Goal: Download file/media

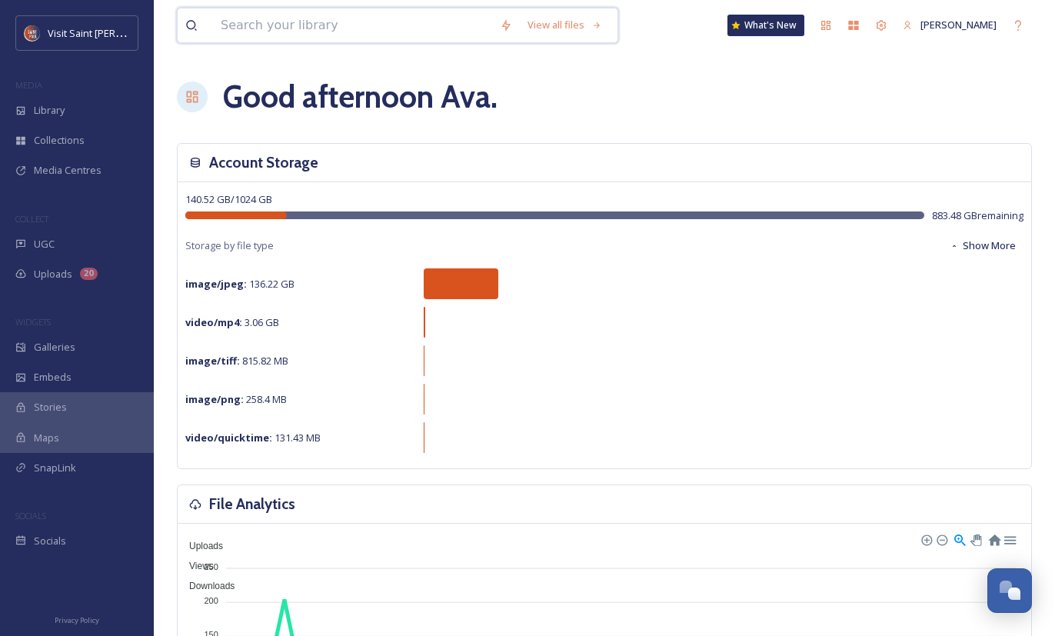
click at [285, 38] on input at bounding box center [352, 25] width 279 height 34
type input "fiesta latina"
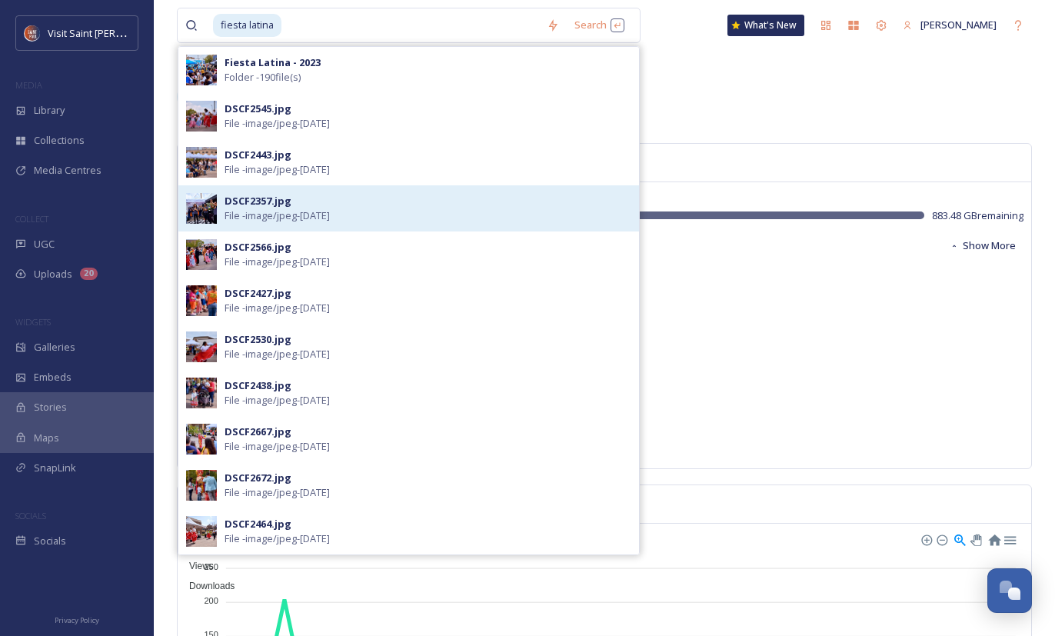
click at [546, 225] on div "DSCF2357.jpg File - image/jpeg - [DATE]" at bounding box center [408, 208] width 461 height 46
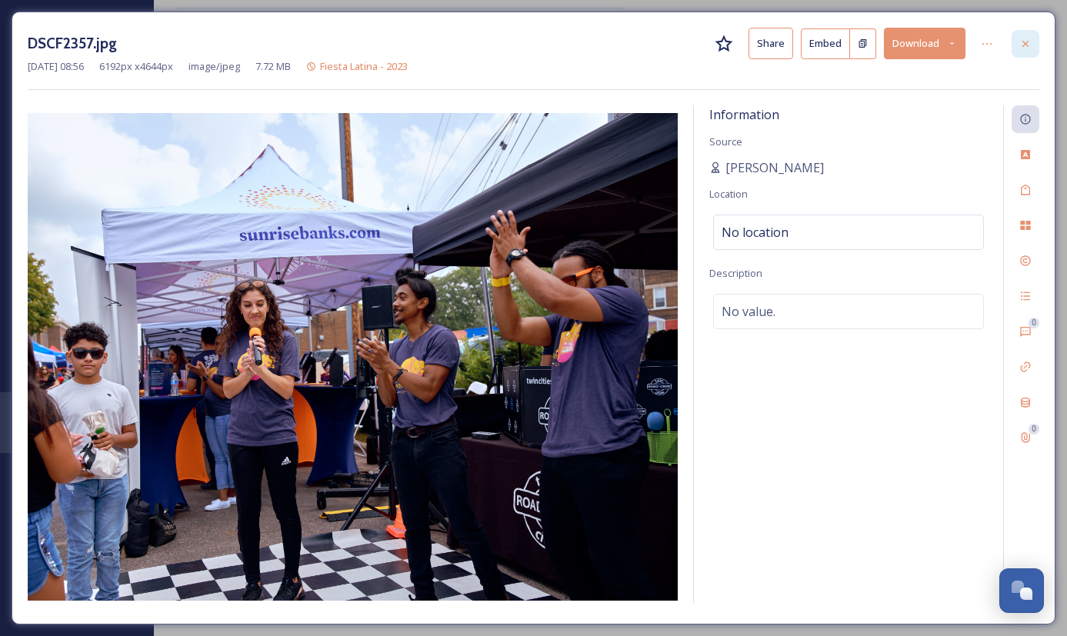
click at [546, 39] on icon at bounding box center [1025, 44] width 12 height 12
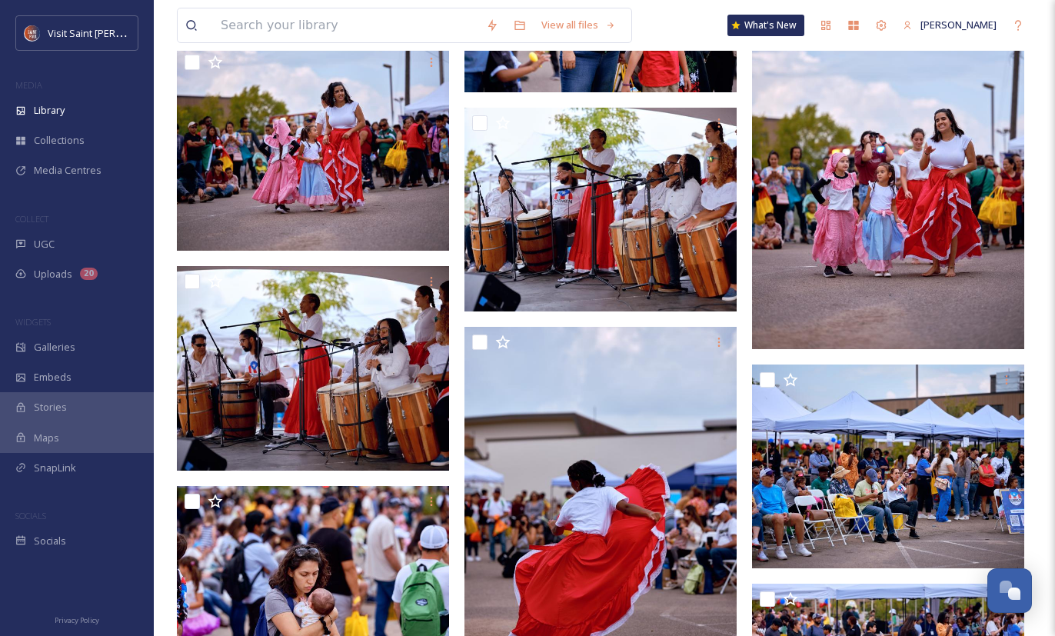
scroll to position [6984, 0]
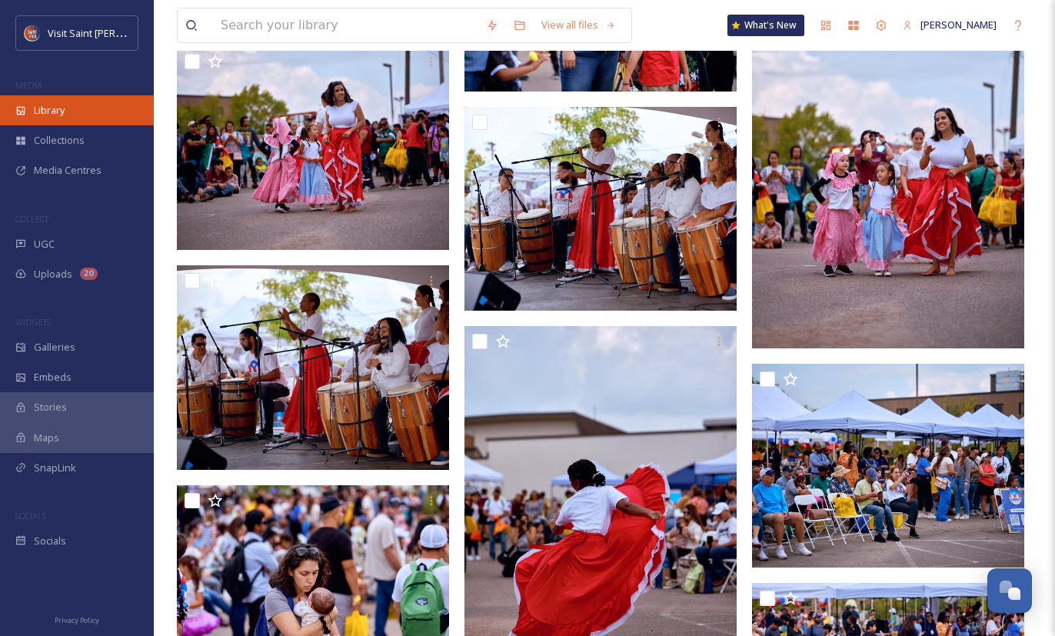
click at [50, 109] on span "Library" at bounding box center [49, 110] width 31 height 15
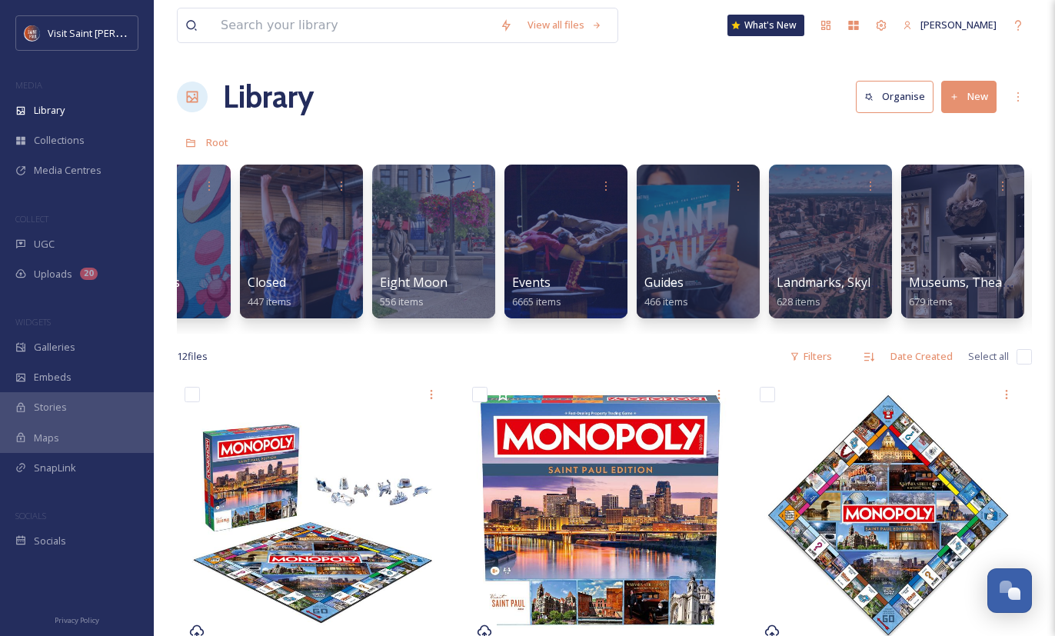
scroll to position [0, 749]
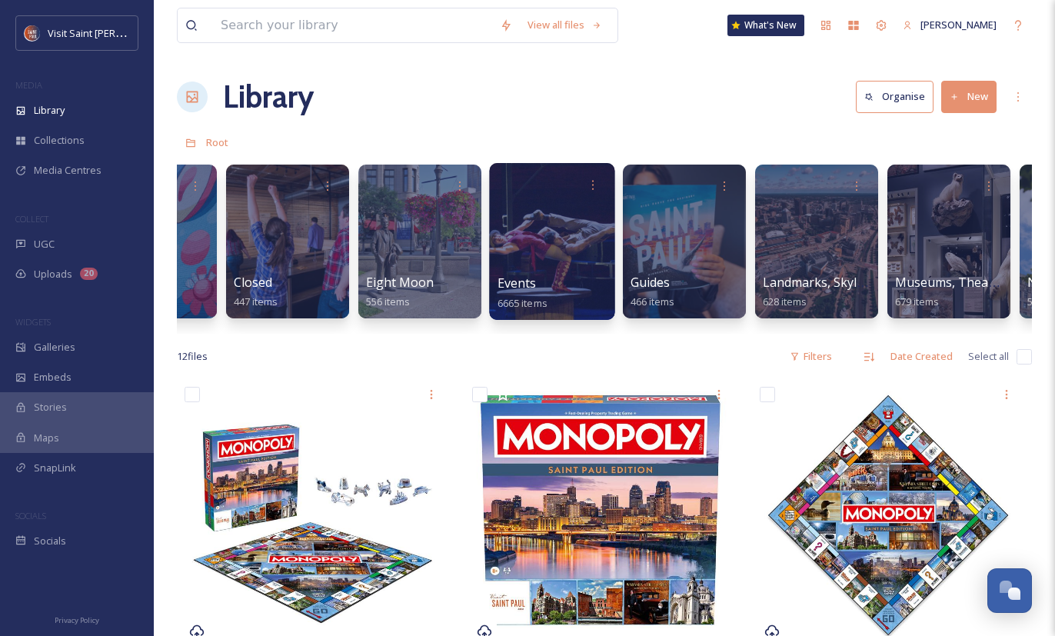
click at [546, 275] on div "Events 6665 items" at bounding box center [553, 293] width 110 height 38
click at [546, 245] on div at bounding box center [551, 241] width 125 height 157
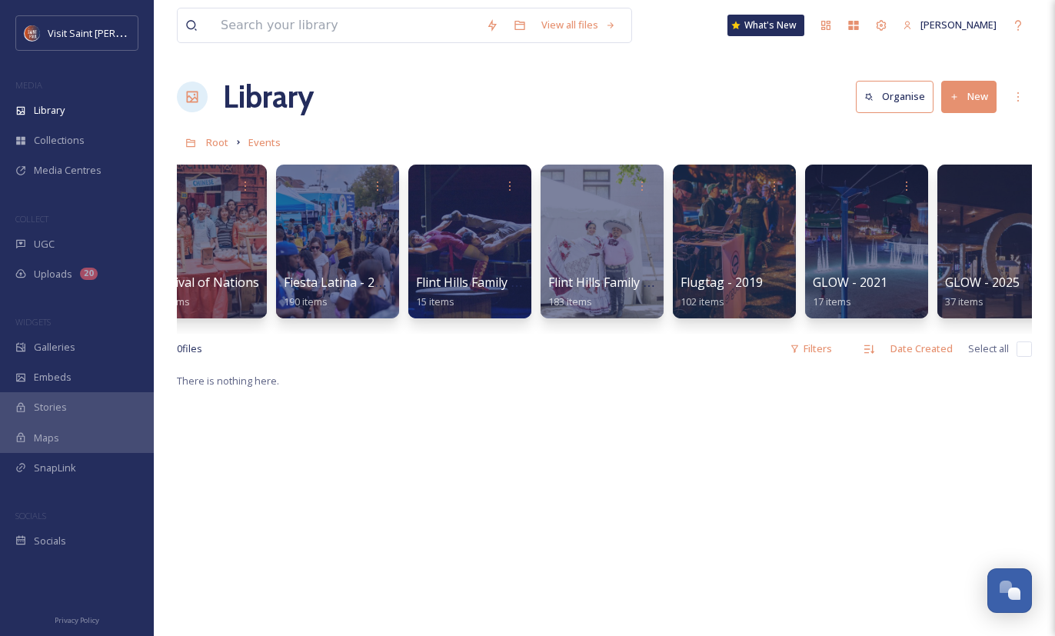
scroll to position [0, 2348]
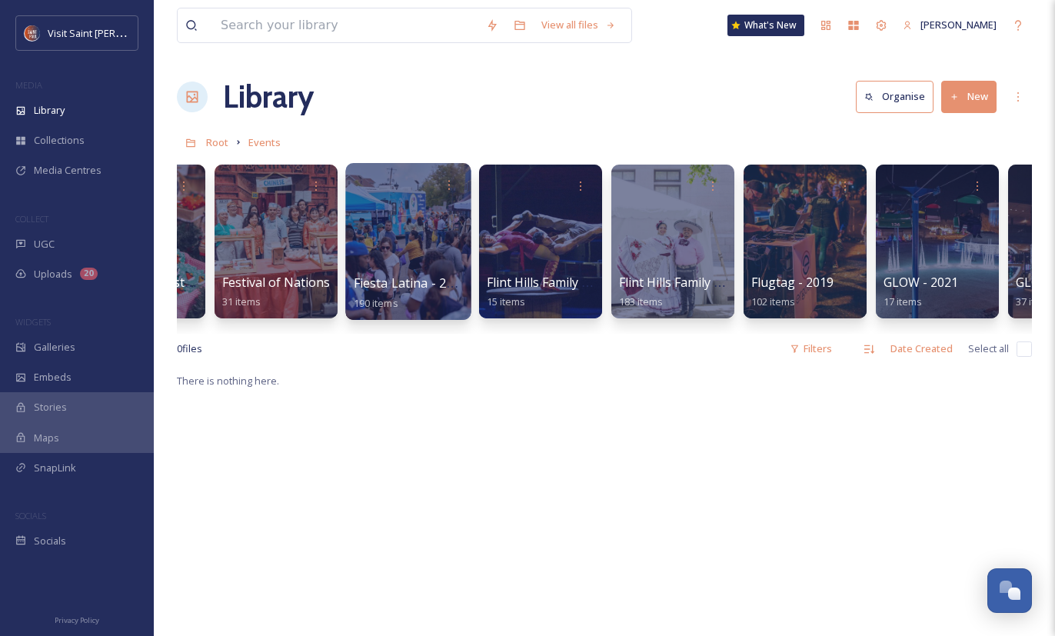
click at [396, 292] on div "Fiesta Latina - 2023 190 items" at bounding box center [409, 293] width 110 height 38
click at [438, 213] on div at bounding box center [407, 241] width 125 height 157
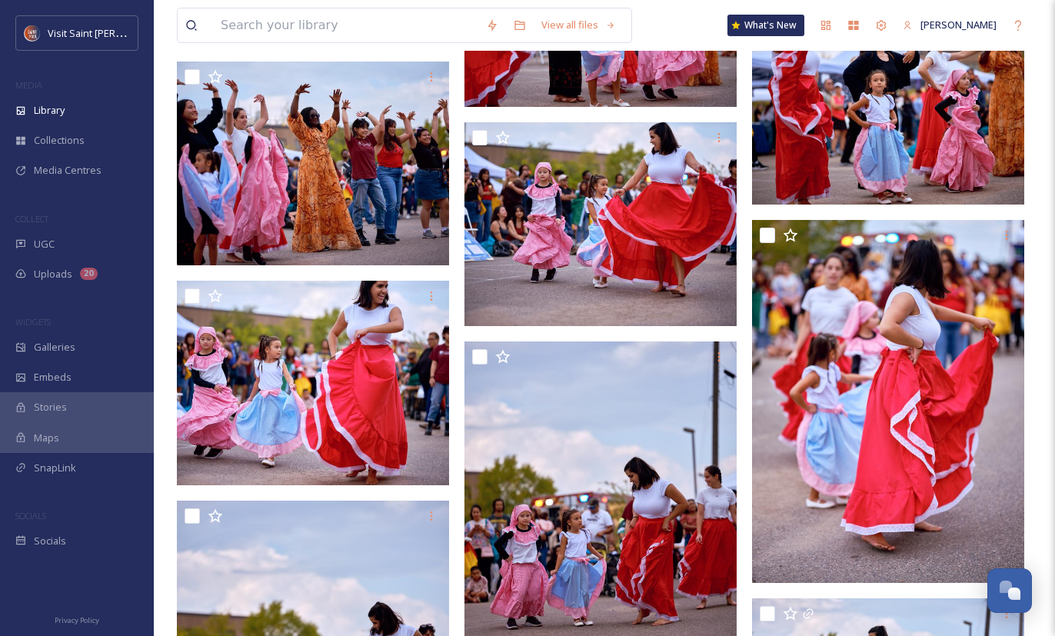
scroll to position [6152, 0]
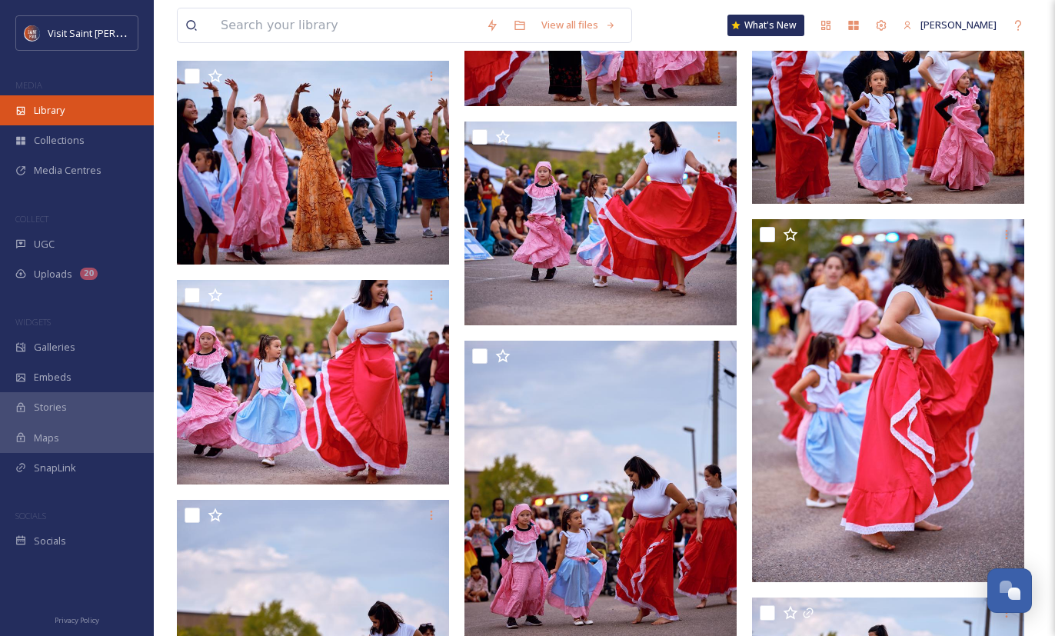
click at [82, 114] on div "Library" at bounding box center [77, 110] width 154 height 30
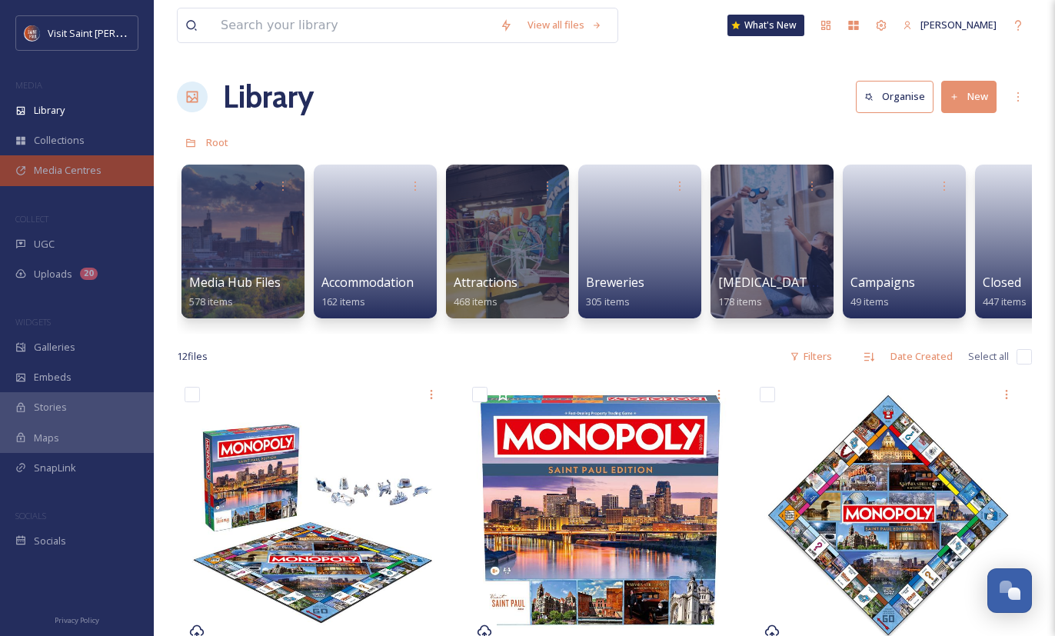
click at [84, 165] on span "Media Centres" at bounding box center [68, 170] width 68 height 15
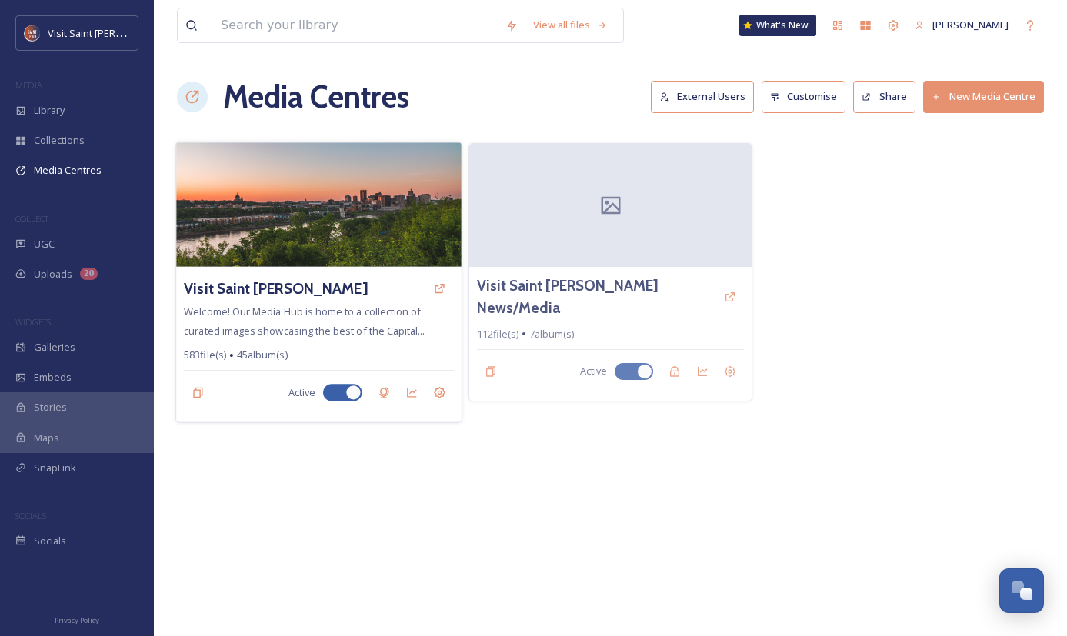
click at [269, 238] on img at bounding box center [318, 204] width 285 height 125
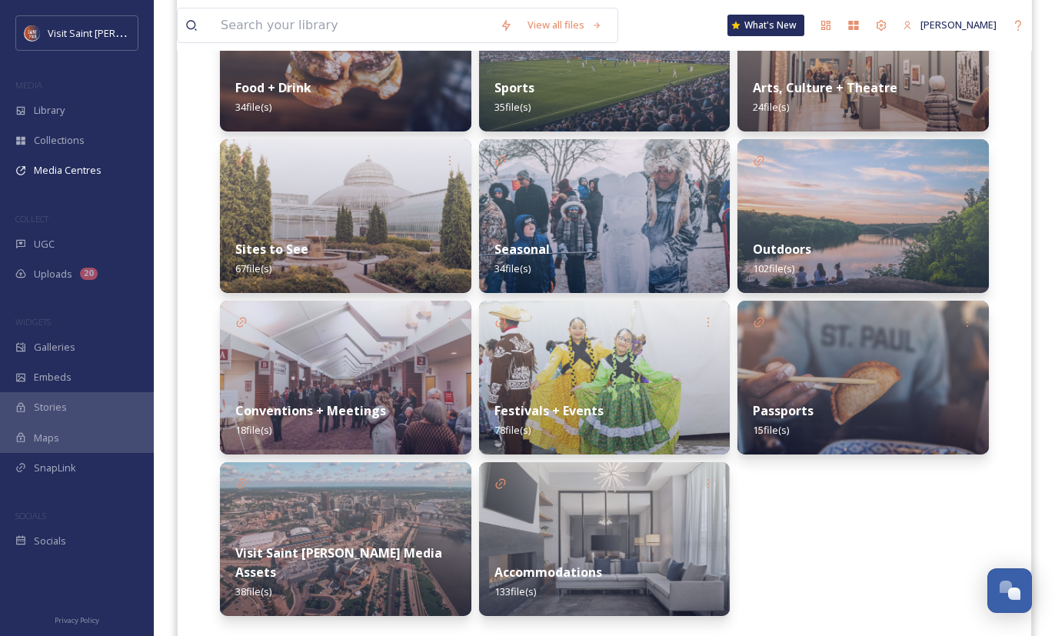
scroll to position [472, 0]
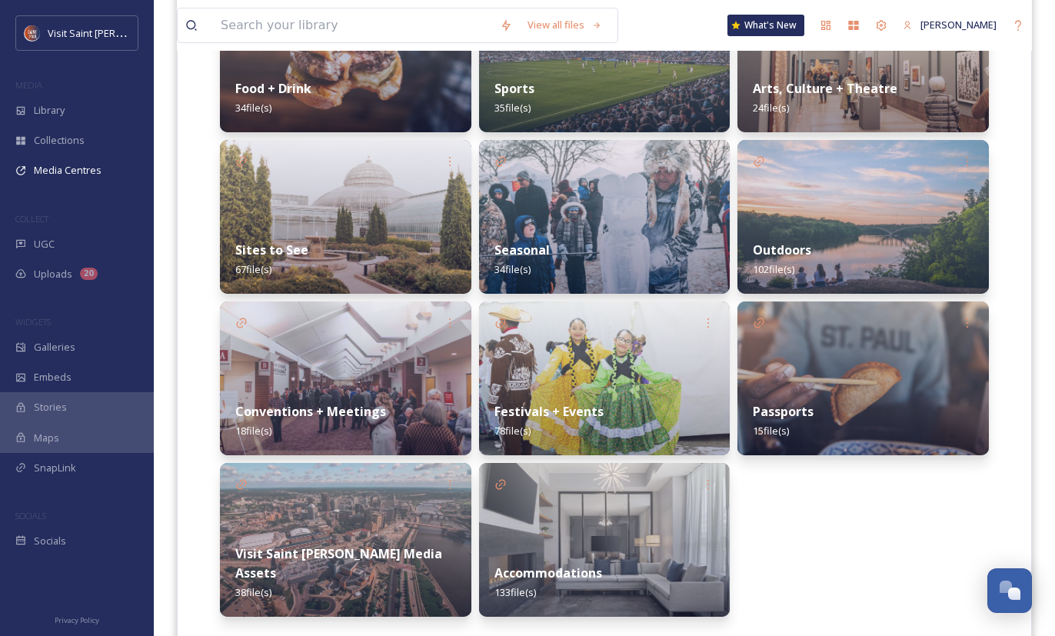
click at [546, 404] on div "Festivals + Events 78 file(s)" at bounding box center [604, 421] width 251 height 68
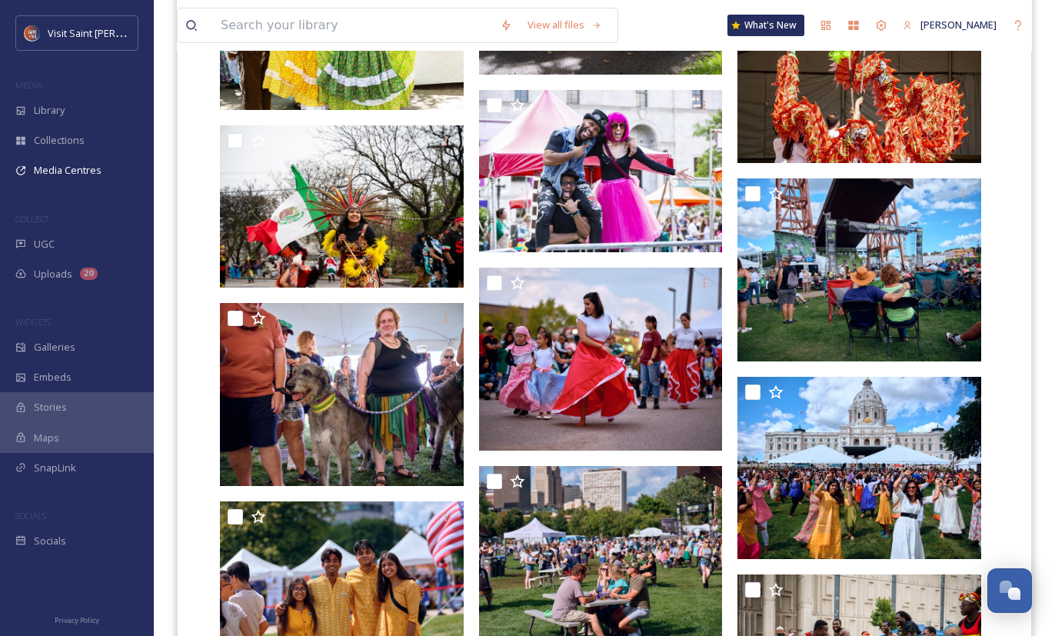
scroll to position [1603, 0]
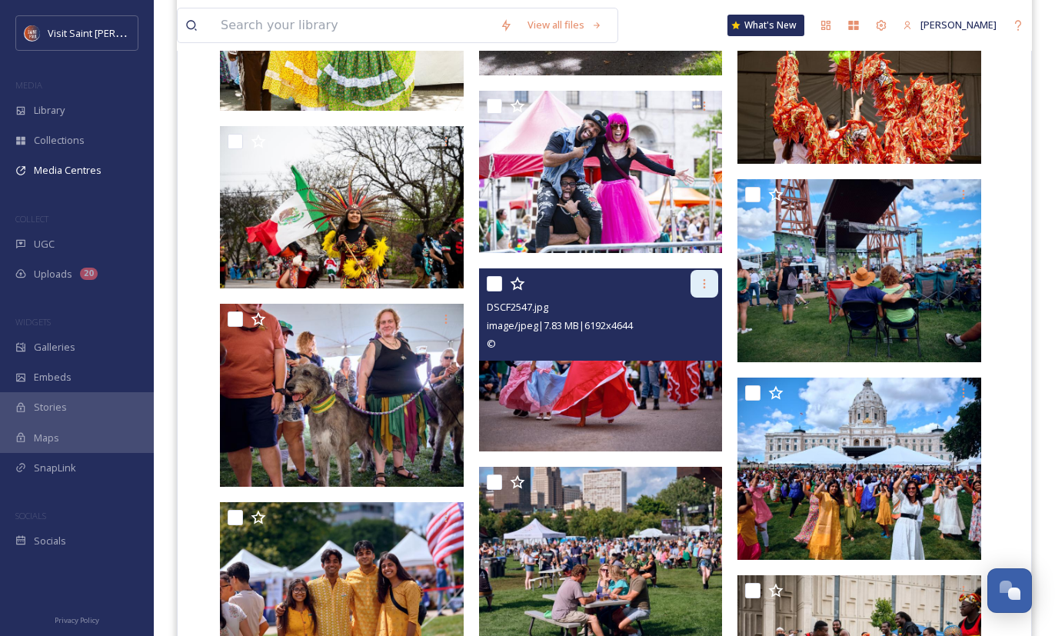
click at [546, 278] on icon at bounding box center [704, 284] width 12 height 12
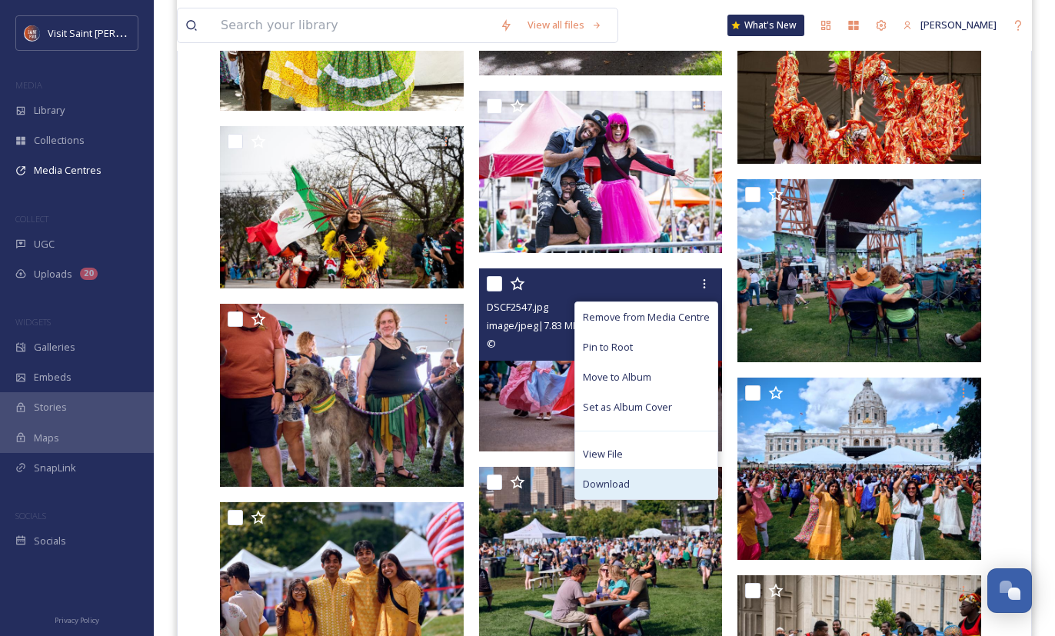
click at [546, 471] on div "Download" at bounding box center [646, 484] width 142 height 30
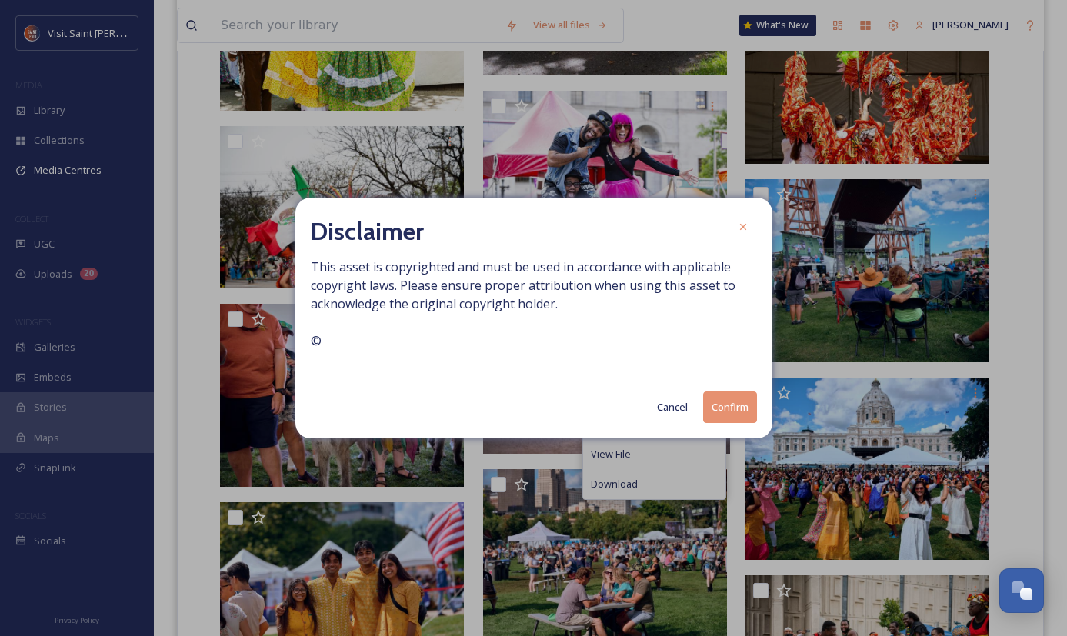
click at [546, 404] on button "Confirm" at bounding box center [730, 407] width 54 height 32
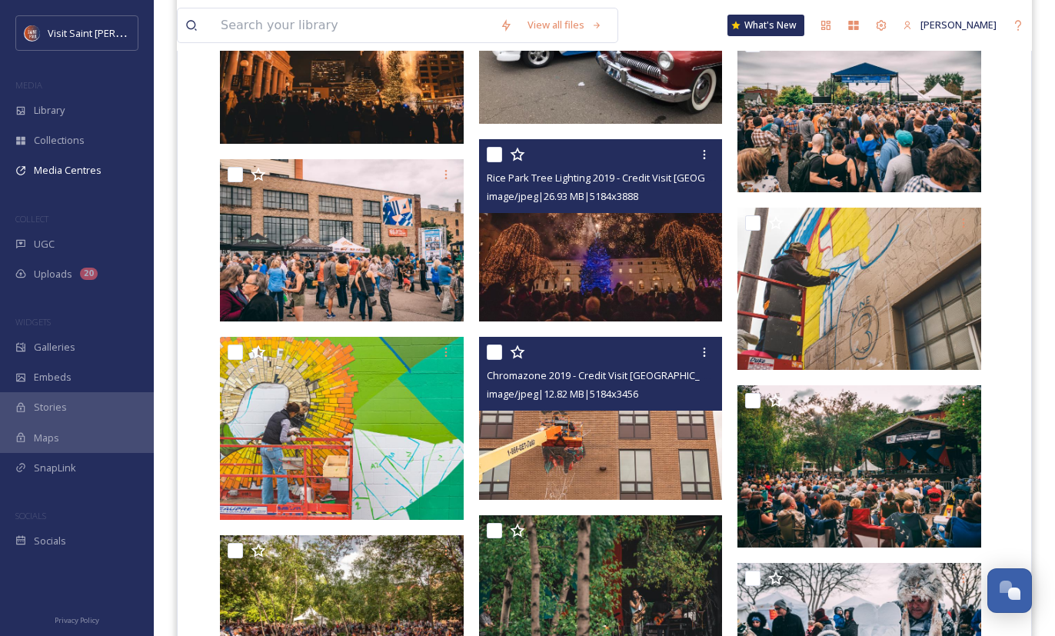
scroll to position [3749, 0]
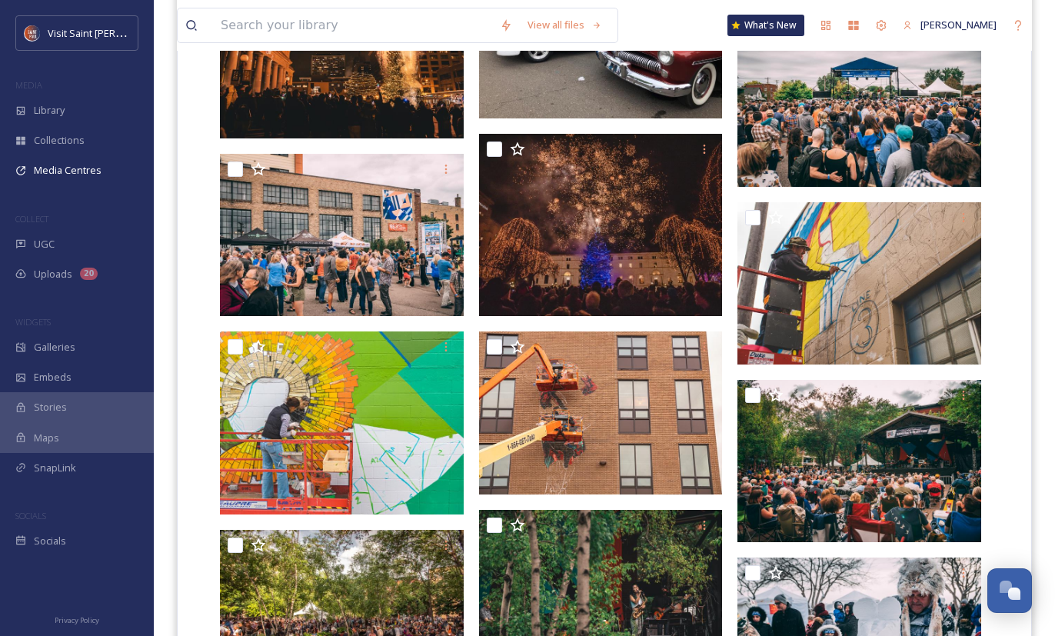
click at [546, 15] on div "View all files What's New [PERSON_NAME]" at bounding box center [604, 25] width 855 height 51
click at [421, 32] on input at bounding box center [352, 25] width 279 height 34
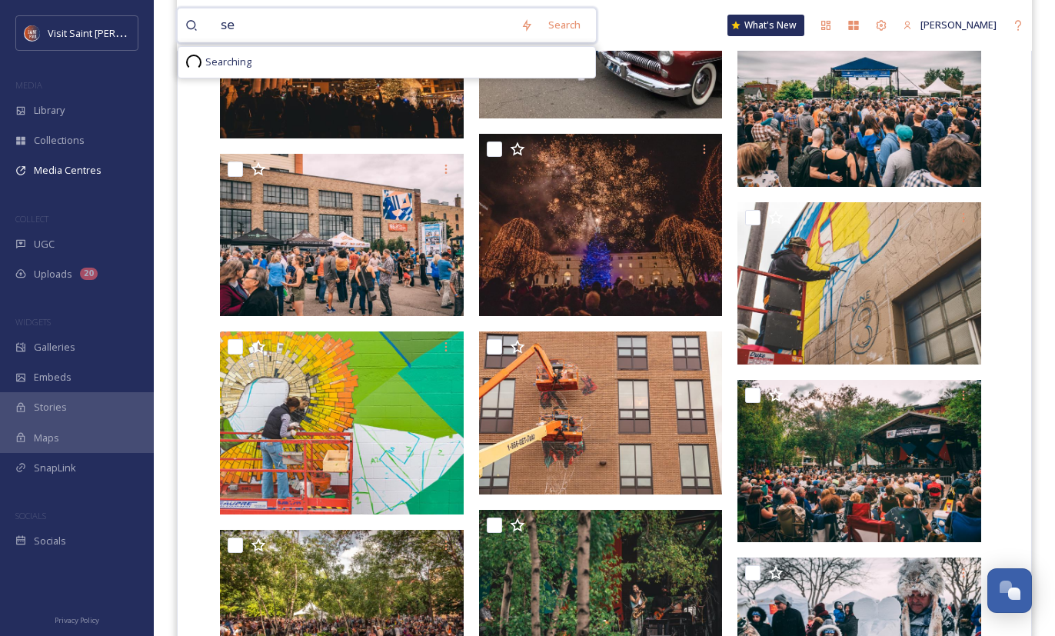
type input "s"
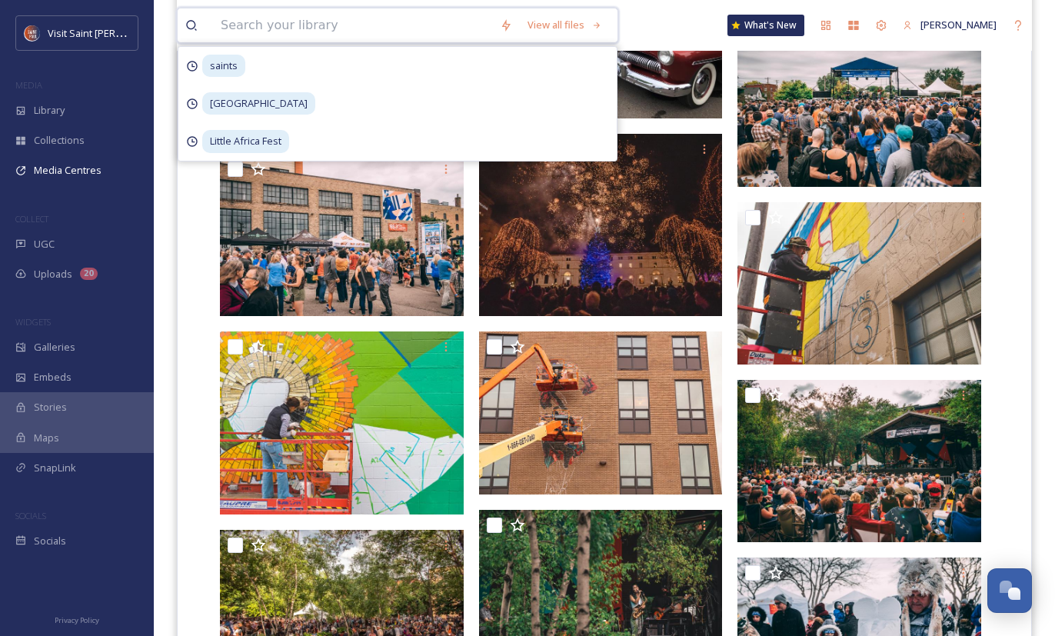
type input "H"
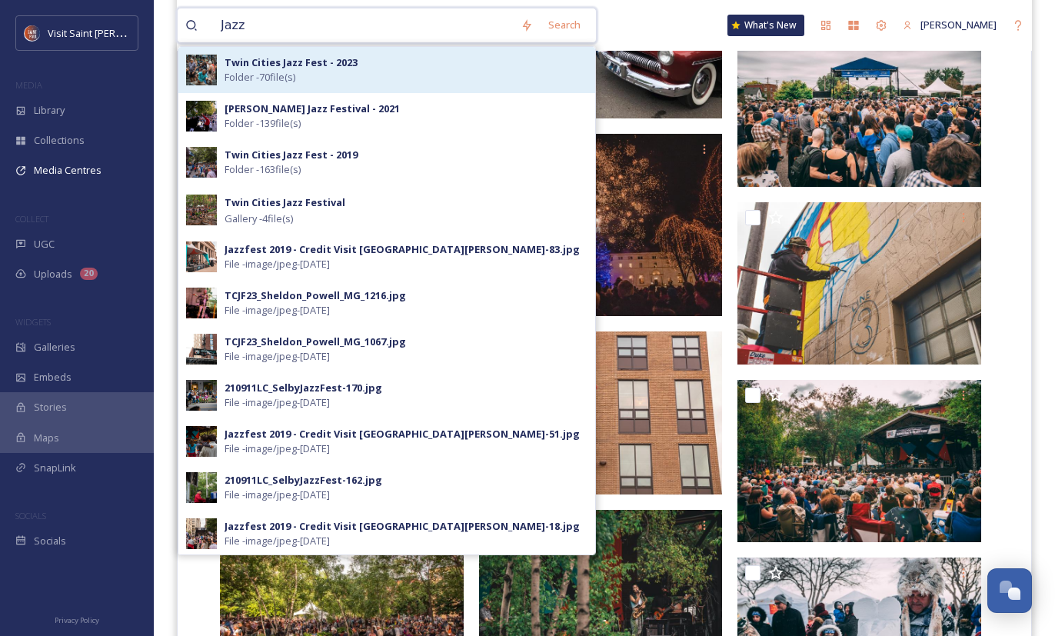
type input "Jazz"
click at [334, 68] on strong "Twin Cities Jazz Fest - 2023" at bounding box center [291, 62] width 133 height 14
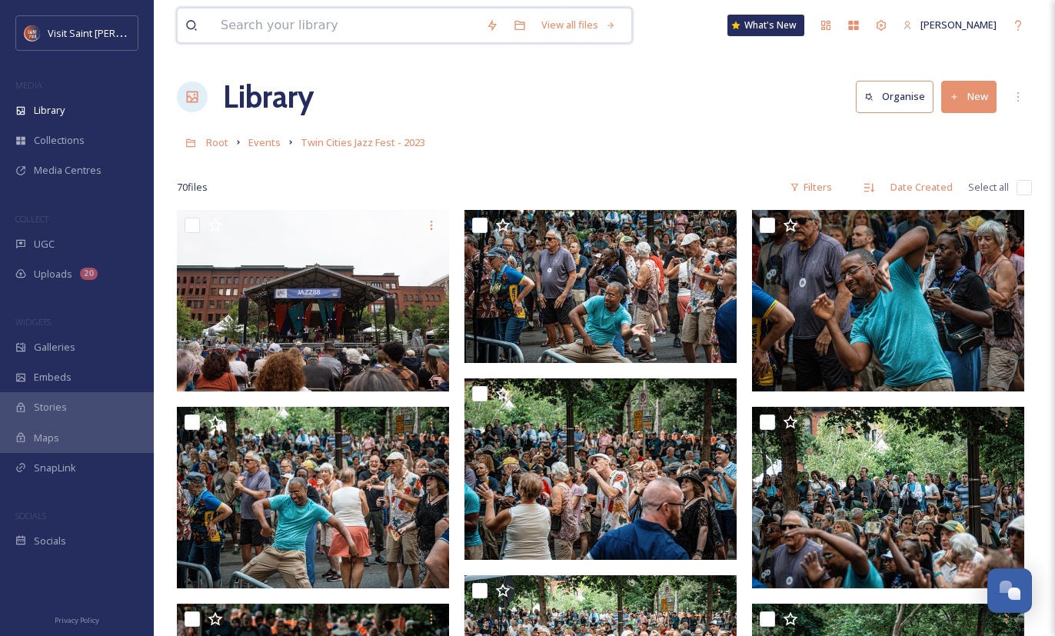
click at [379, 13] on input at bounding box center [345, 25] width 265 height 34
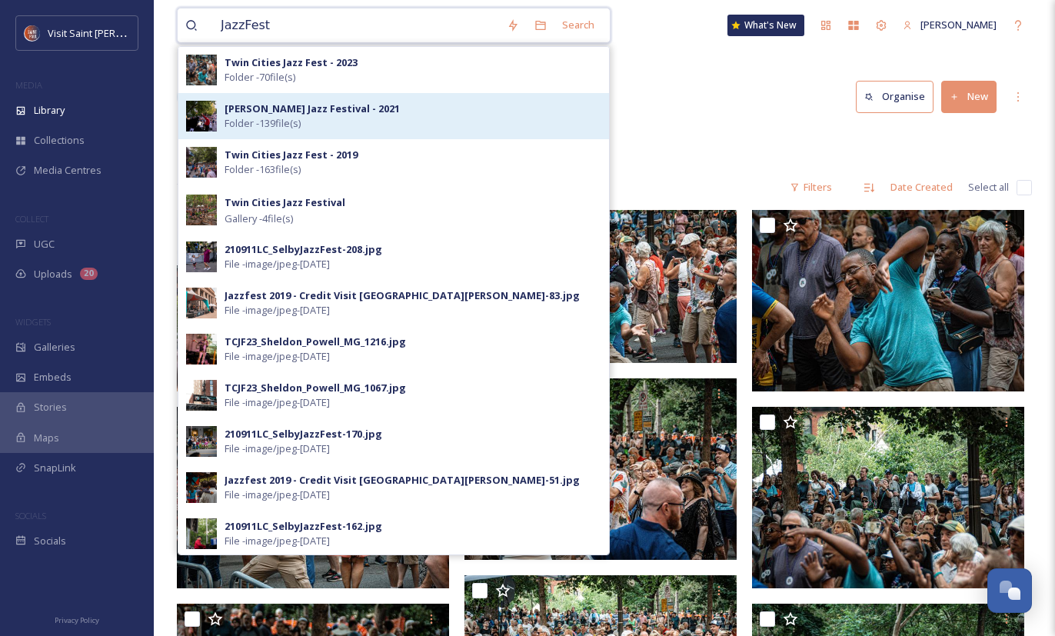
type input "JazzFest"
click at [381, 113] on div "[PERSON_NAME] Jazz Festival - 2021 Folder - 139 file(s)" at bounding box center [413, 116] width 377 height 29
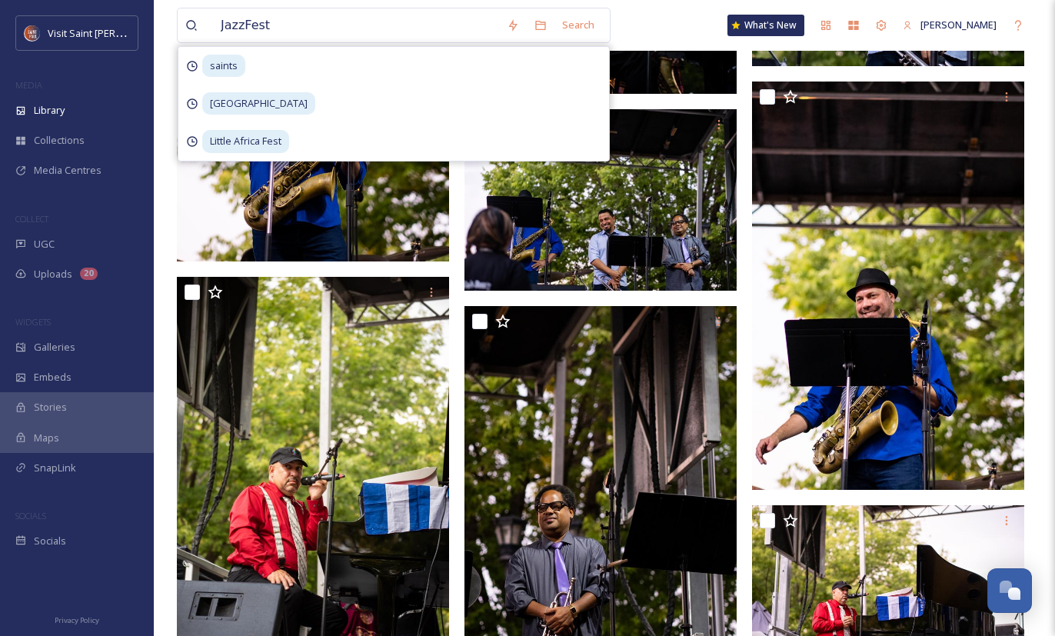
scroll to position [7231, 0]
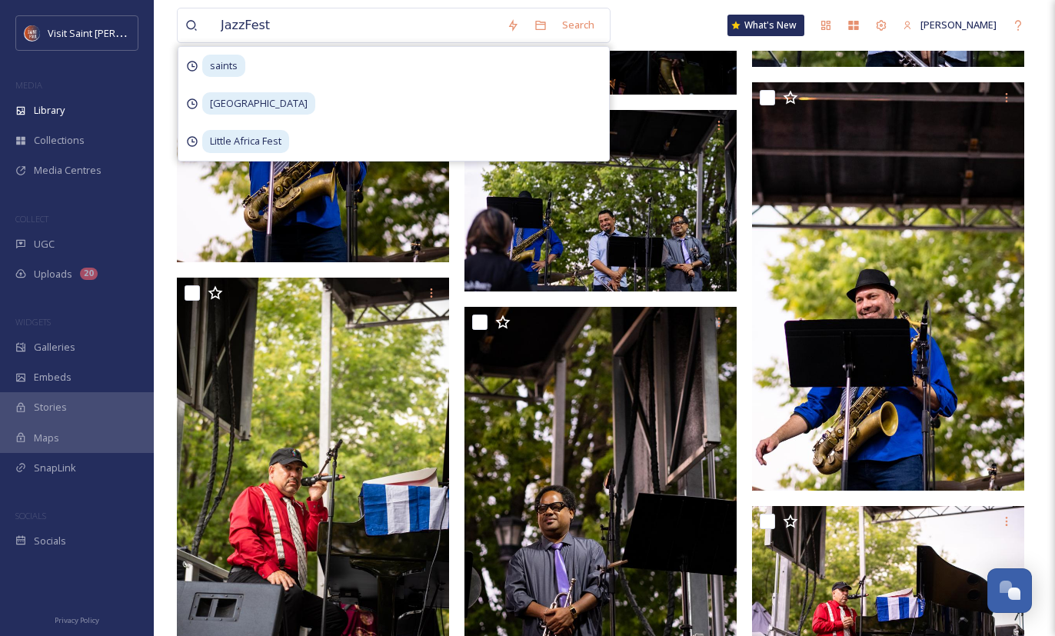
click at [546, 21] on div "JazzFest Search saints [GEOGRAPHIC_DATA] Fest What's New [PERSON_NAME]" at bounding box center [604, 25] width 855 height 51
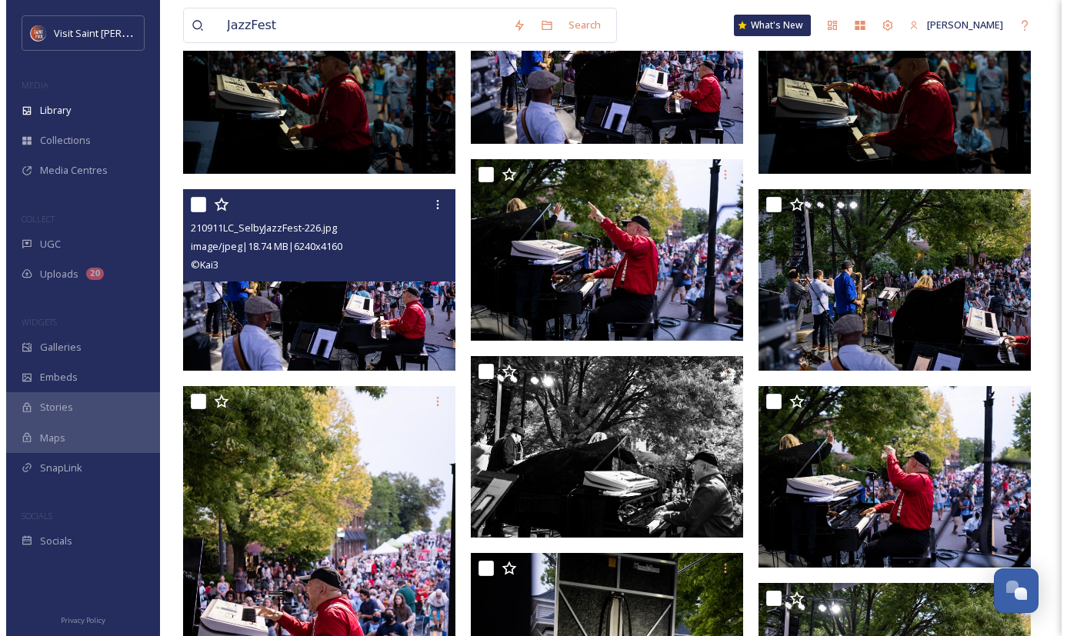
scroll to position [1023, 0]
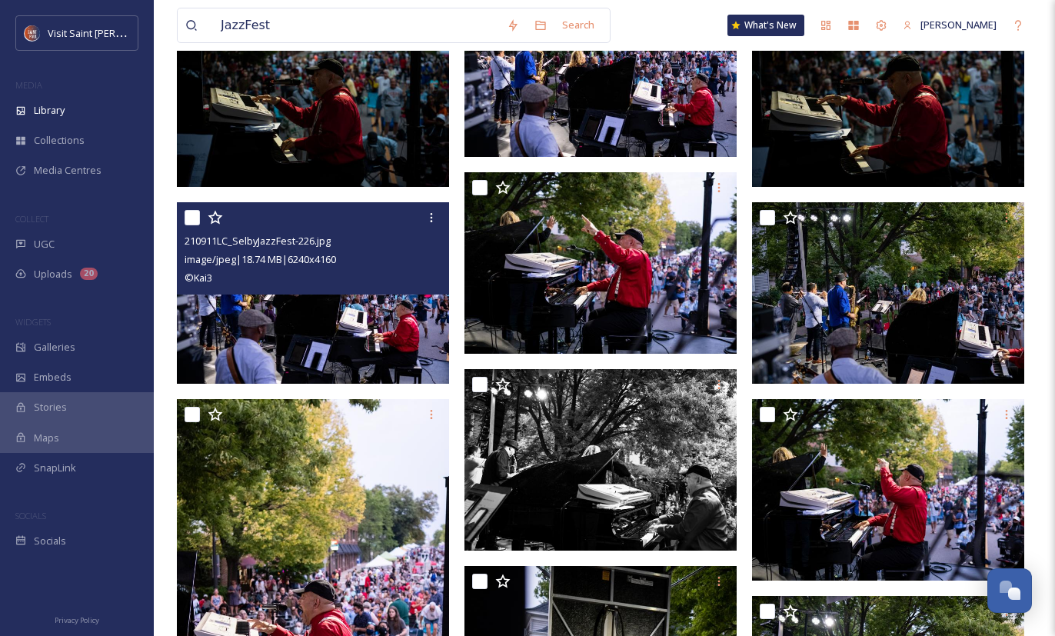
click at [372, 341] on img at bounding box center [313, 292] width 272 height 181
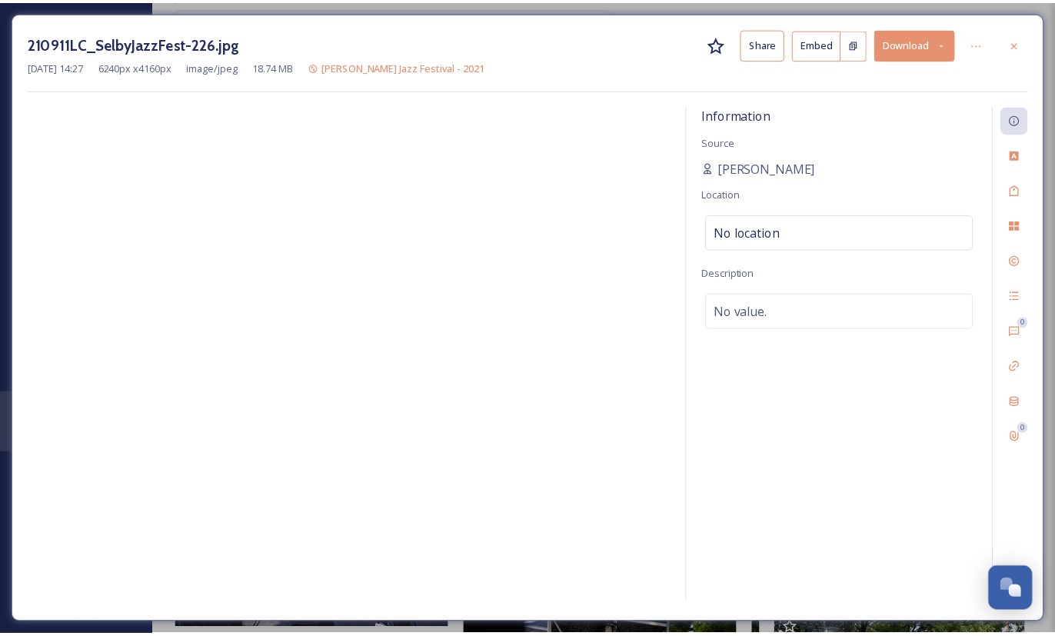
scroll to position [1033, 0]
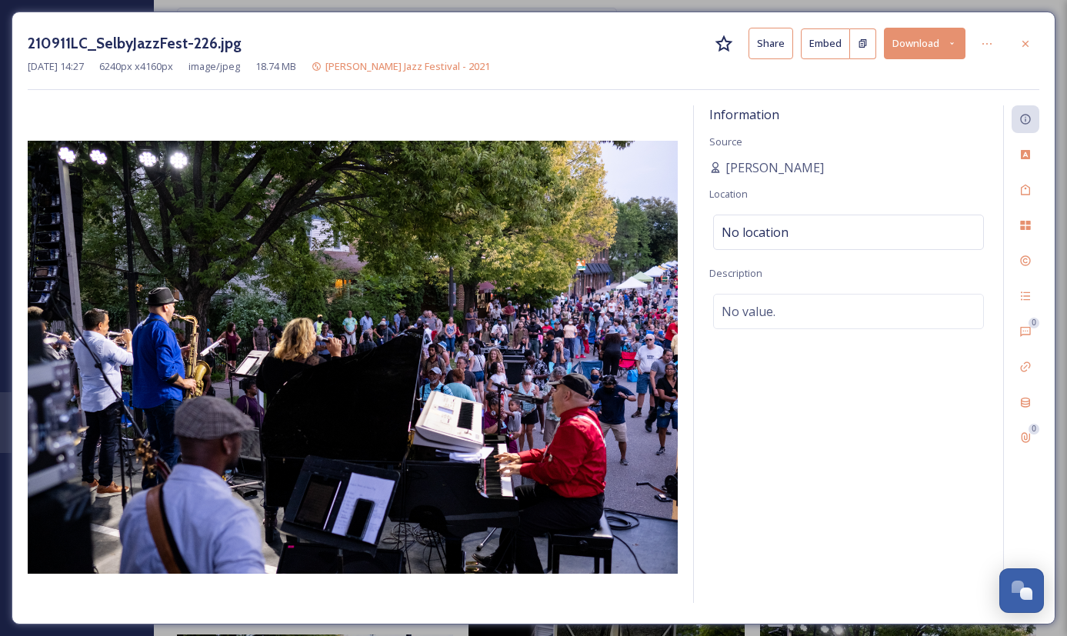
click at [546, 41] on button "Download" at bounding box center [925, 44] width 82 height 32
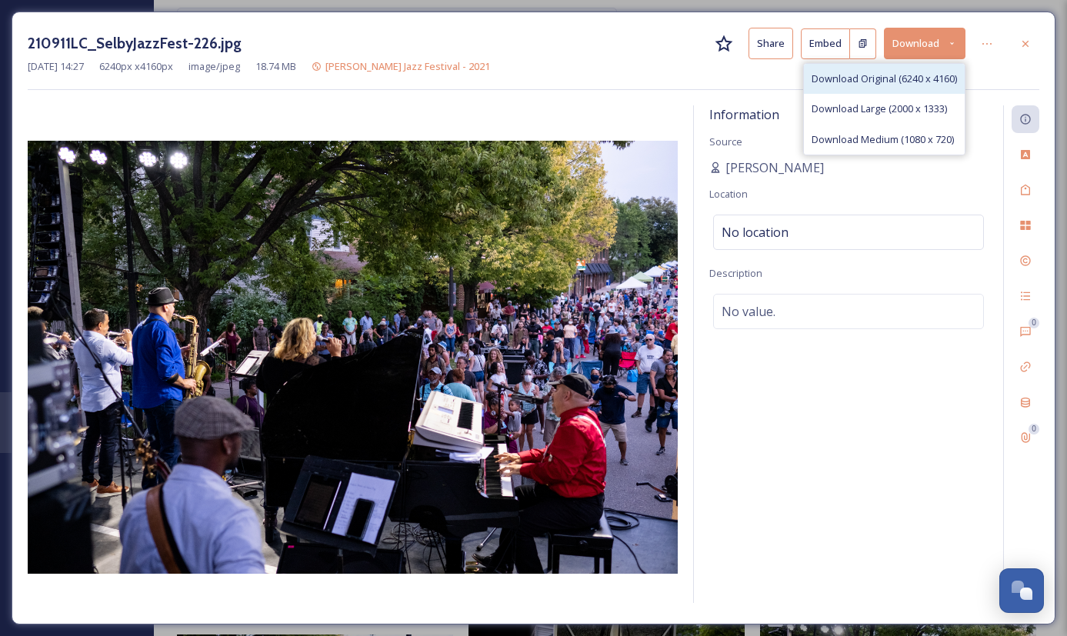
click at [546, 72] on span "Download Original (6240 x 4160)" at bounding box center [883, 79] width 145 height 15
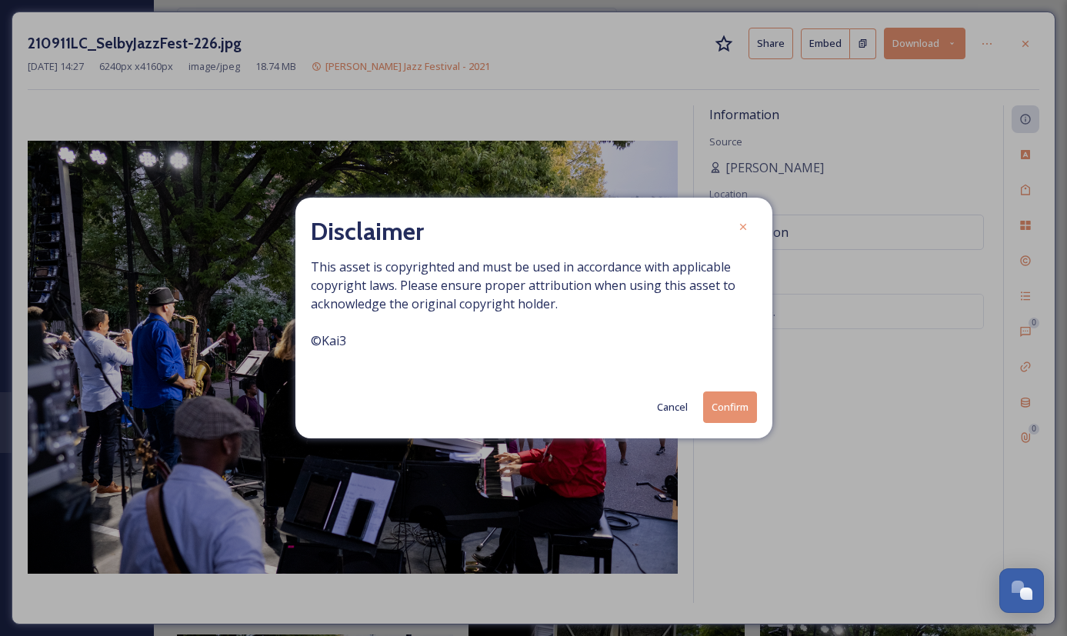
click at [546, 402] on button "Confirm" at bounding box center [730, 407] width 54 height 32
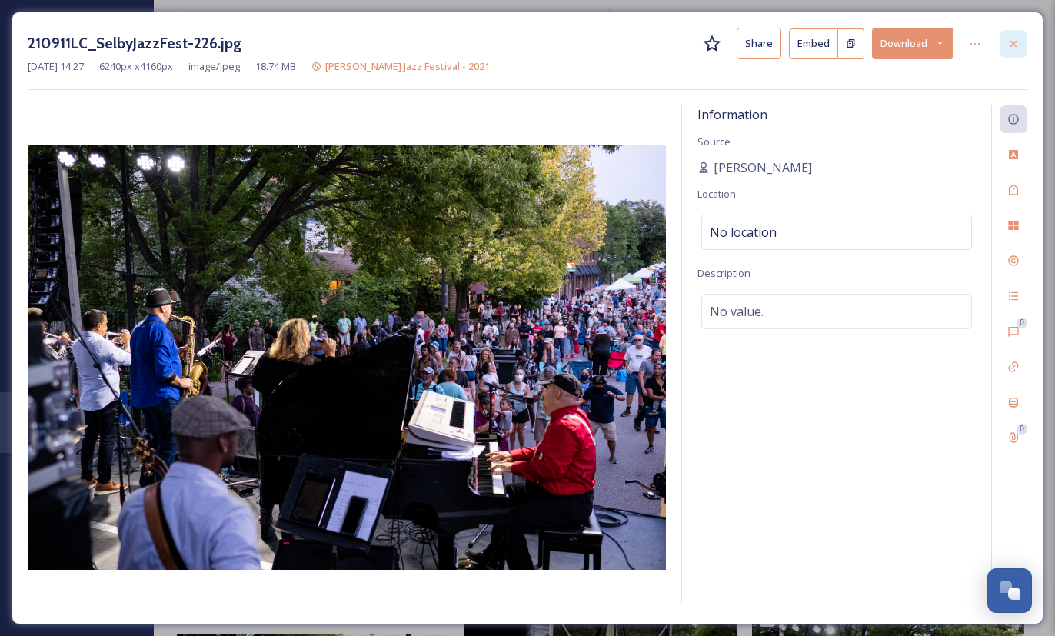
click at [546, 50] on div at bounding box center [1014, 44] width 28 height 28
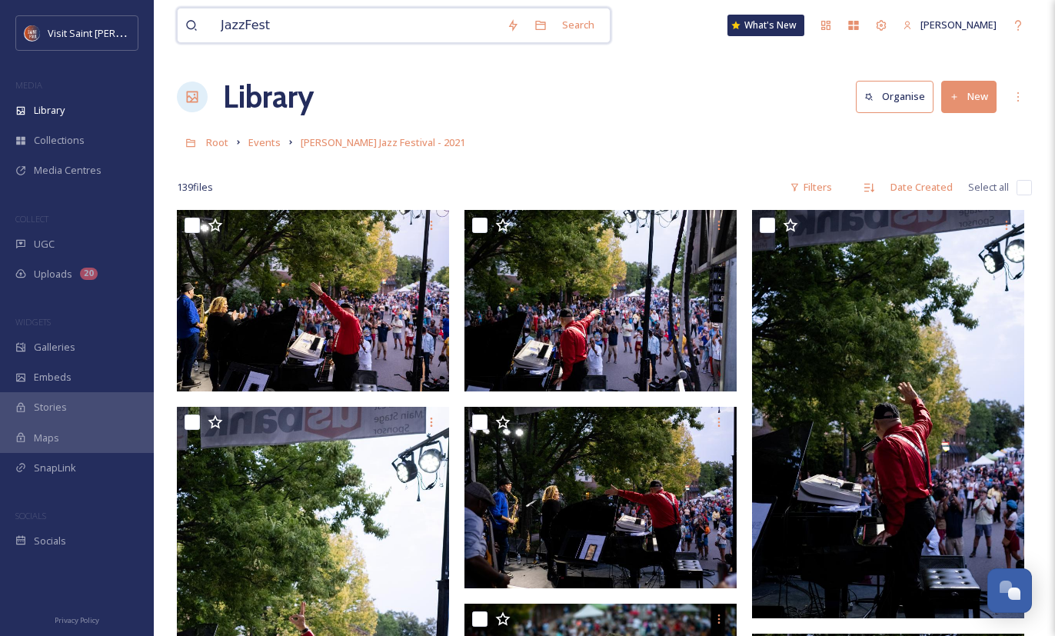
click at [409, 37] on input "JazzFest" at bounding box center [356, 25] width 286 height 34
drag, startPoint x: 409, startPoint y: 37, endPoint x: 119, endPoint y: -11, distance: 293.8
type input "V"
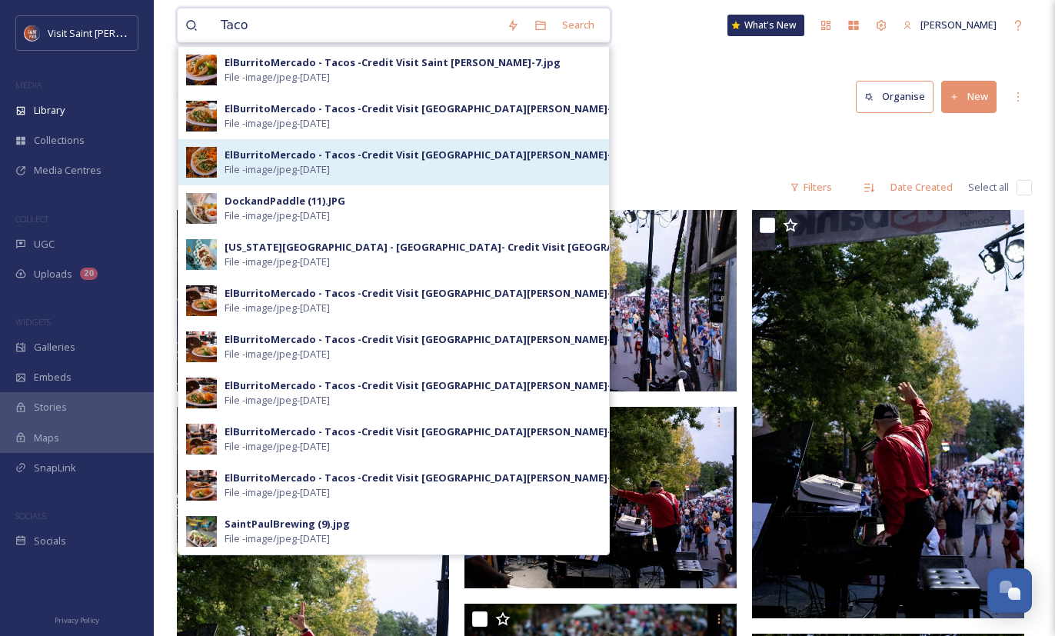
type input "Taco"
click at [285, 158] on div "ElBurritoMercado - Tacos -Credit Visit [GEOGRAPHIC_DATA][PERSON_NAME]-4.jpg" at bounding box center [431, 155] width 412 height 15
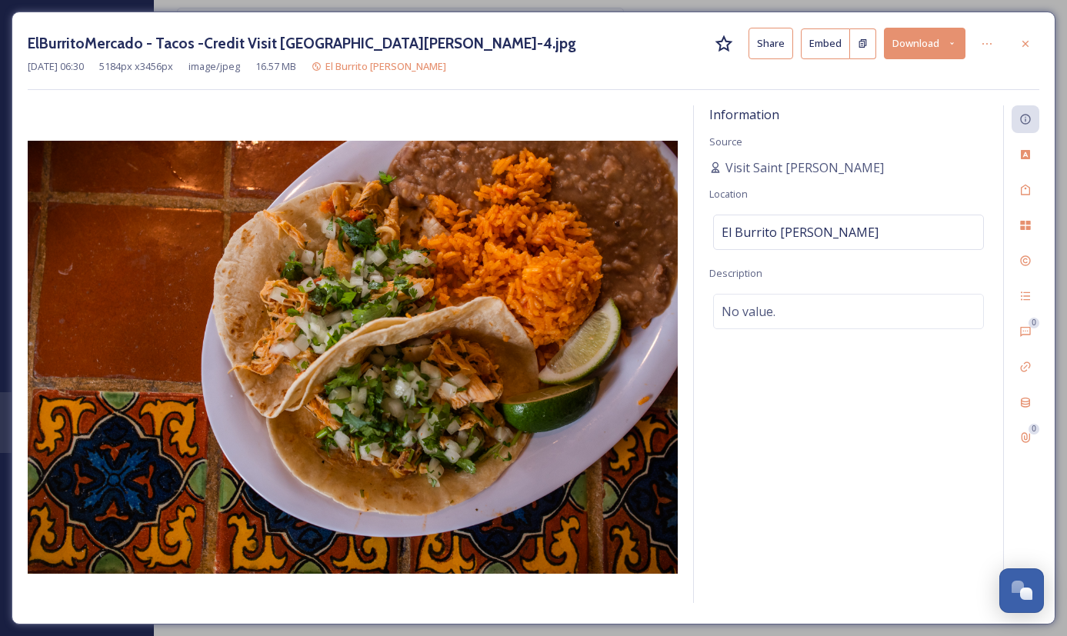
click at [546, 45] on button "Download" at bounding box center [925, 44] width 82 height 32
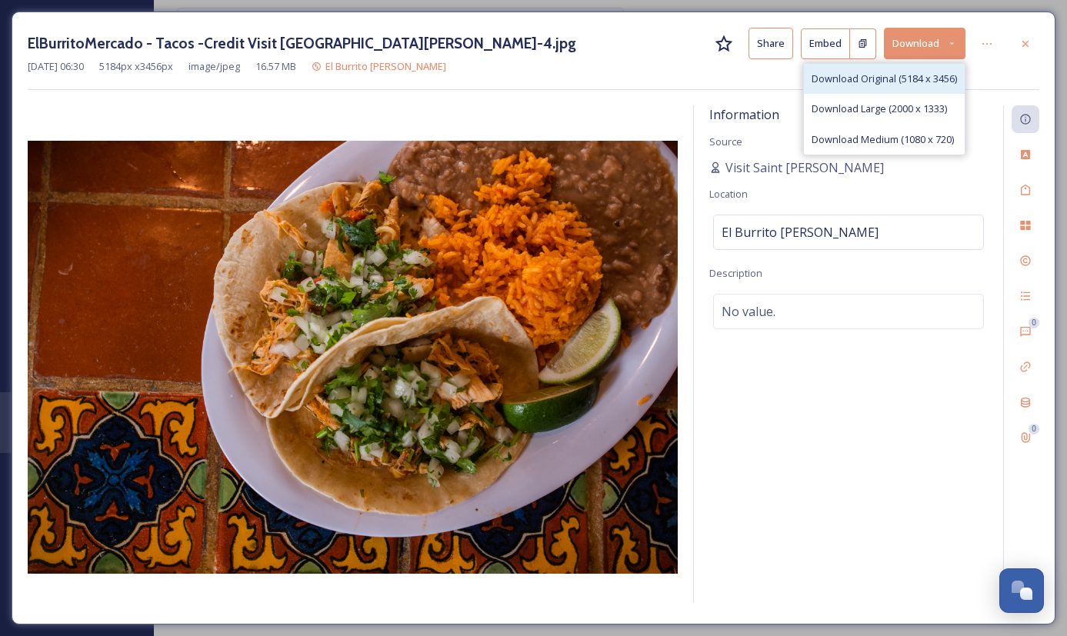
click at [546, 74] on span "Download Original (5184 x 3456)" at bounding box center [883, 79] width 145 height 15
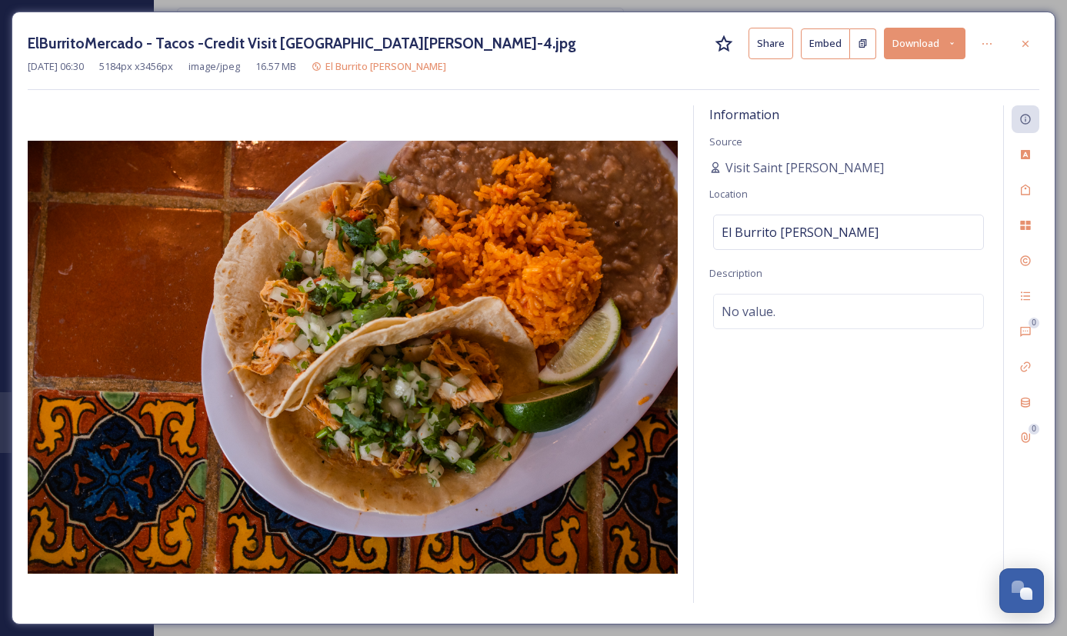
click at [546, 87] on div "ElBurritoMercado - Tacos -Credit Visit Saint [PERSON_NAME]-4.jpg Share Embed Do…" at bounding box center [533, 59] width 1011 height 62
click at [546, 43] on icon at bounding box center [1025, 44] width 12 height 12
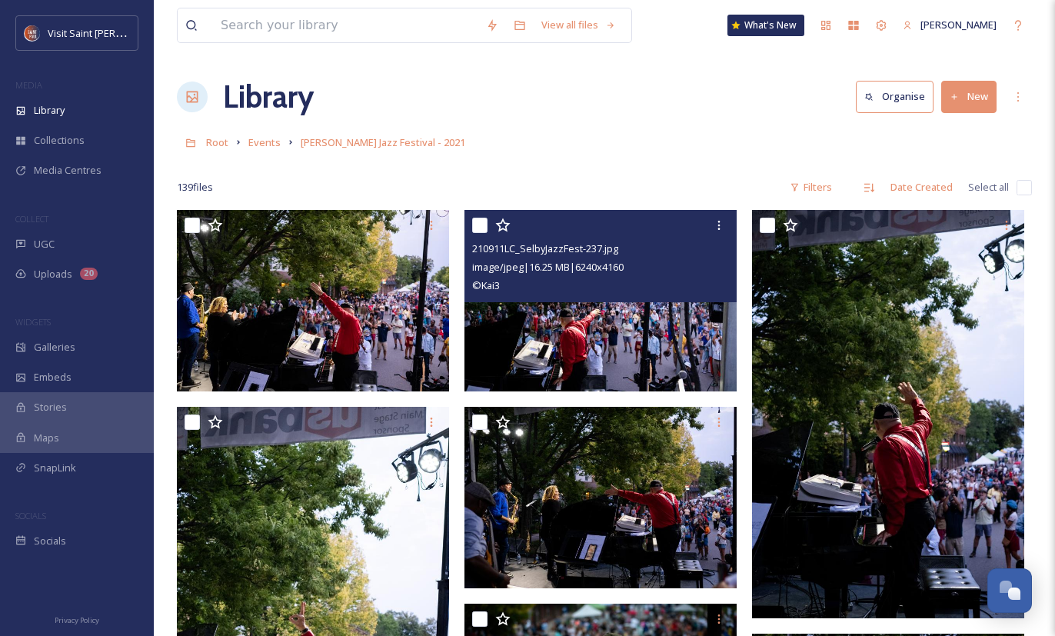
click at [546, 318] on img at bounding box center [600, 300] width 272 height 181
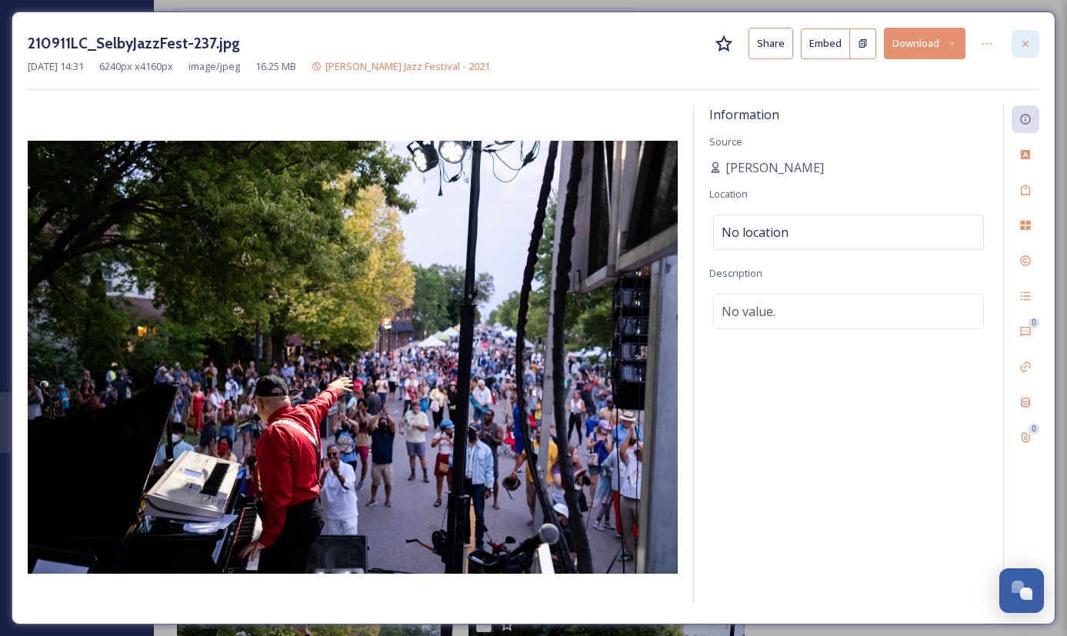
click at [546, 44] on icon at bounding box center [1025, 44] width 12 height 12
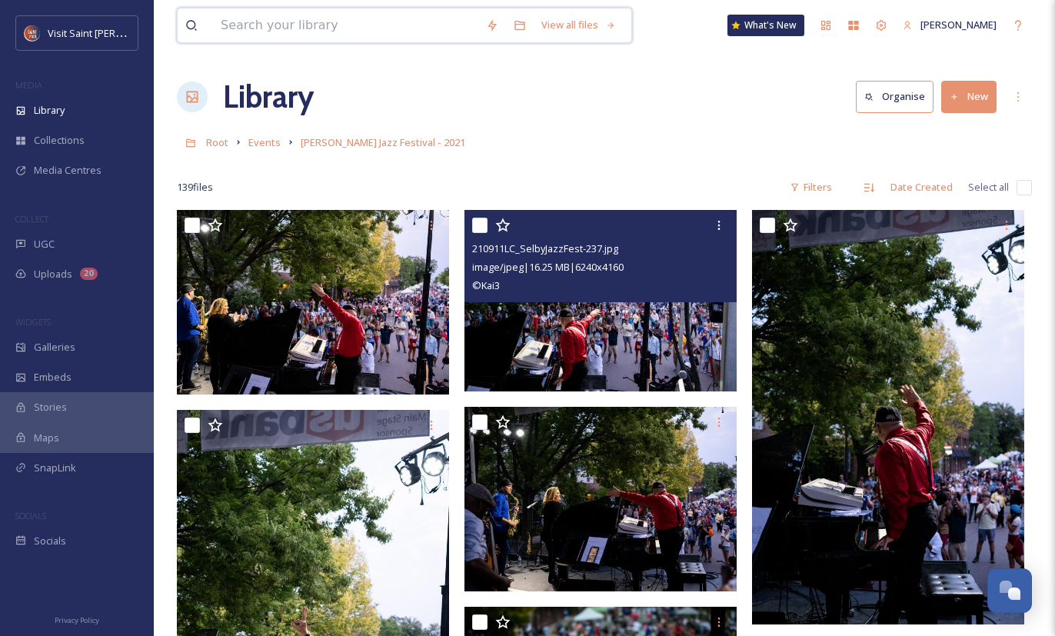
click at [407, 35] on input at bounding box center [345, 25] width 265 height 34
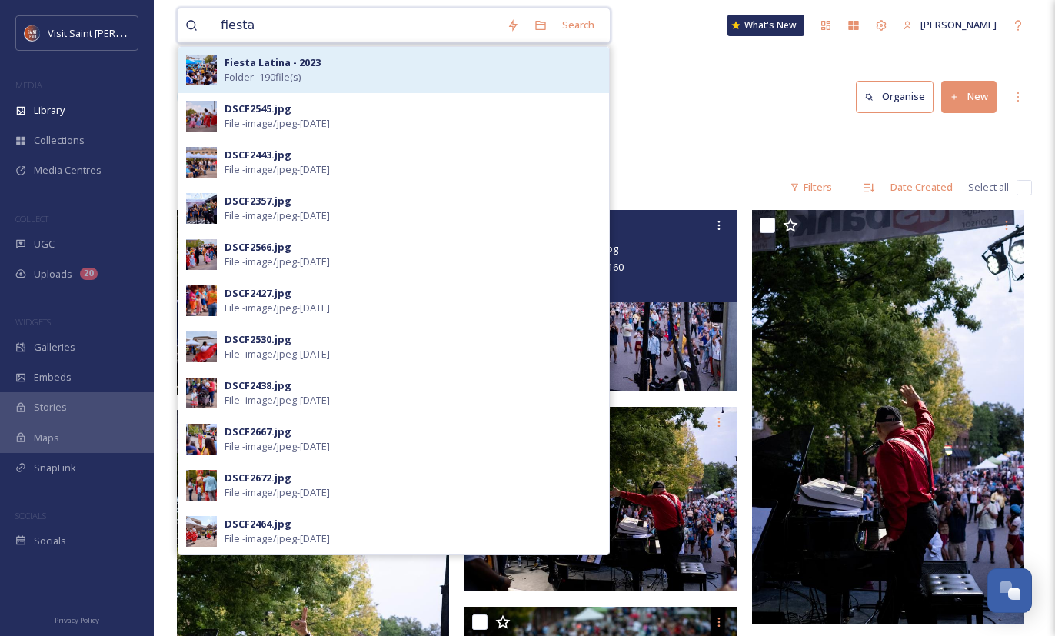
type input "fiesta"
click at [394, 68] on div "Fiesta Latina - 2023 Folder - 190 file(s)" at bounding box center [413, 69] width 377 height 29
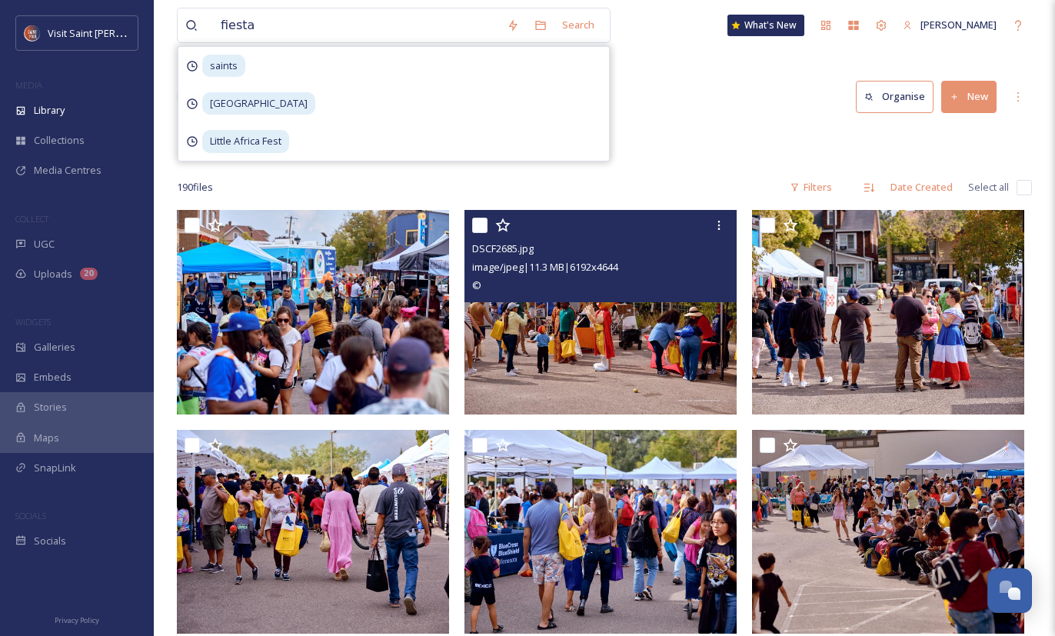
click at [546, 346] on img at bounding box center [600, 312] width 272 height 205
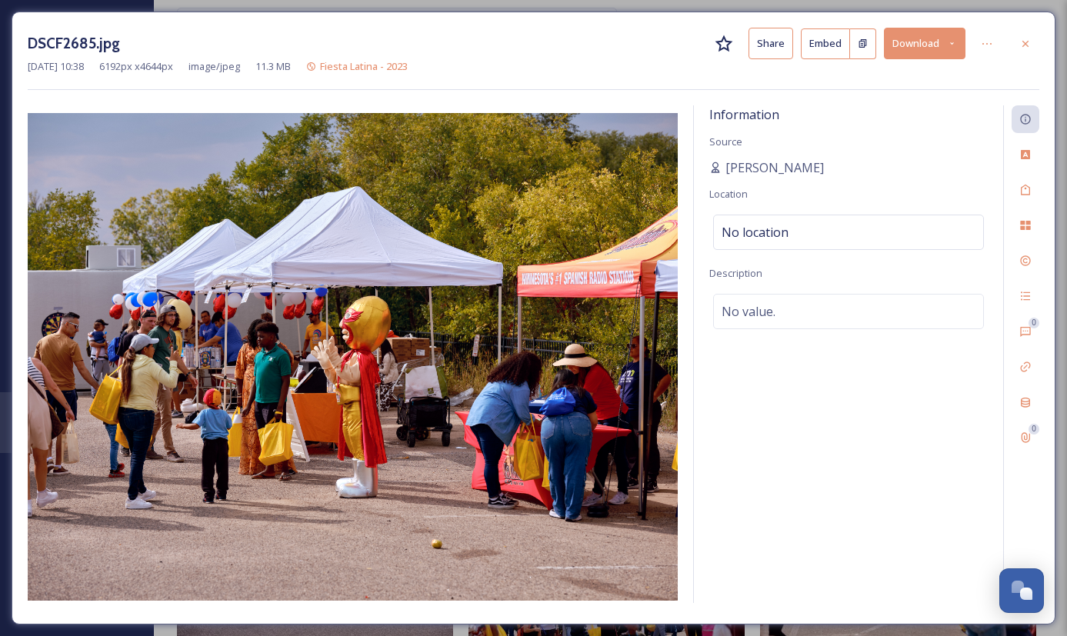
click at [432, 1] on div "DSCF2685.jpg Share Embed Download [DATE] 10:38 6192 px x 4644 px image/jpeg 11.…" at bounding box center [533, 318] width 1067 height 636
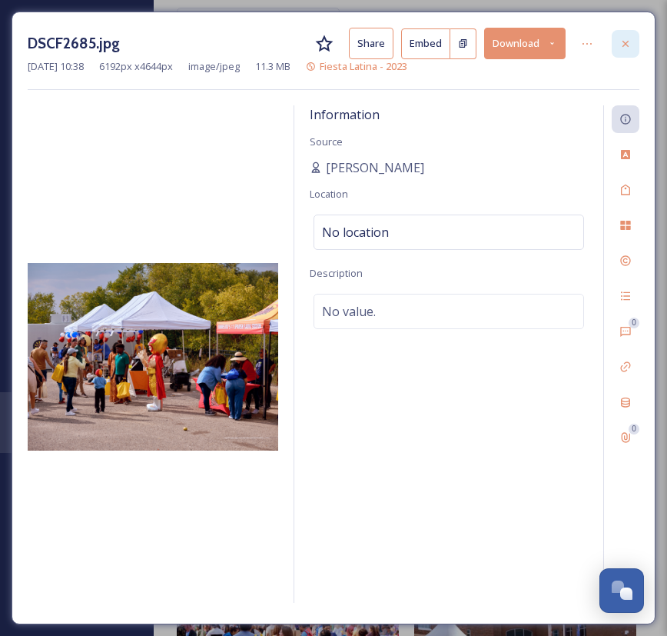
click at [546, 48] on icon at bounding box center [626, 44] width 12 height 12
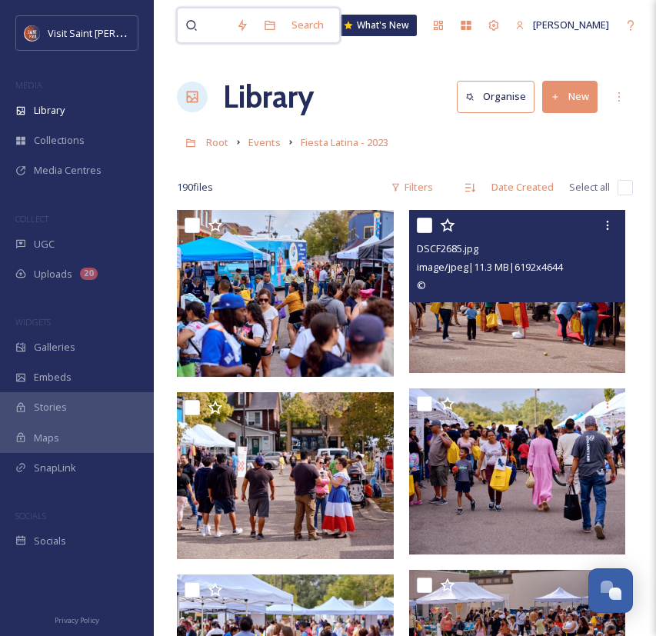
click at [228, 18] on input "fiesta" at bounding box center [220, 25] width 15 height 34
drag, startPoint x: 216, startPoint y: 26, endPoint x: 459, endPoint y: 23, distance: 243.0
click at [459, 23] on div "fiesta Search What's New [PERSON_NAME]" at bounding box center [405, 25] width 456 height 51
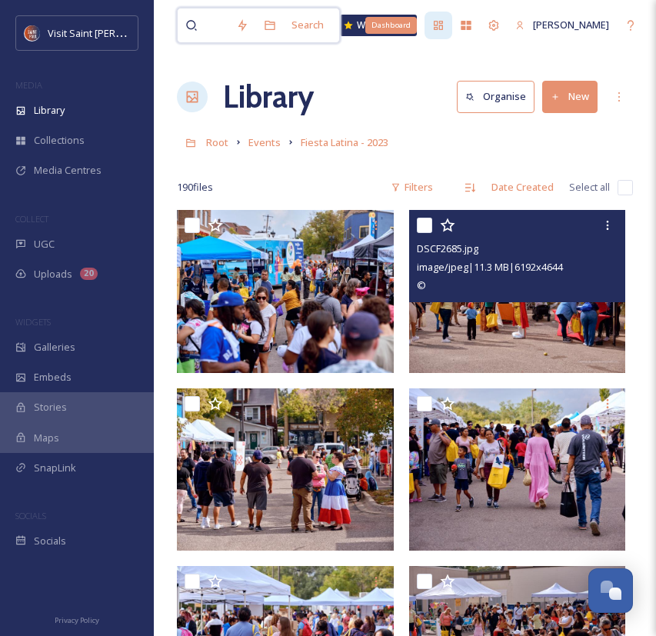
scroll to position [0, 0]
type input "Chroma Zone Mural"
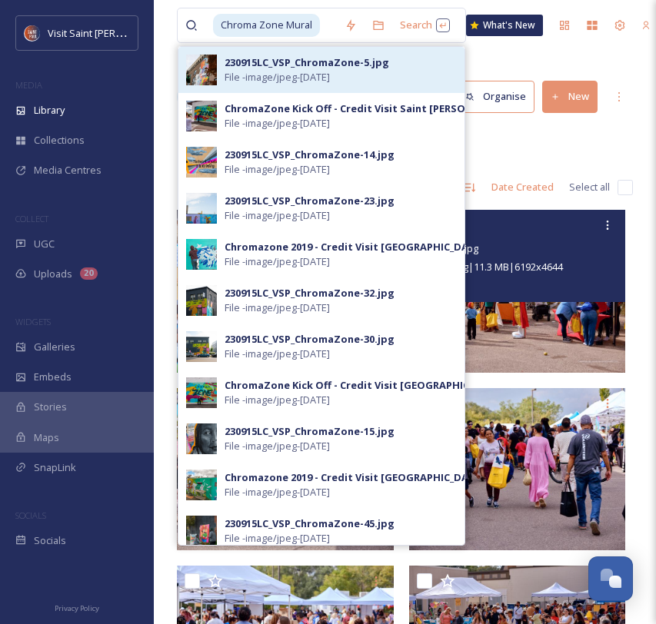
click at [381, 80] on div "230915LC_VSP_ChromaZone-5.jpg File - image/jpeg - [DATE]" at bounding box center [341, 69] width 232 height 29
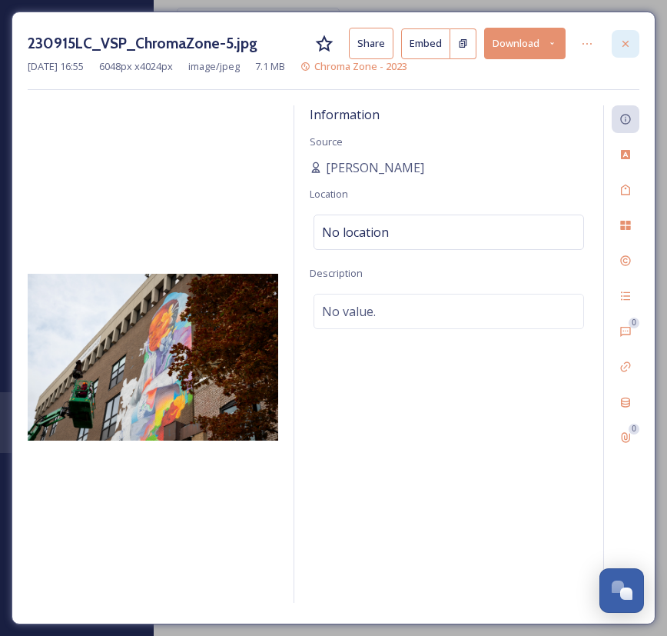
click at [546, 43] on icon at bounding box center [626, 44] width 12 height 12
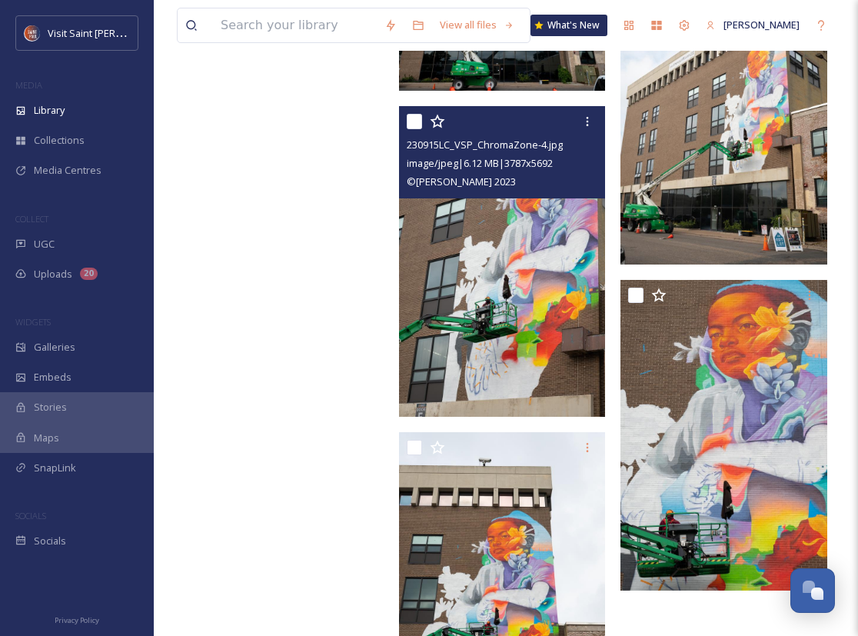
scroll to position [4111, 0]
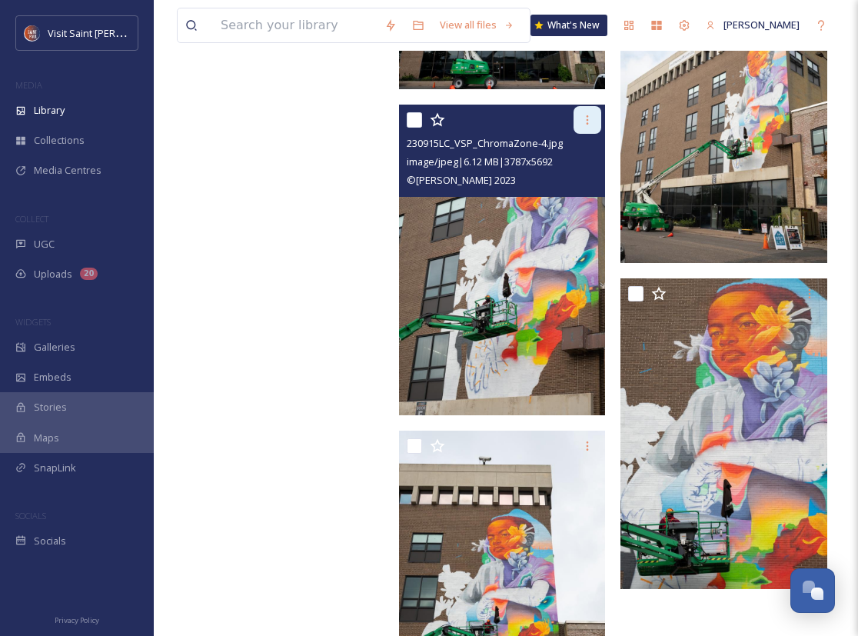
click at [546, 118] on icon at bounding box center [587, 120] width 12 height 12
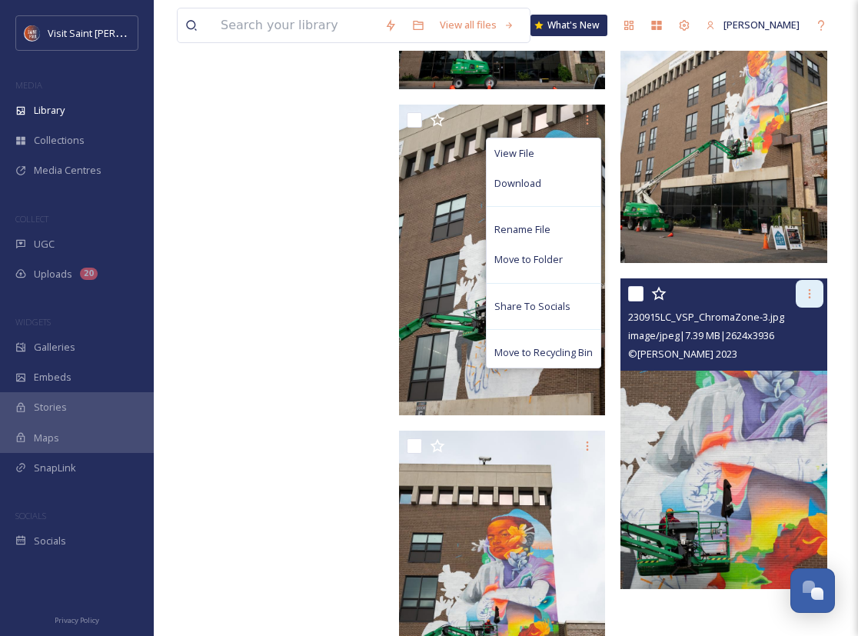
click at [546, 290] on icon at bounding box center [810, 293] width 2 height 9
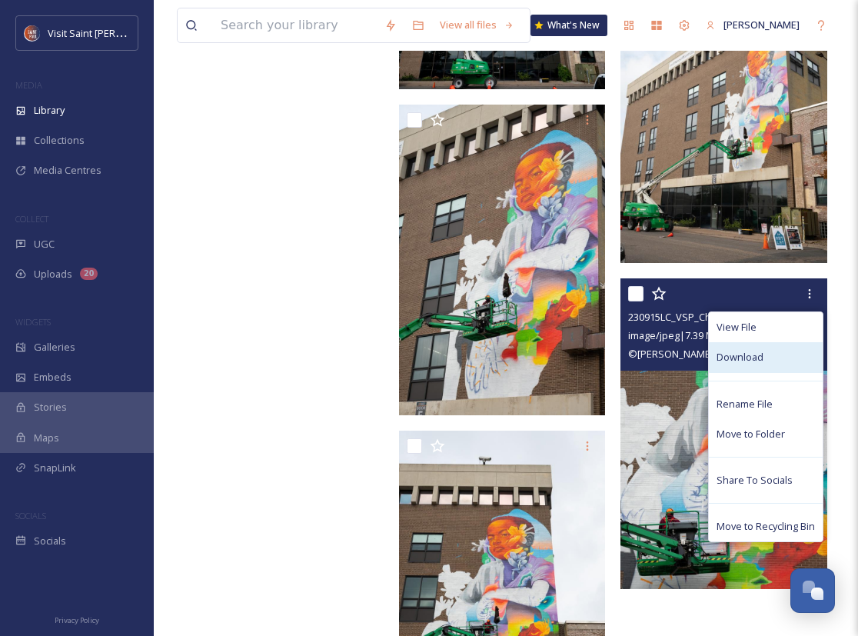
click at [546, 347] on div "Download" at bounding box center [766, 357] width 114 height 30
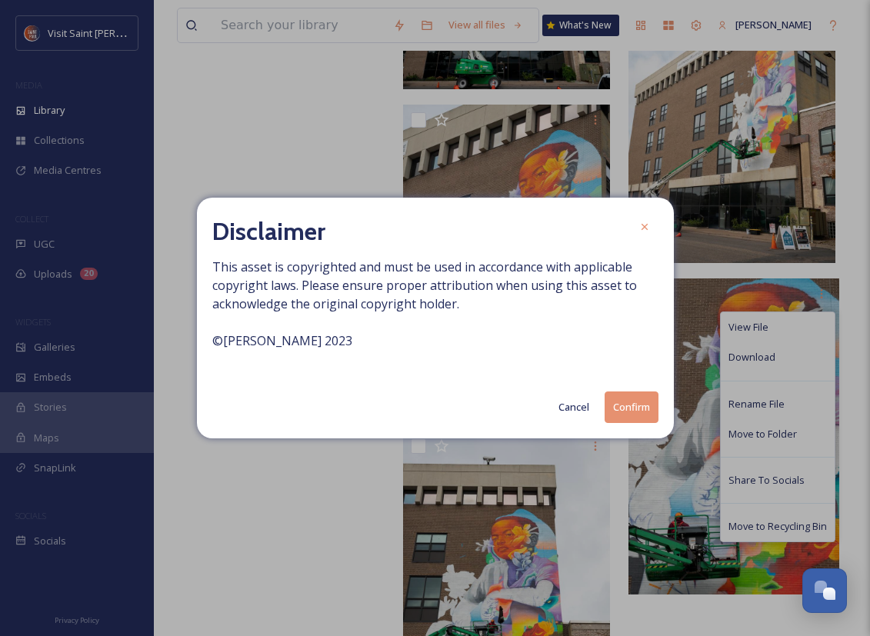
click at [546, 408] on button "Confirm" at bounding box center [631, 407] width 54 height 32
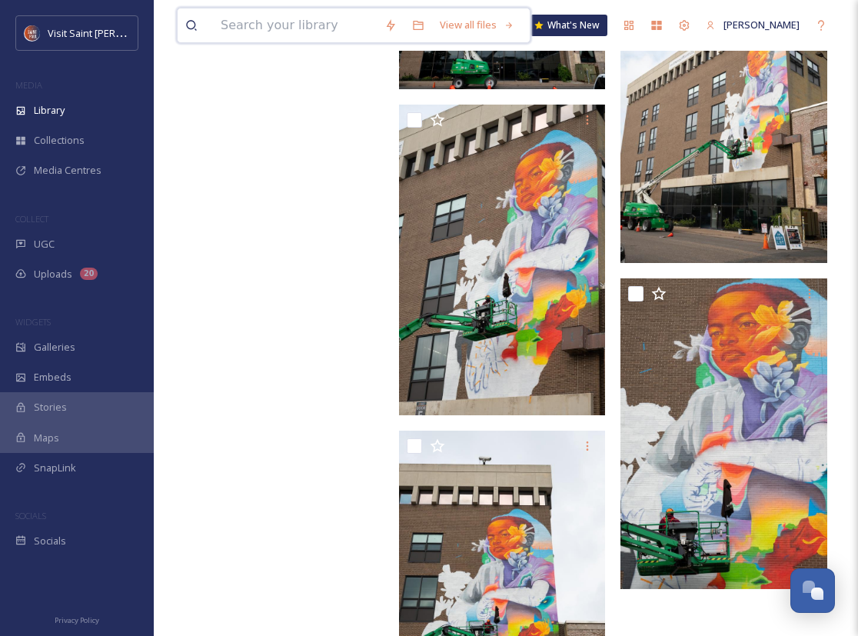
click at [317, 18] on input at bounding box center [295, 25] width 164 height 34
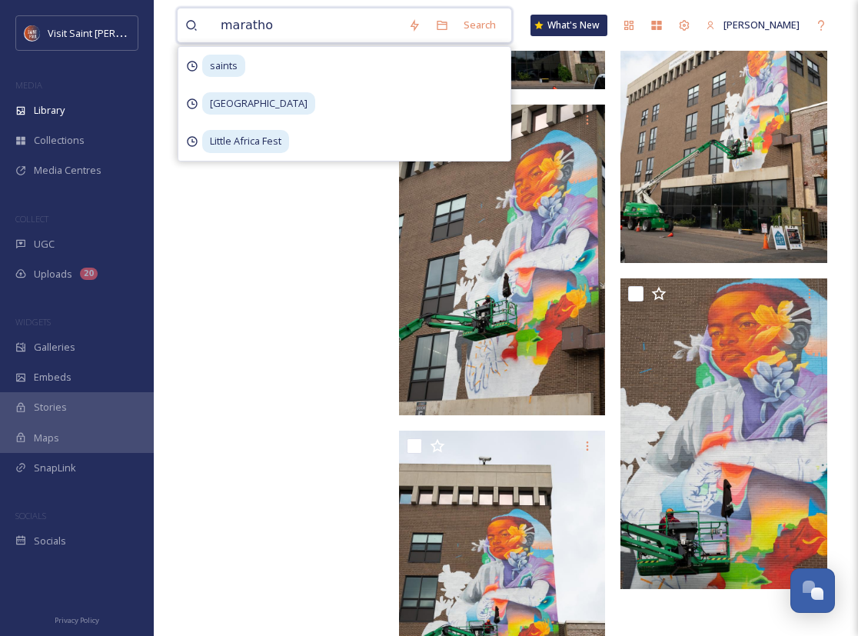
type input "marathon"
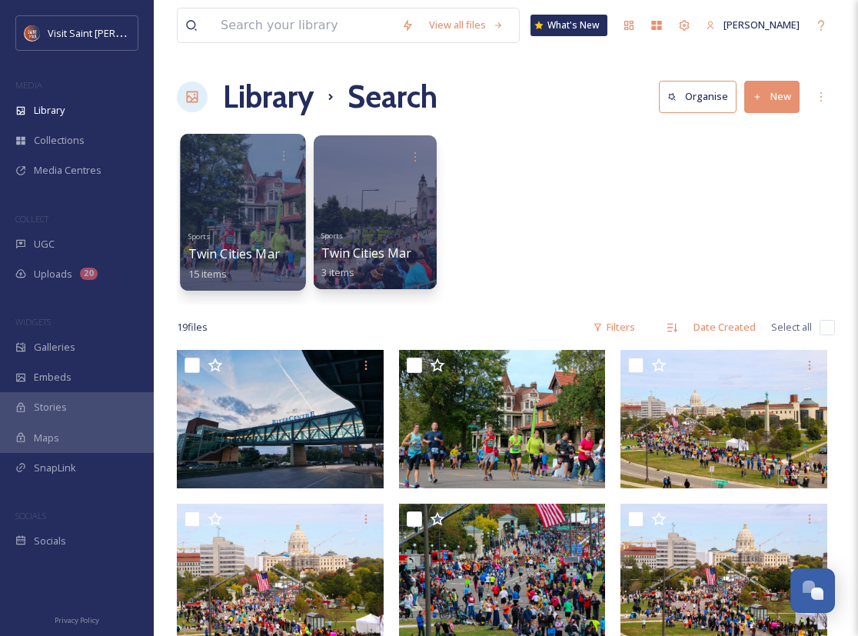
click at [265, 199] on div at bounding box center [242, 212] width 125 height 157
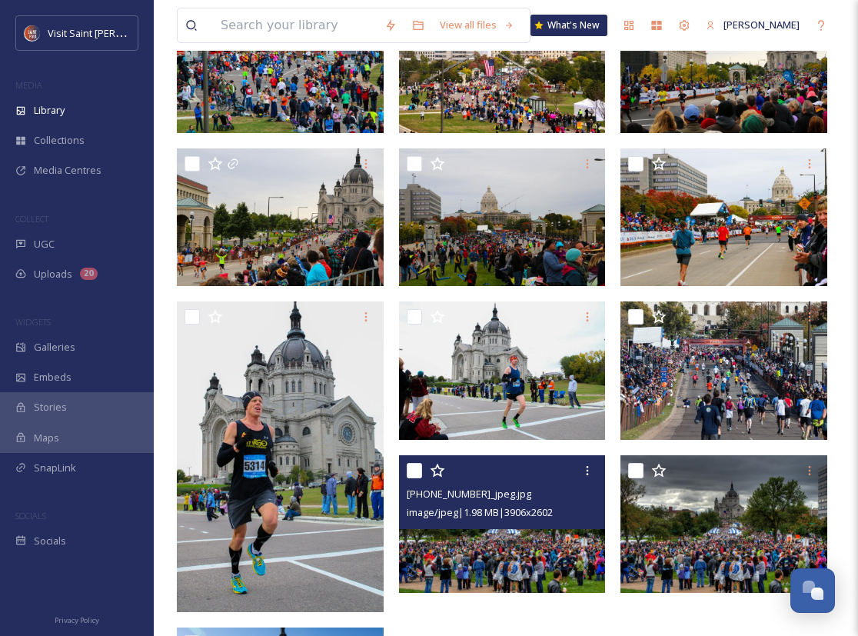
scroll to position [524, 0]
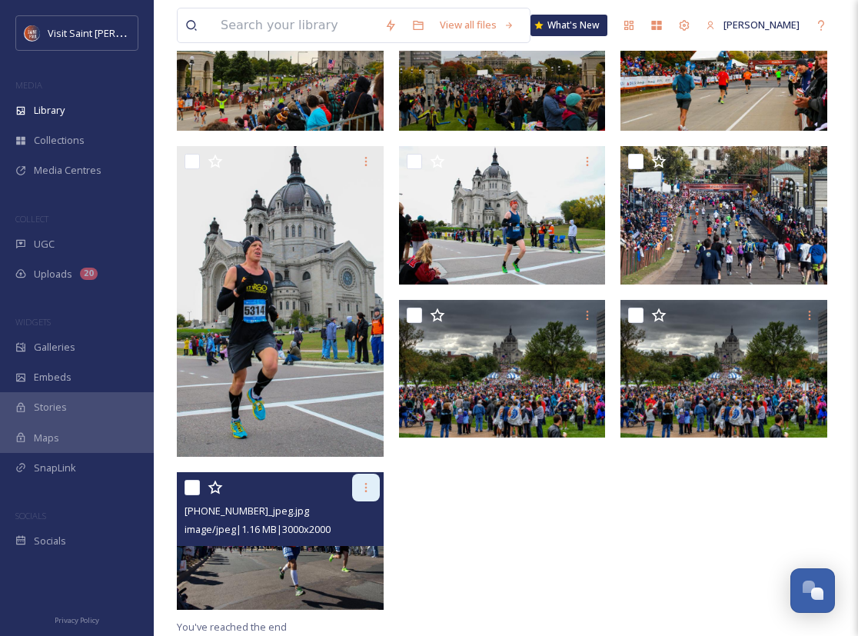
click at [365, 487] on icon at bounding box center [365, 487] width 2 height 9
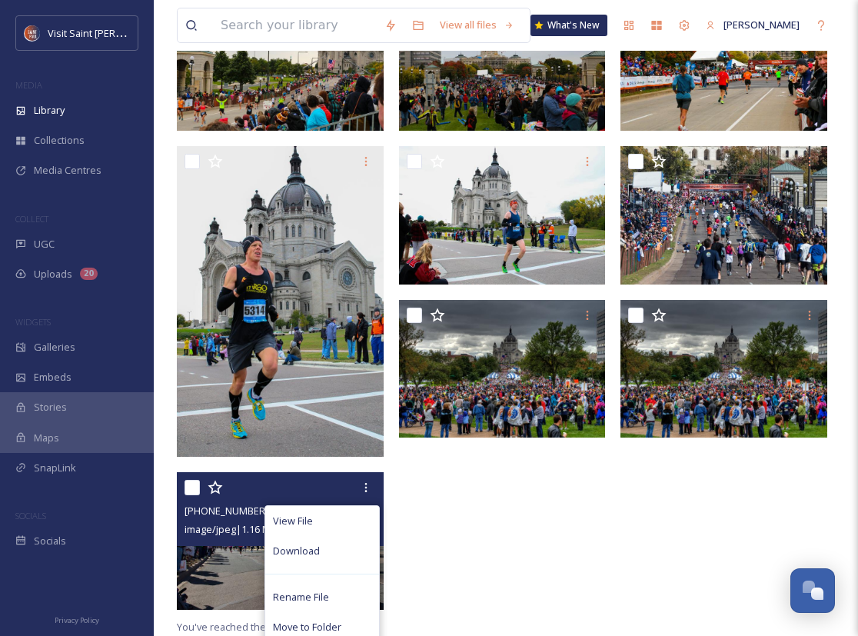
click at [341, 567] on div "View File Download Rename File Move to Folder Share To Socials Move to Recyclin…" at bounding box center [322, 620] width 115 height 231
click at [335, 557] on div "Download" at bounding box center [322, 551] width 114 height 30
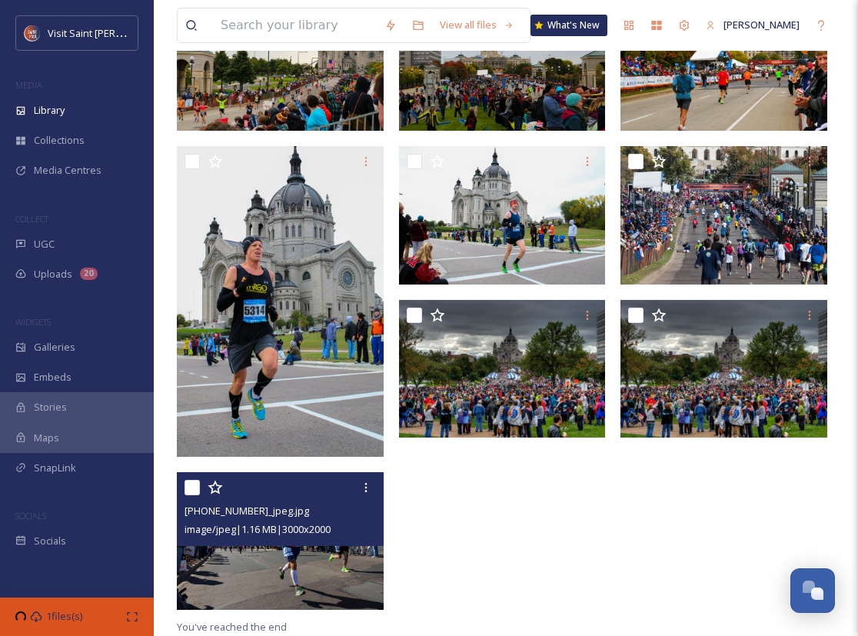
click at [308, 552] on img at bounding box center [280, 541] width 207 height 138
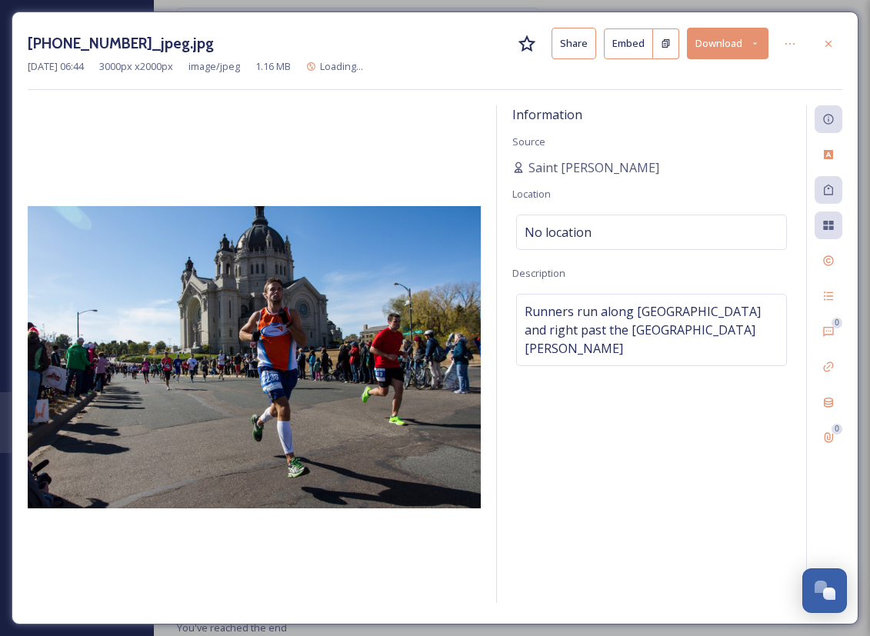
click at [414, 145] on div at bounding box center [254, 356] width 453 height 503
click at [424, 78] on div "[PHONE_NUMBER]_jpeg.jpg Share Embed Download [DATE] 06:44 3000 px x 2000 px ima…" at bounding box center [435, 59] width 814 height 62
click at [546, 42] on div at bounding box center [828, 44] width 28 height 28
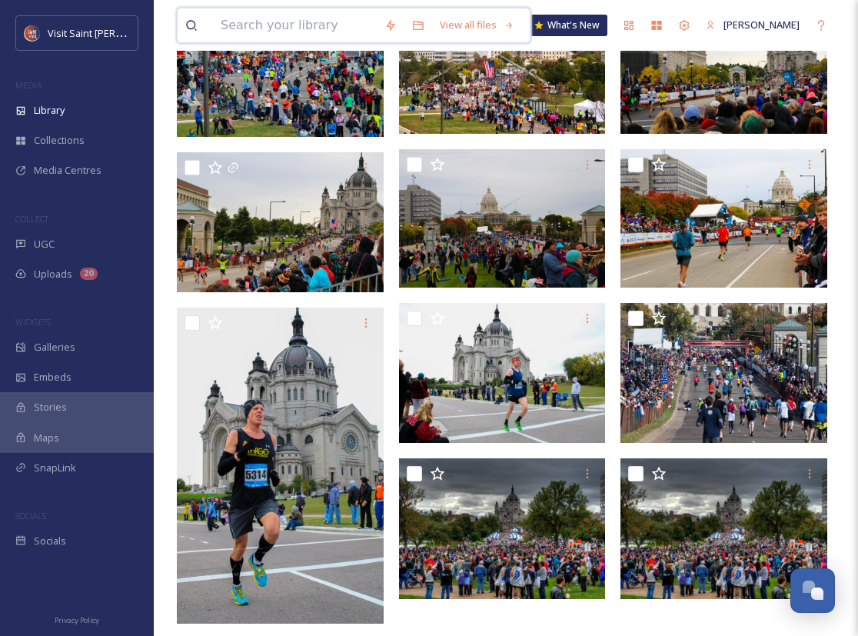
click at [292, 21] on input at bounding box center [295, 25] width 164 height 34
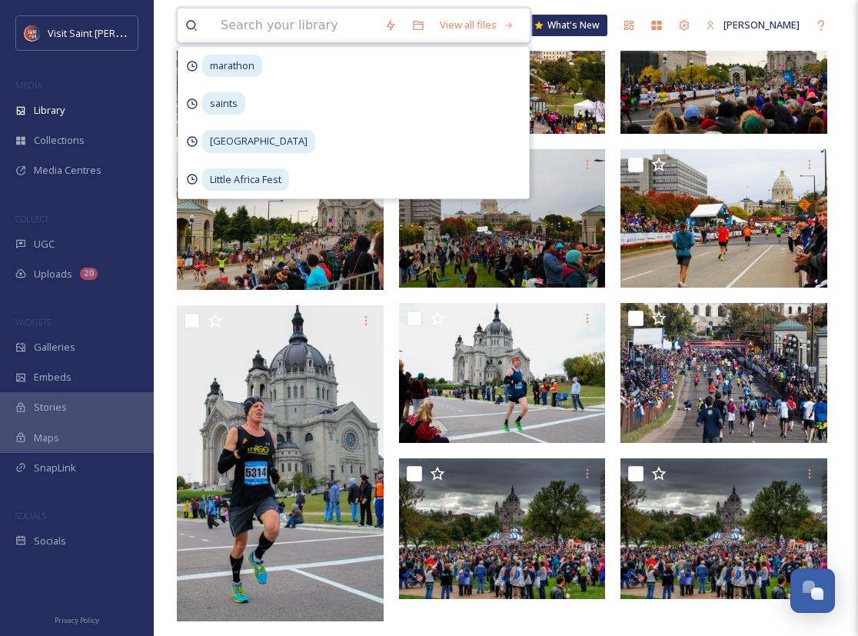
click at [331, 22] on input at bounding box center [295, 25] width 164 height 34
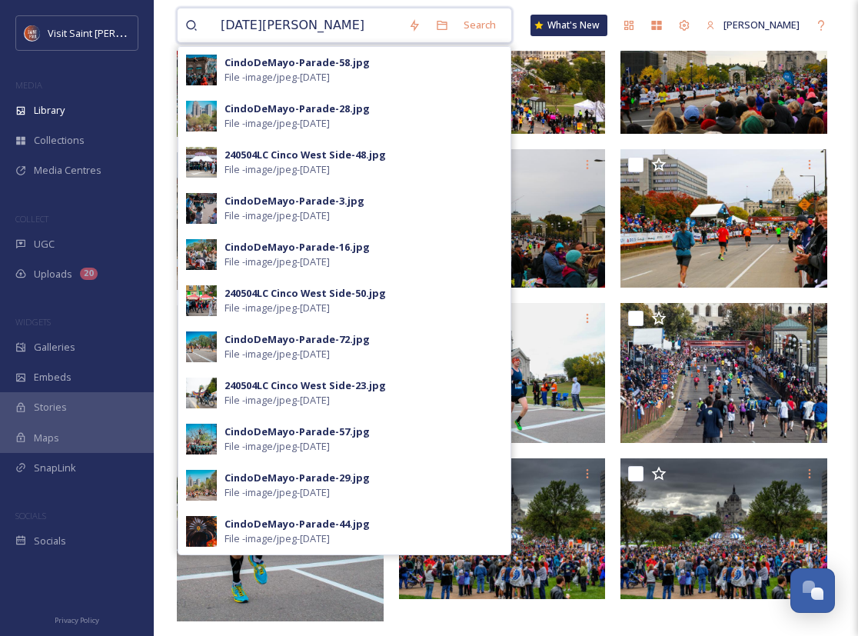
type input "[DATE][PERSON_NAME]"
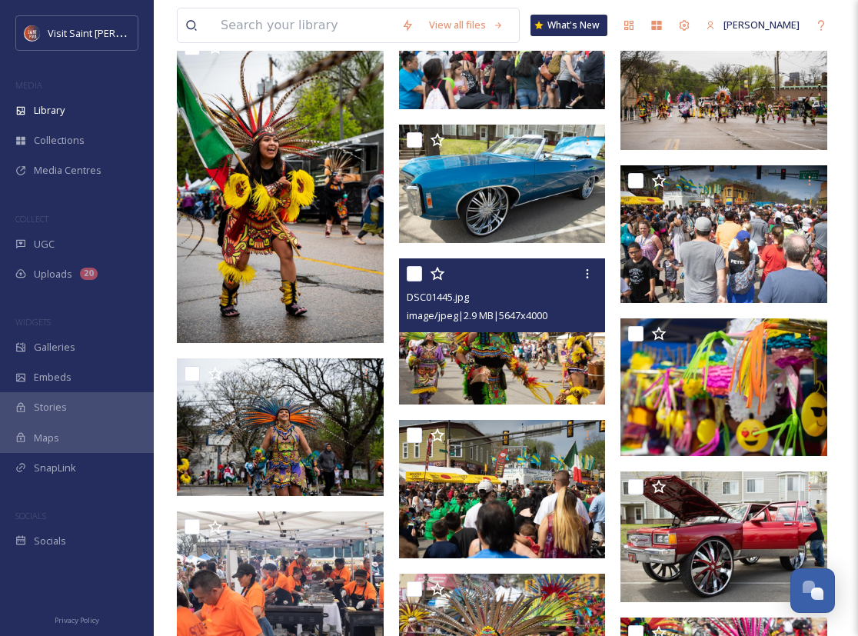
scroll to position [5041, 0]
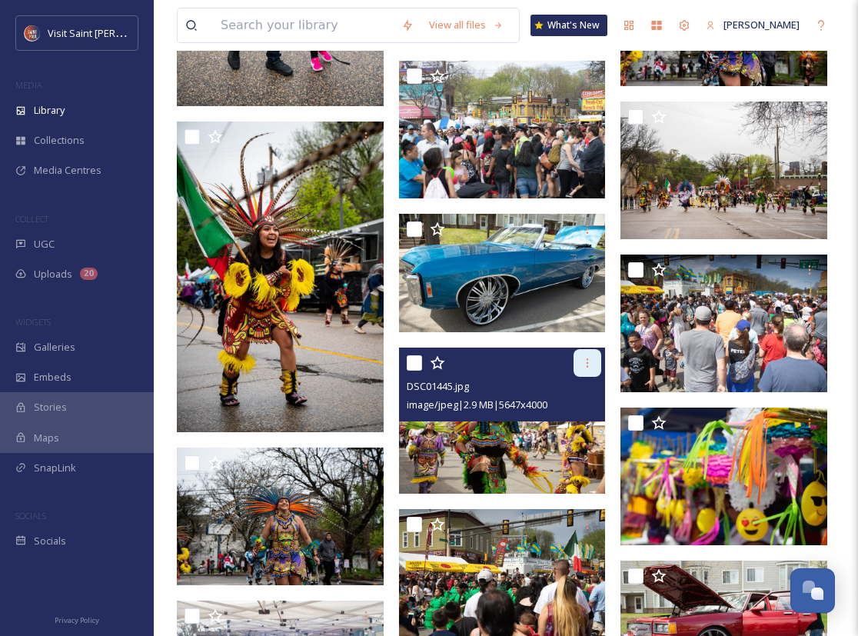
click at [546, 366] on icon at bounding box center [587, 363] width 12 height 12
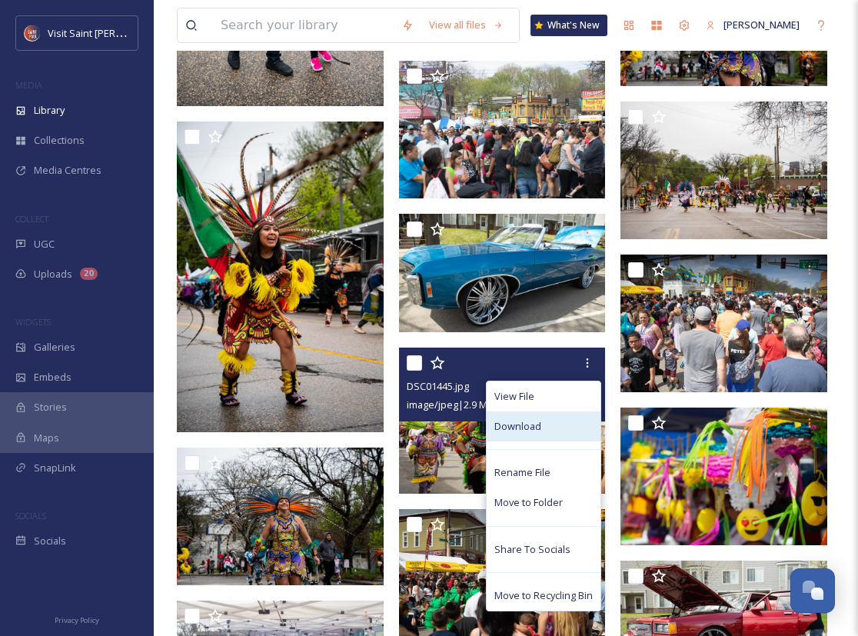
click at [546, 429] on div "Download" at bounding box center [544, 426] width 114 height 30
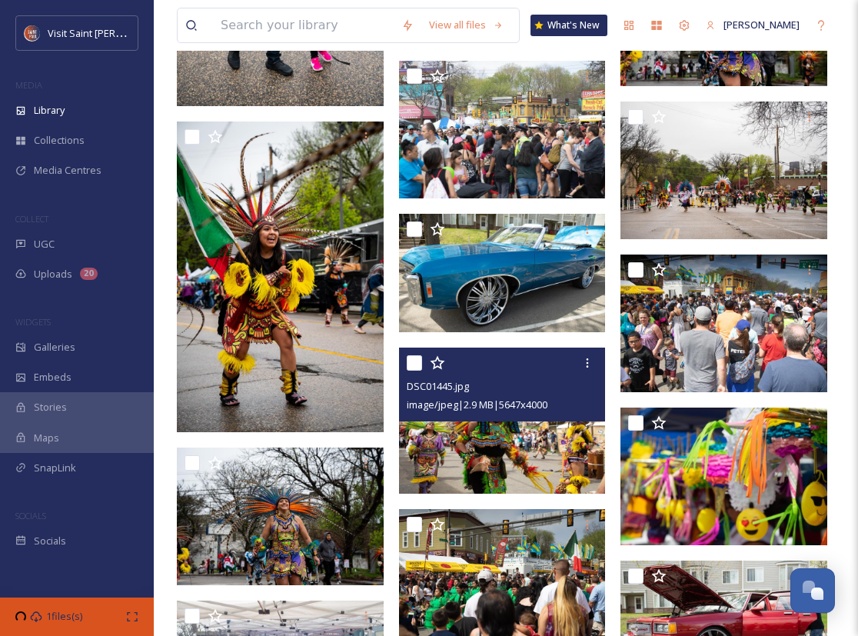
click at [528, 445] on img at bounding box center [502, 421] width 207 height 147
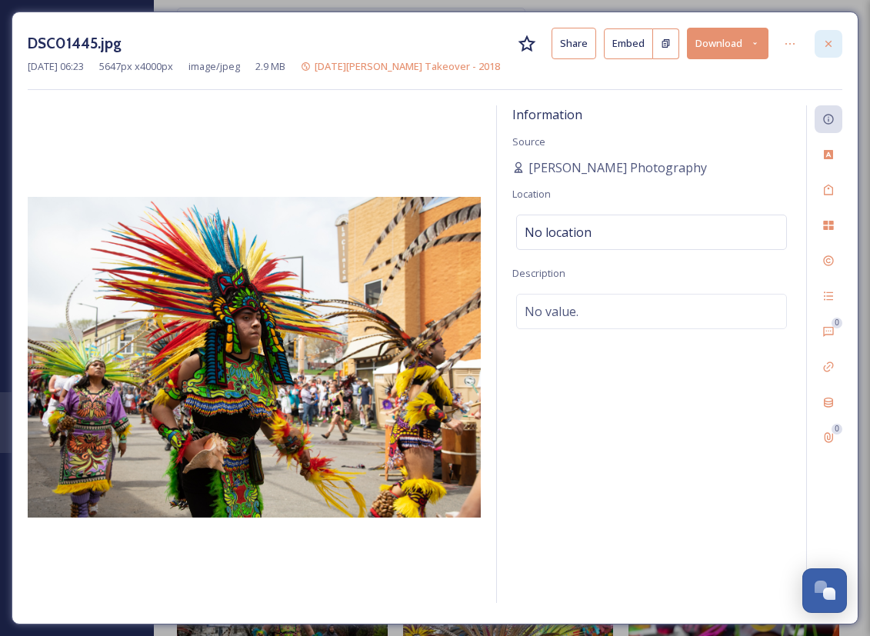
click at [546, 46] on icon at bounding box center [828, 44] width 12 height 12
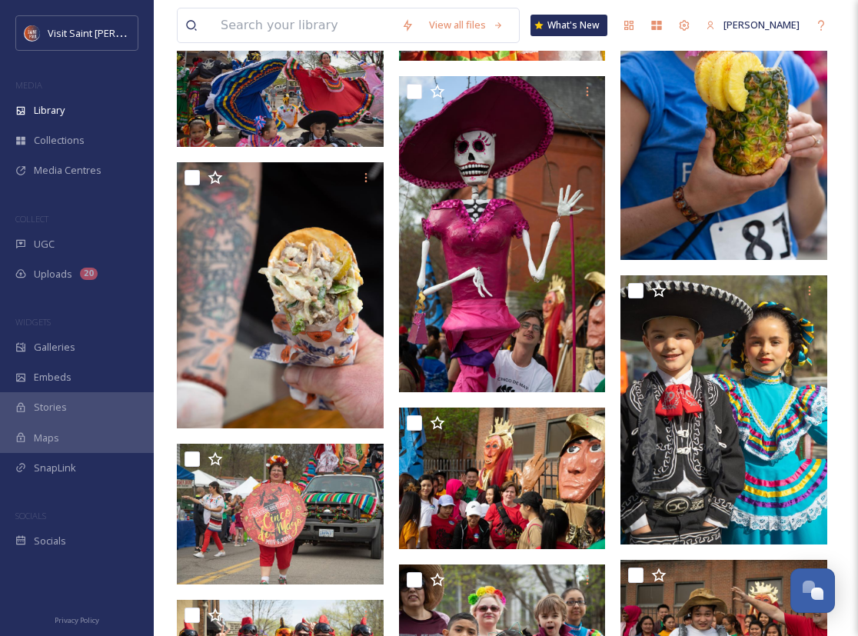
scroll to position [6947, 0]
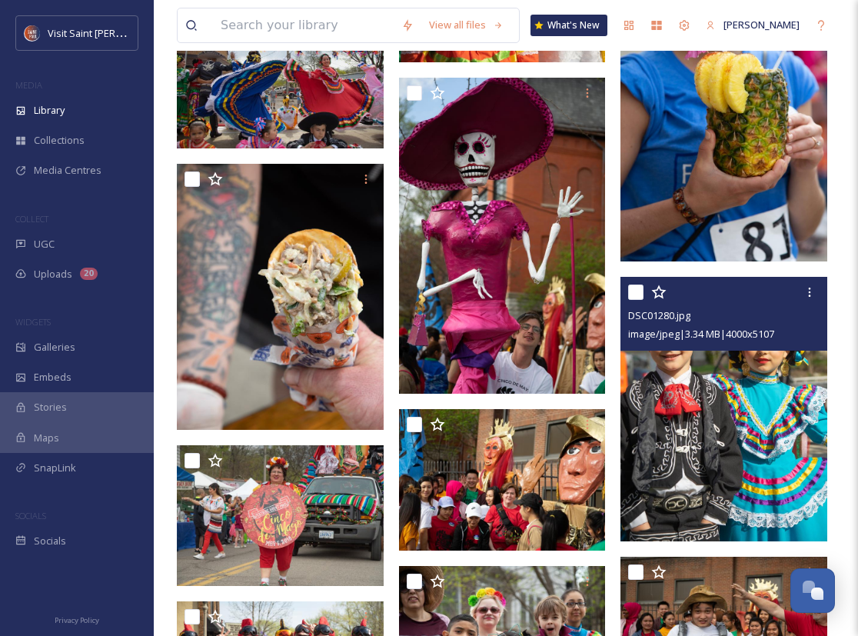
click at [546, 404] on img at bounding box center [724, 409] width 207 height 265
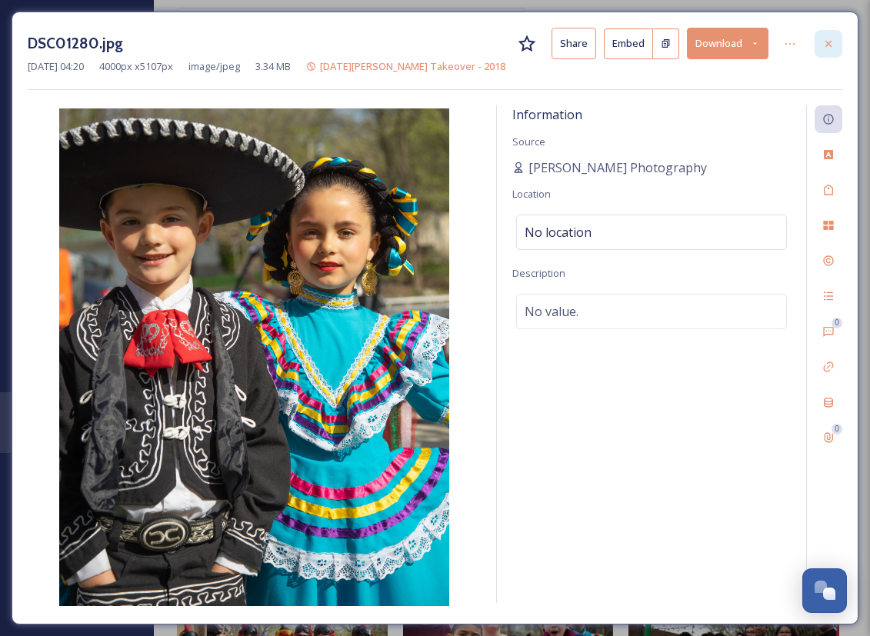
click at [546, 40] on icon at bounding box center [828, 44] width 12 height 12
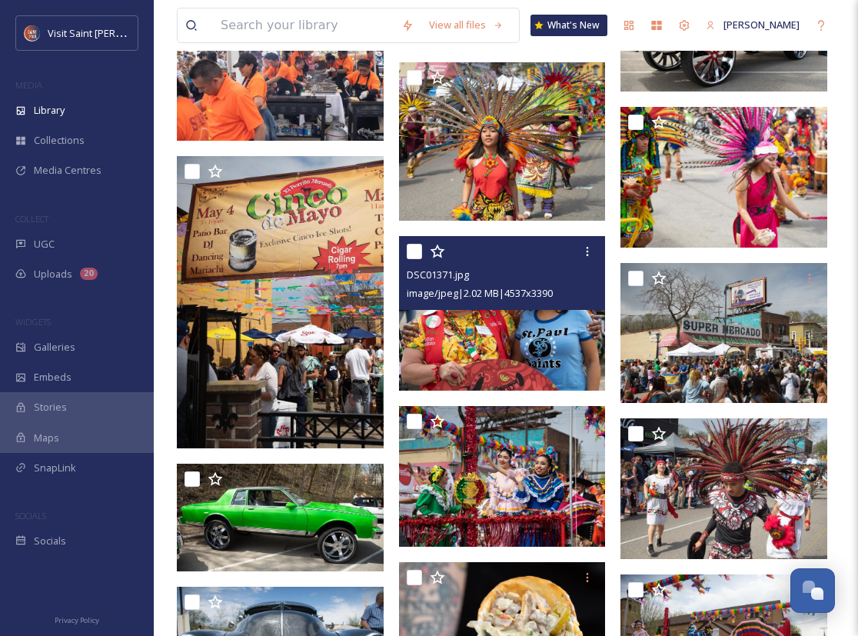
scroll to position [5733, 0]
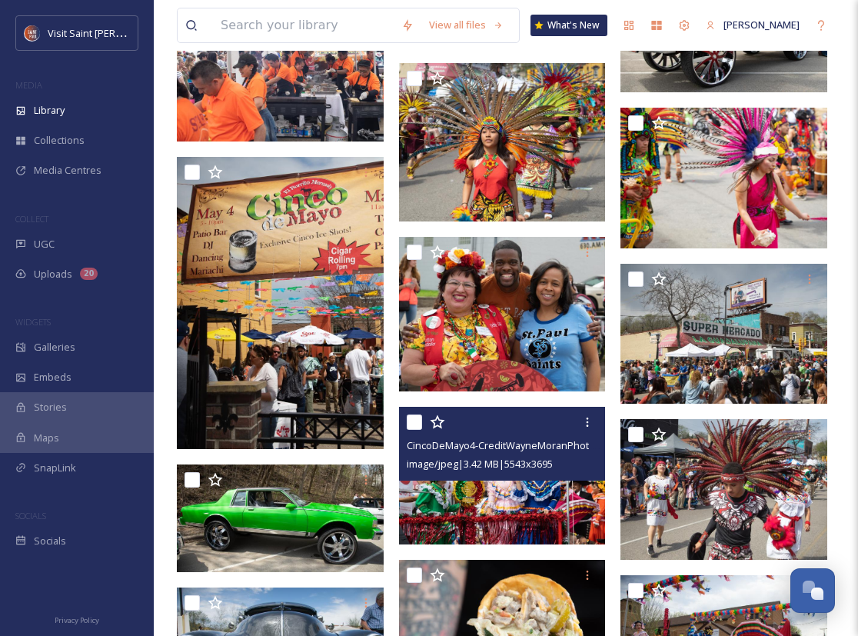
click at [511, 466] on span "image/jpeg | 3.42 MB | 5543 x 3695" at bounding box center [480, 464] width 146 height 14
click at [513, 488] on img at bounding box center [502, 476] width 207 height 138
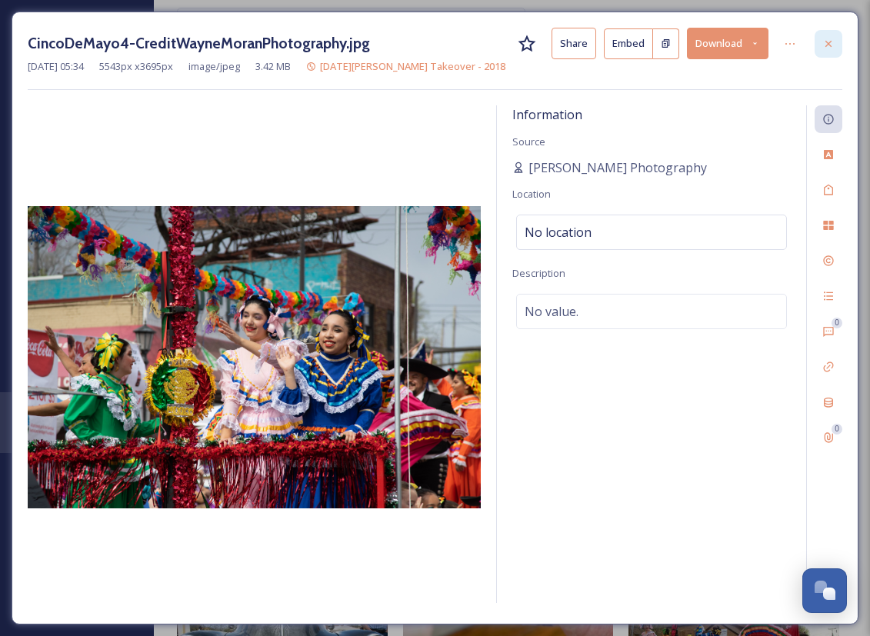
click at [546, 43] on icon at bounding box center [828, 44] width 12 height 12
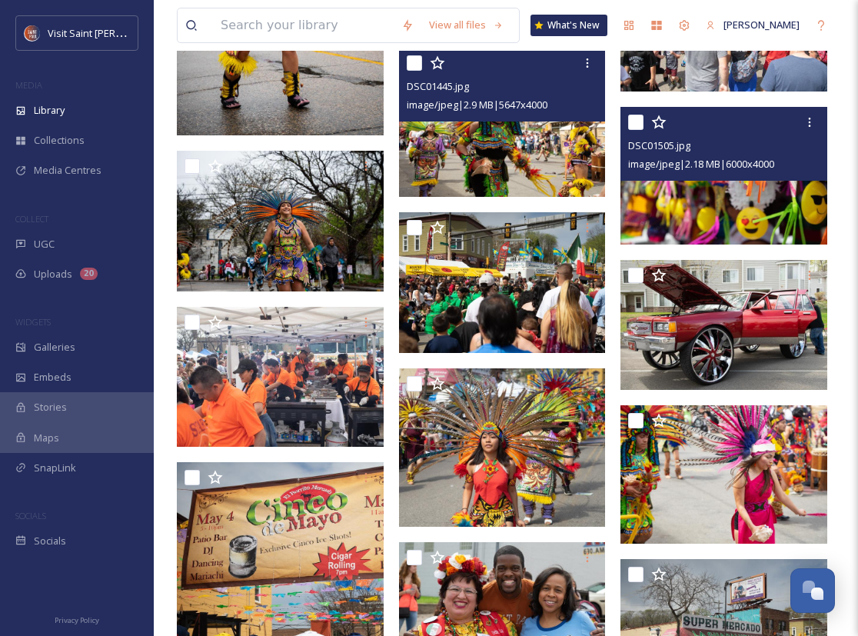
scroll to position [5430, 0]
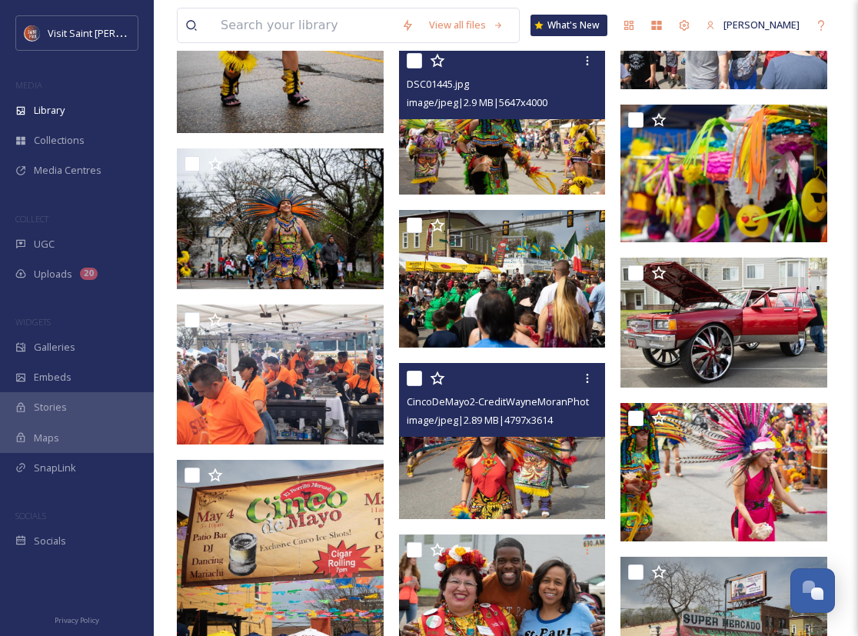
click at [524, 463] on img at bounding box center [502, 441] width 207 height 156
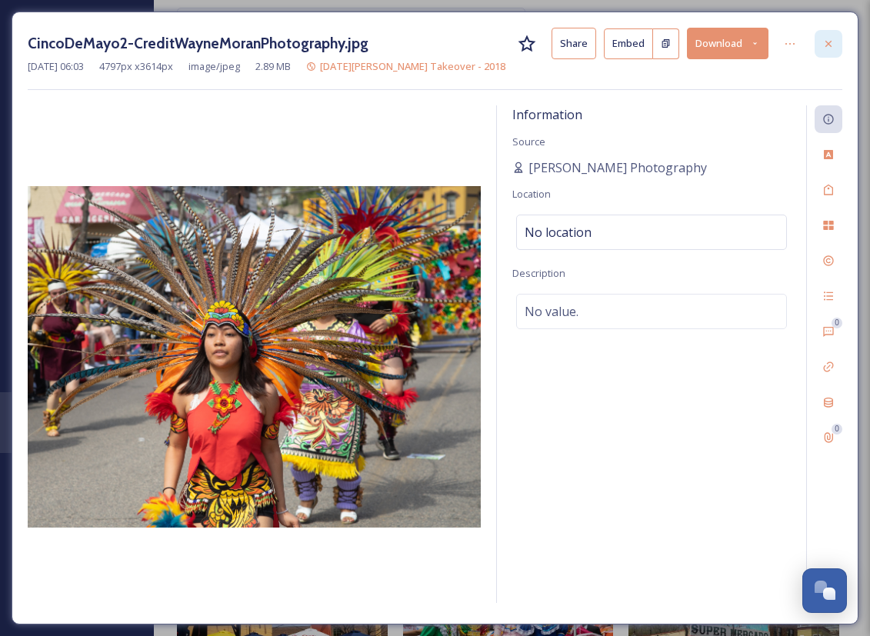
click at [546, 47] on icon at bounding box center [828, 44] width 12 height 12
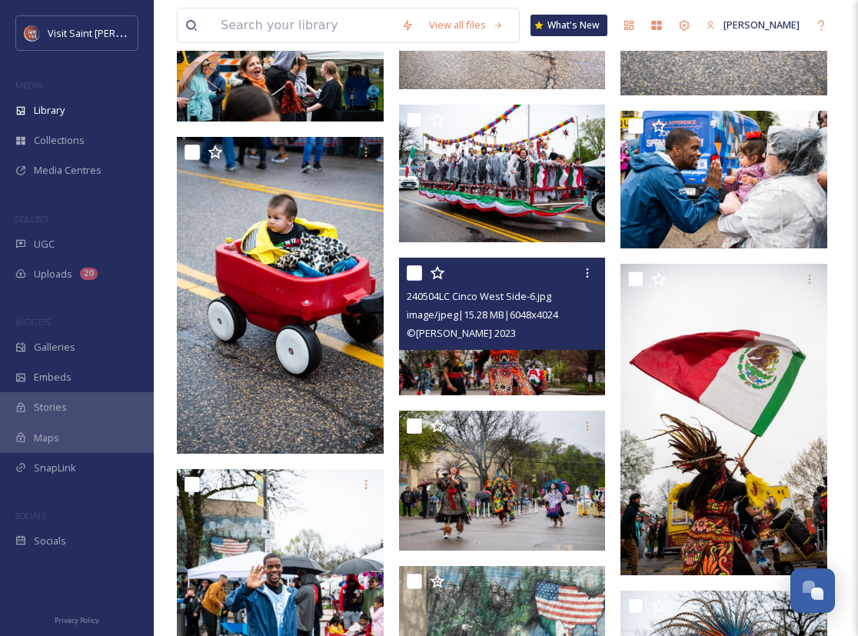
scroll to position [4447, 0]
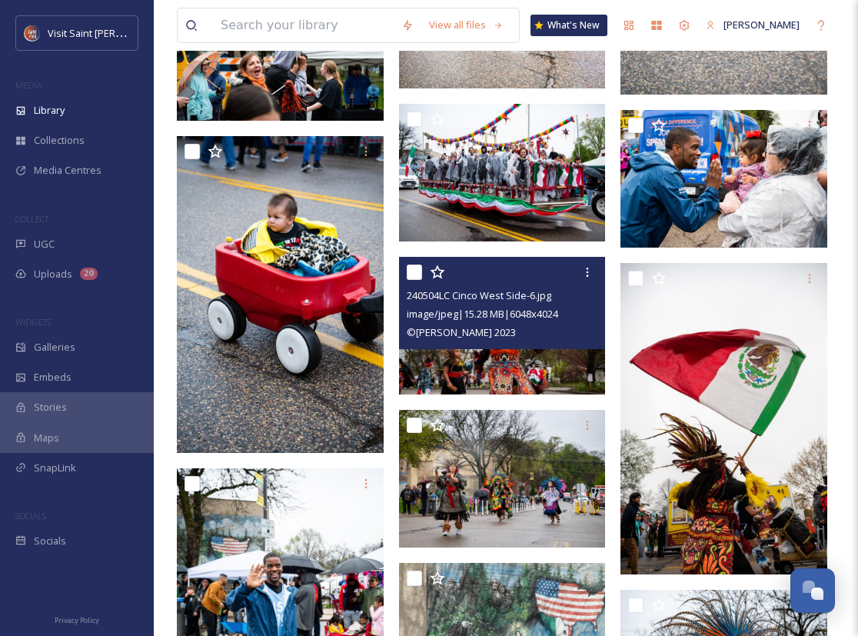
click at [546, 374] on img at bounding box center [502, 326] width 207 height 138
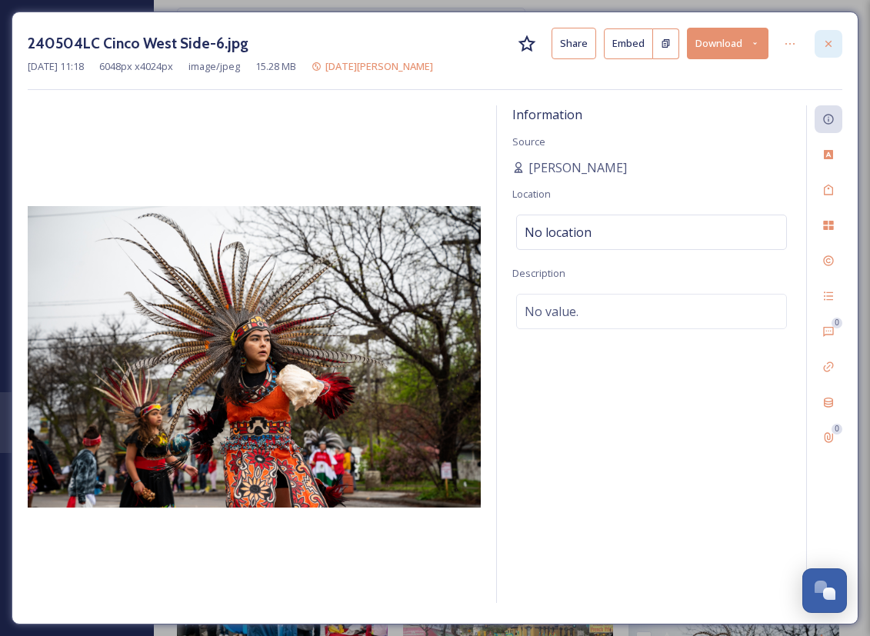
click at [546, 42] on div at bounding box center [828, 44] width 28 height 28
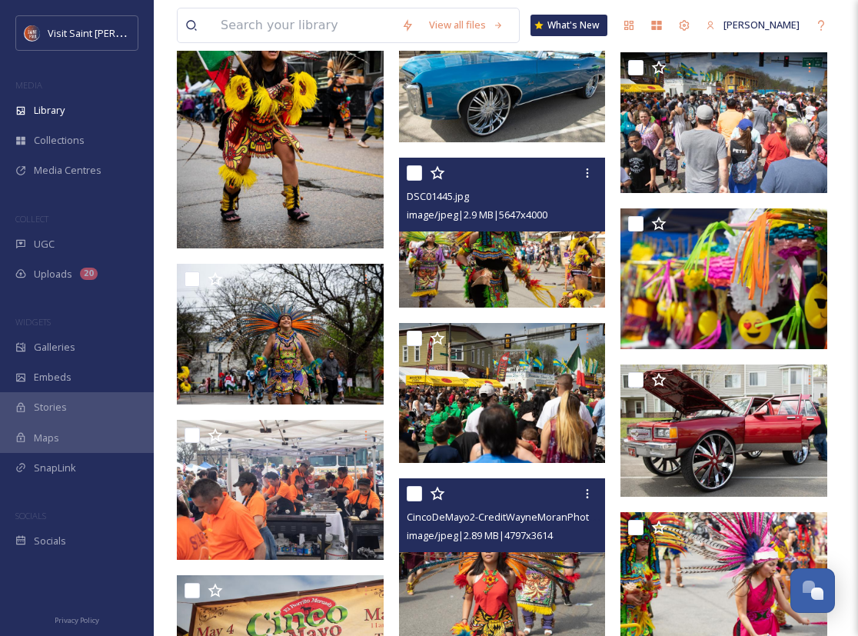
scroll to position [5317, 0]
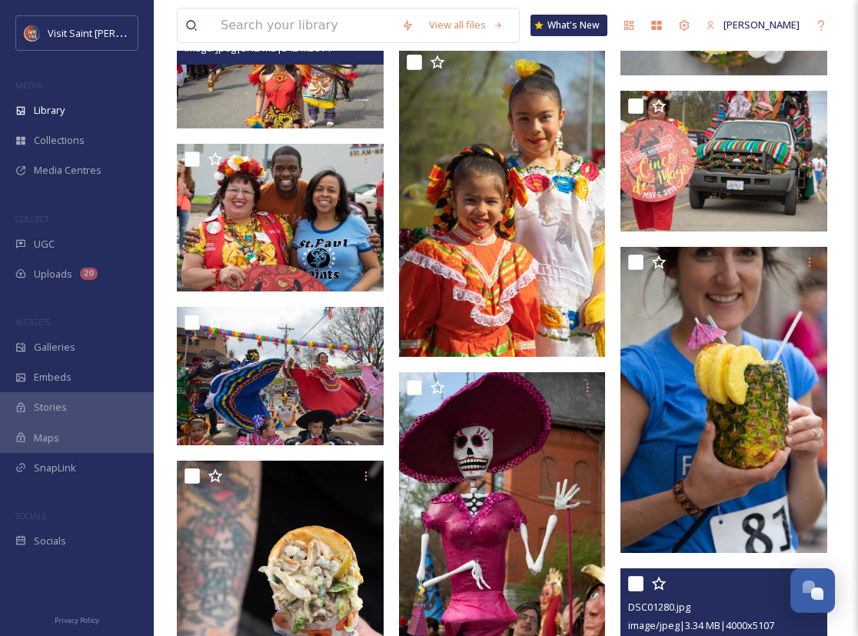
click at [327, 92] on img at bounding box center [280, 60] width 207 height 138
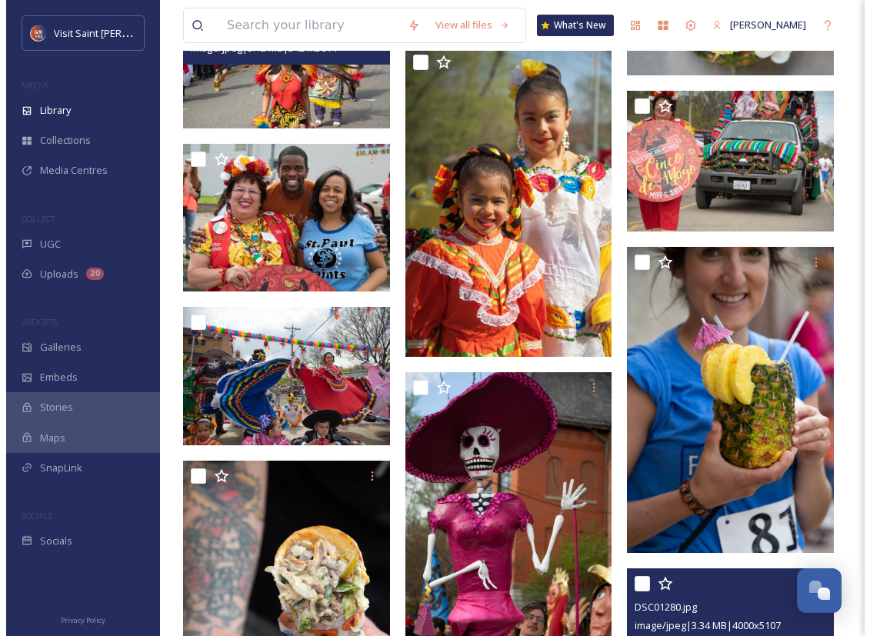
scroll to position [6480, 0]
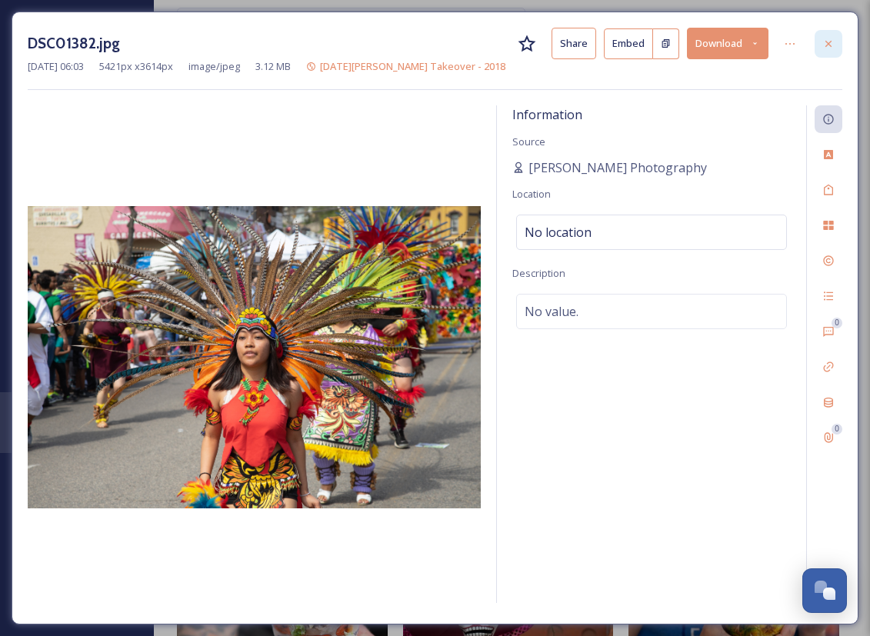
click at [546, 42] on div at bounding box center [828, 44] width 28 height 28
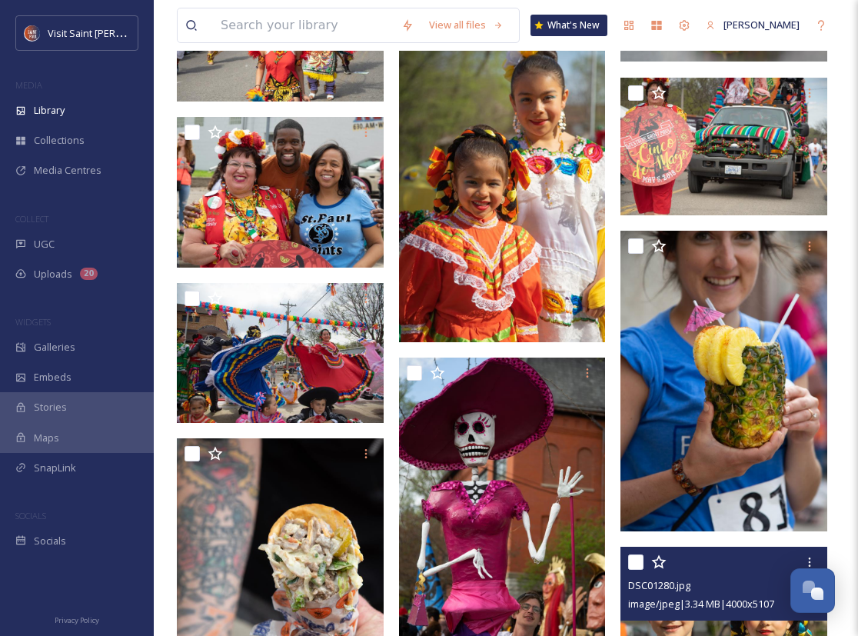
scroll to position [6668, 0]
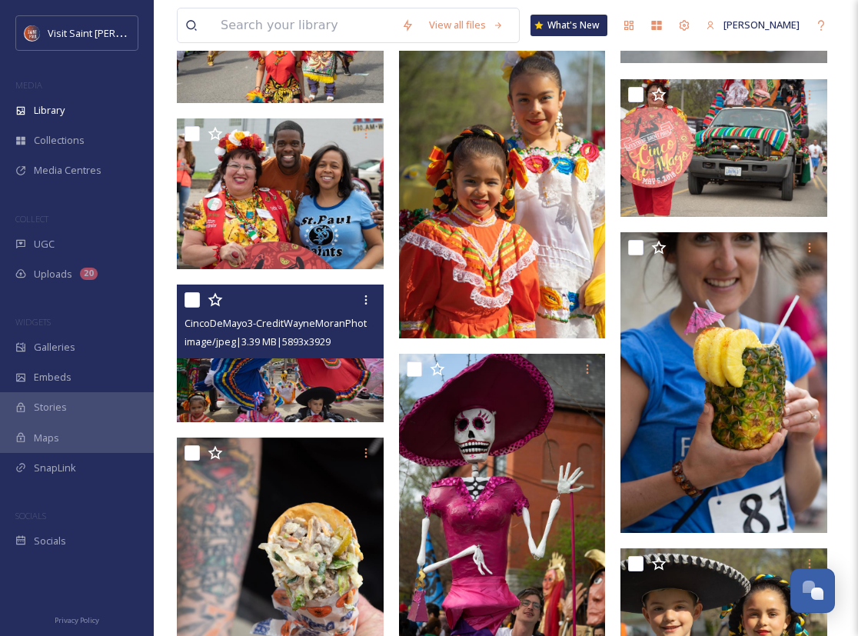
click at [297, 383] on img at bounding box center [280, 354] width 207 height 138
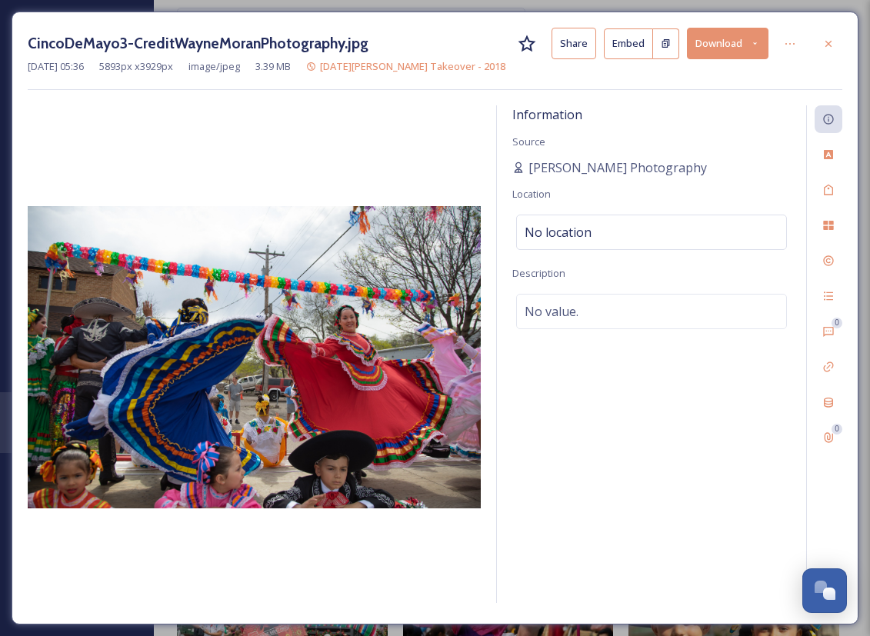
click at [546, 56] on button "Download" at bounding box center [728, 44] width 82 height 32
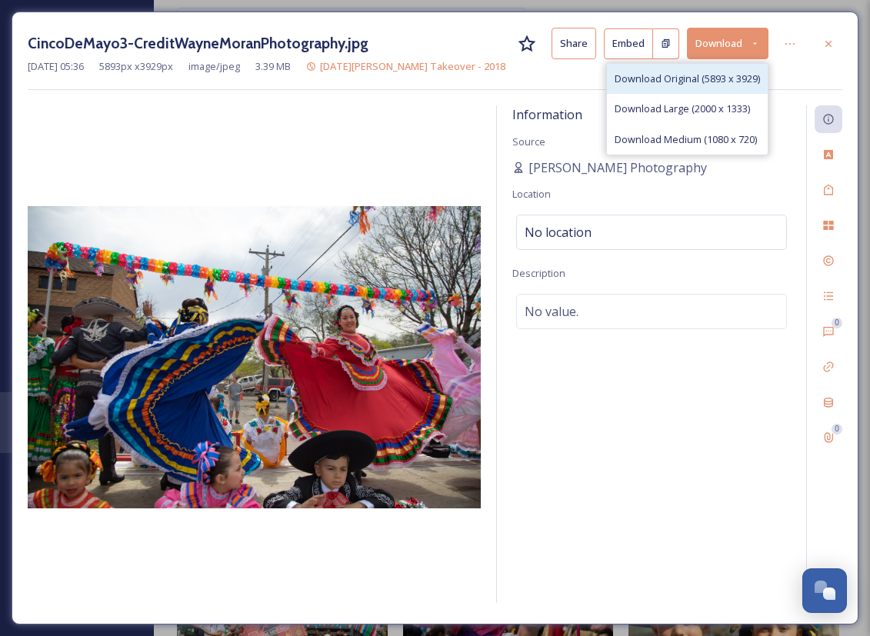
click at [546, 80] on span "Download Original (5893 x 3929)" at bounding box center [686, 79] width 145 height 15
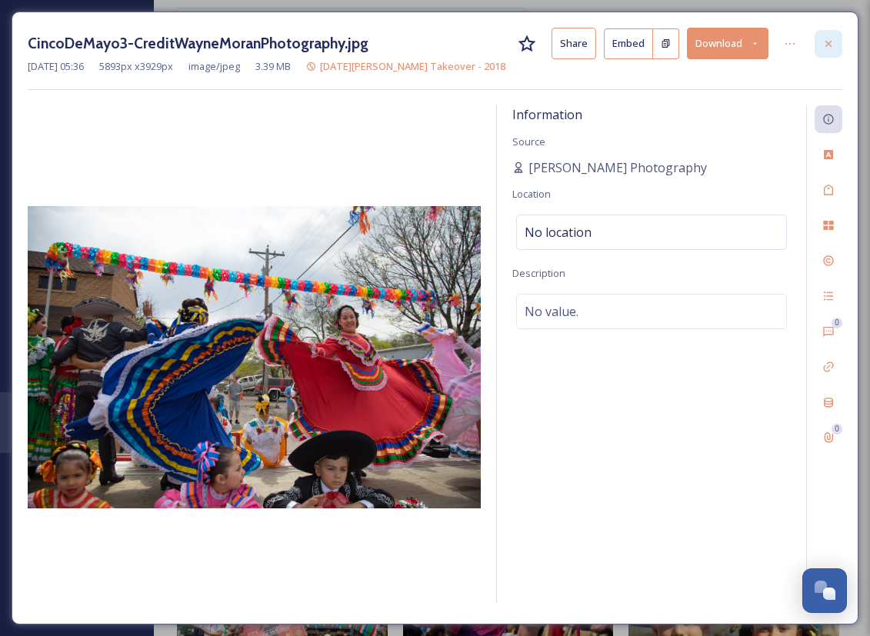
click at [546, 44] on icon at bounding box center [828, 44] width 12 height 12
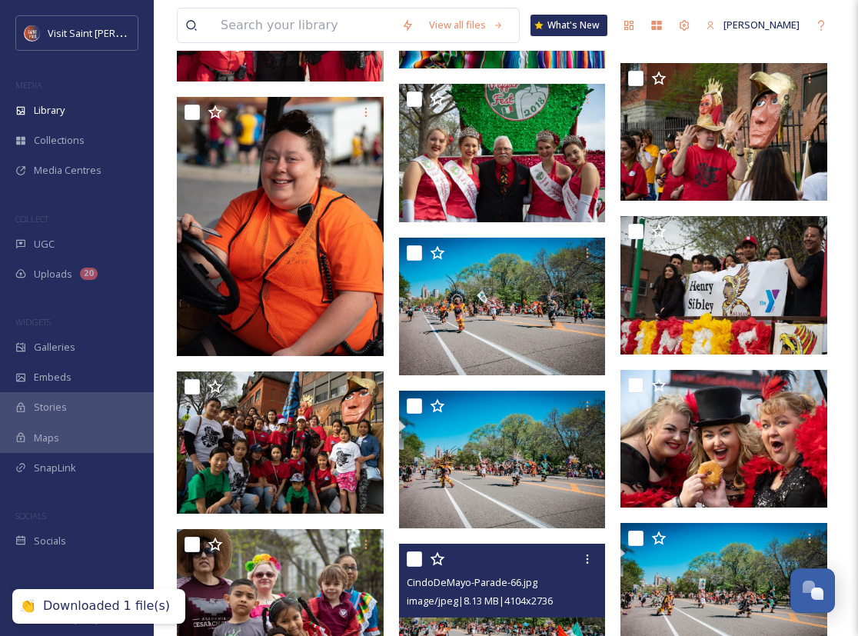
scroll to position [7783, 0]
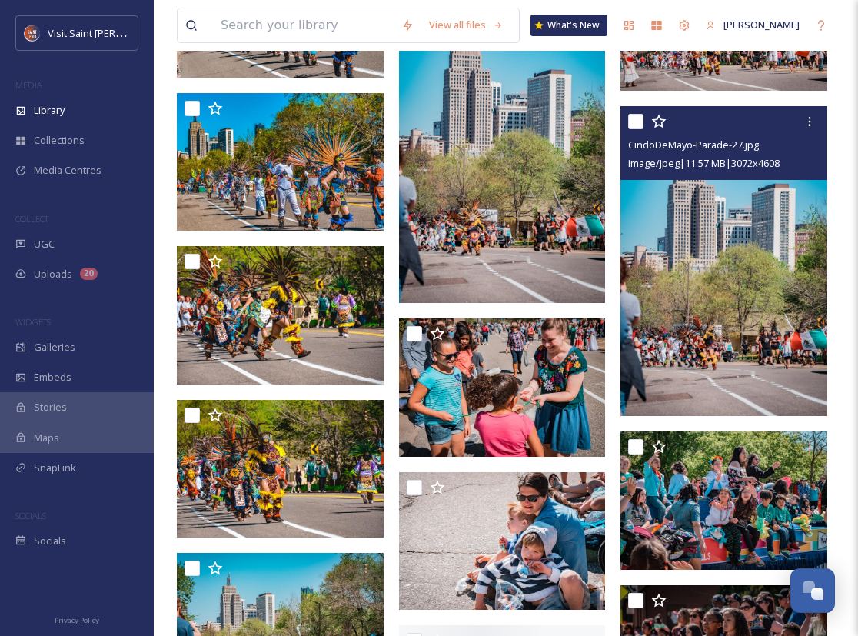
scroll to position [10200, 0]
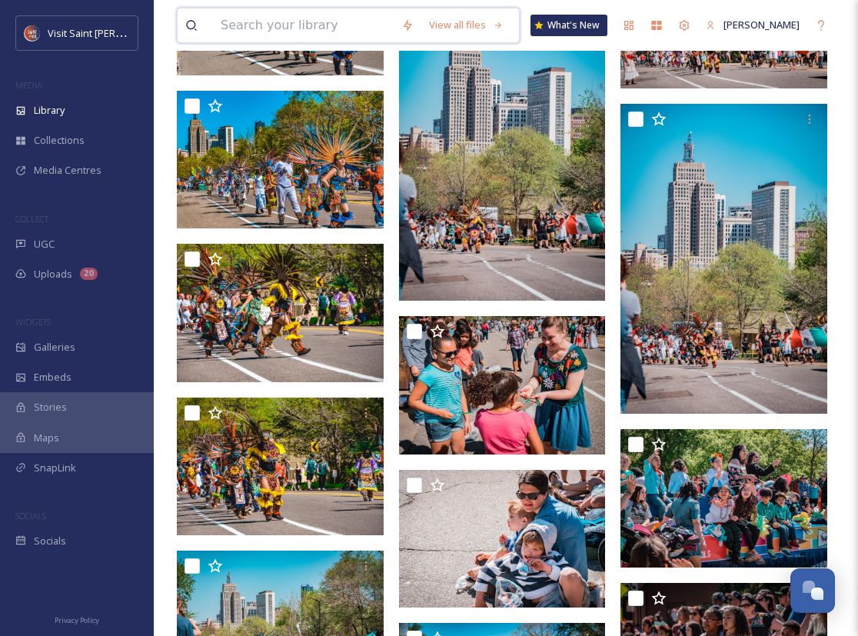
click at [277, 23] on input at bounding box center [303, 25] width 181 height 34
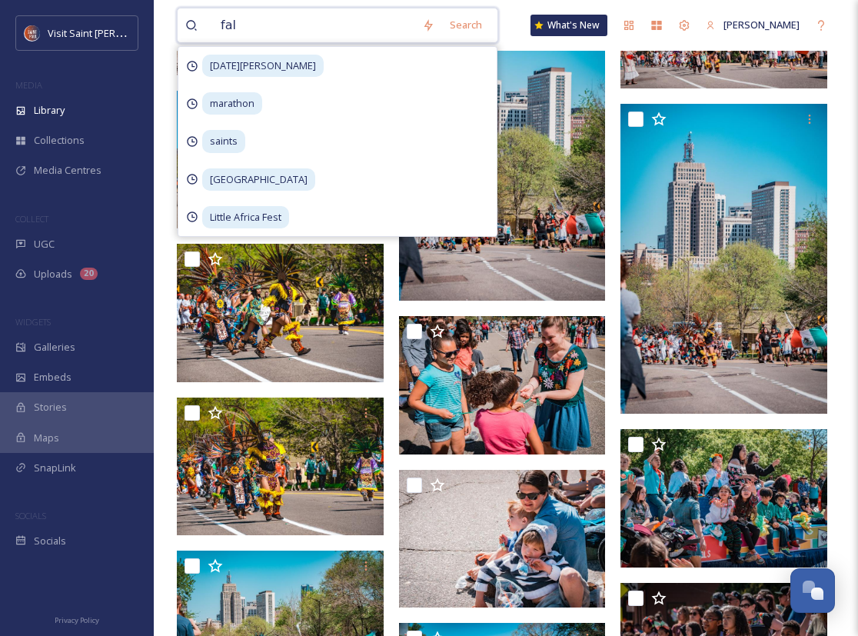
type input "fall"
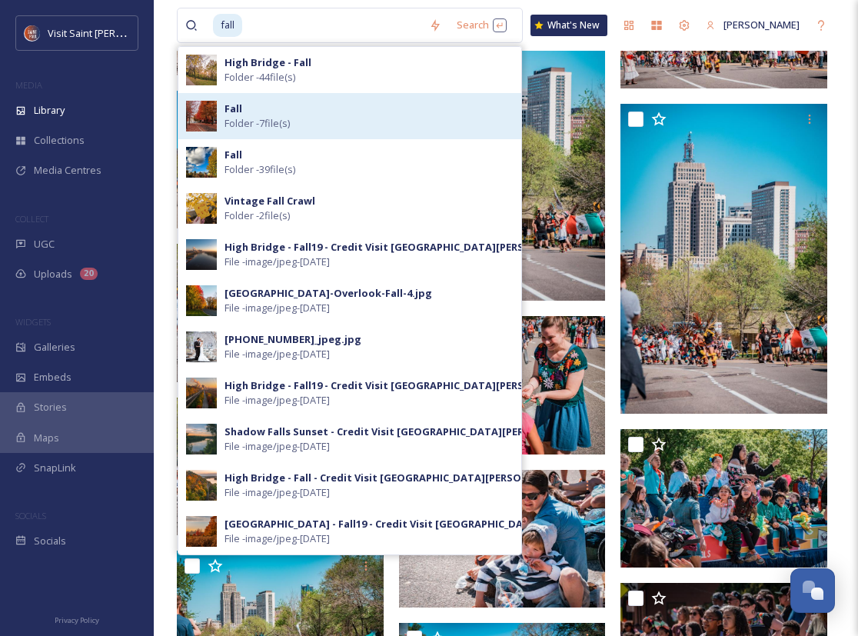
click at [328, 112] on div "Fall Folder - 7 file(s)" at bounding box center [369, 116] width 289 height 29
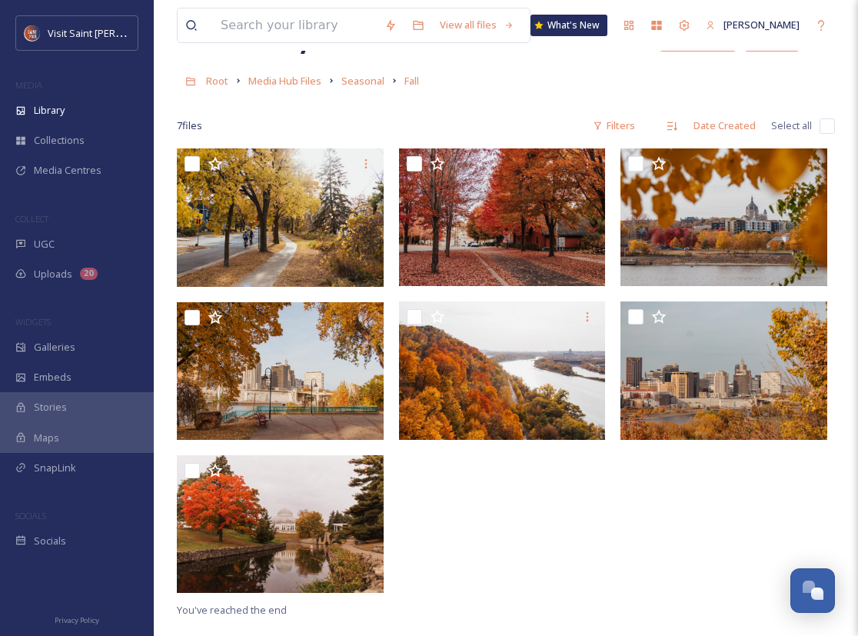
scroll to position [62, 0]
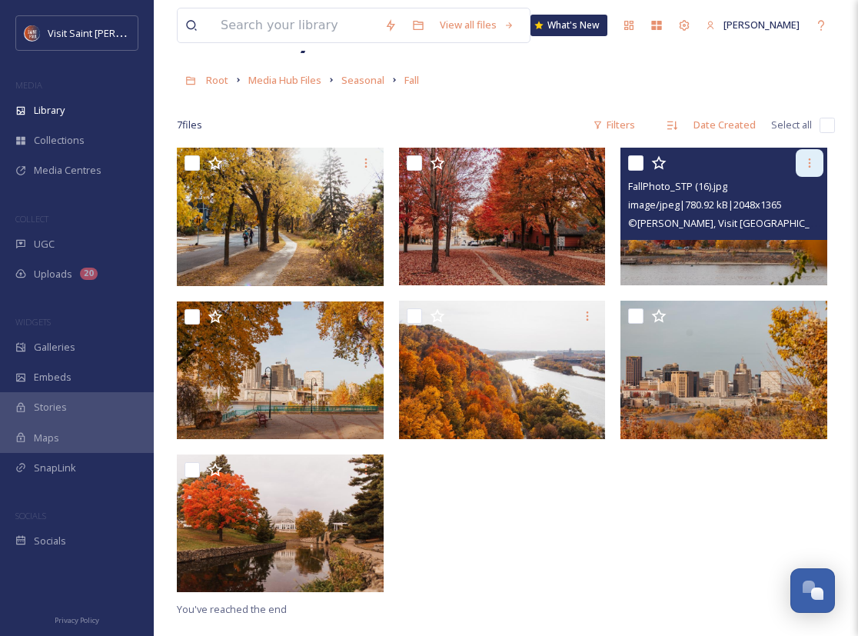
click at [546, 159] on icon at bounding box center [810, 163] width 12 height 12
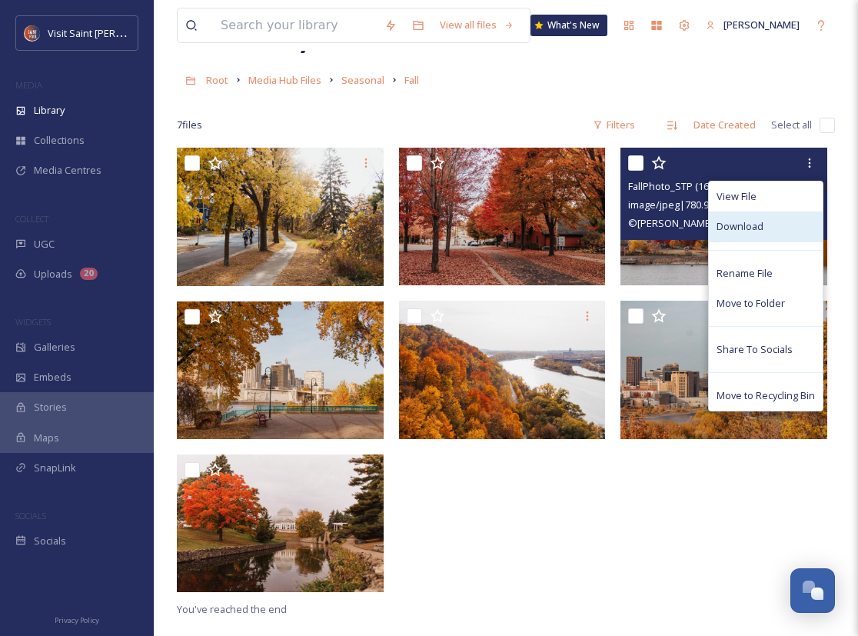
click at [546, 231] on div "Download" at bounding box center [766, 226] width 114 height 30
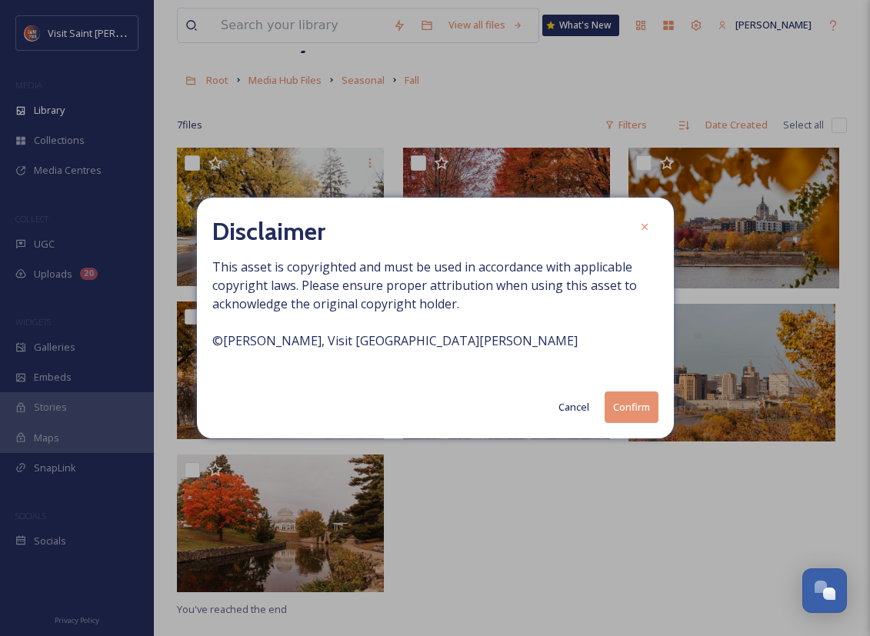
click at [546, 404] on button "Confirm" at bounding box center [631, 407] width 54 height 32
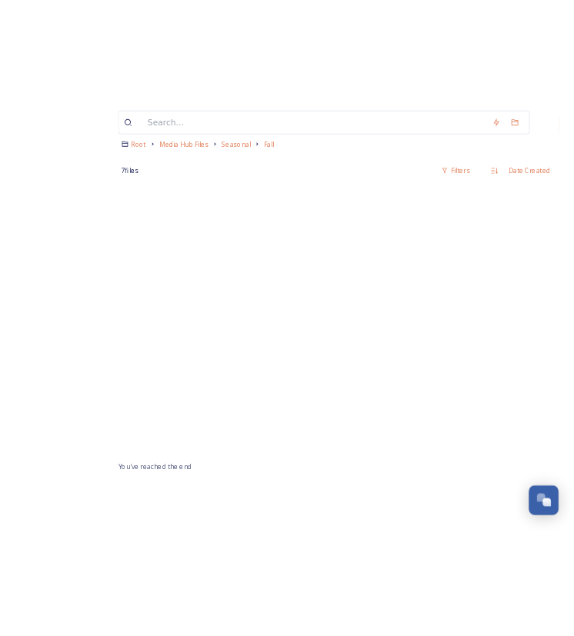
scroll to position [0, 0]
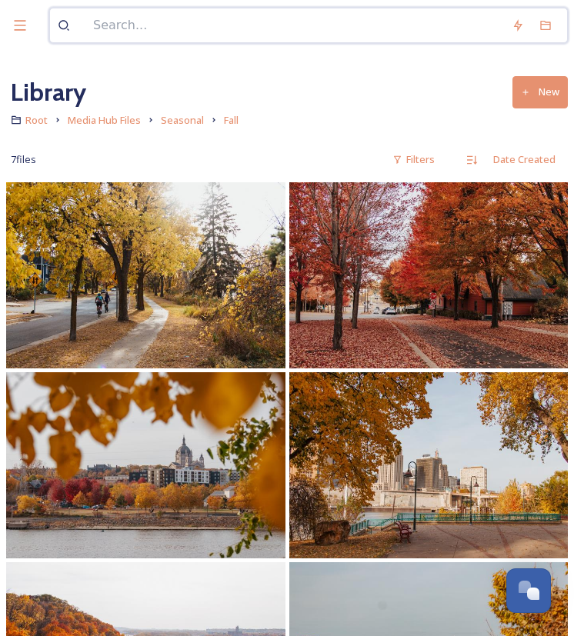
click at [248, 28] on input at bounding box center [294, 25] width 418 height 34
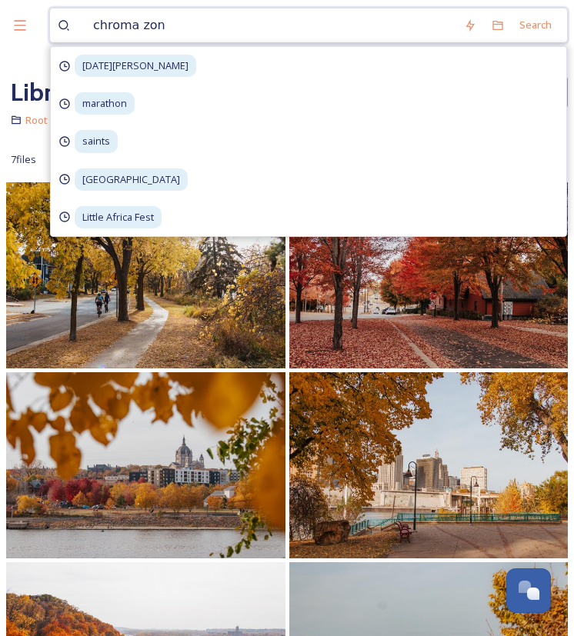
type input "chroma zone"
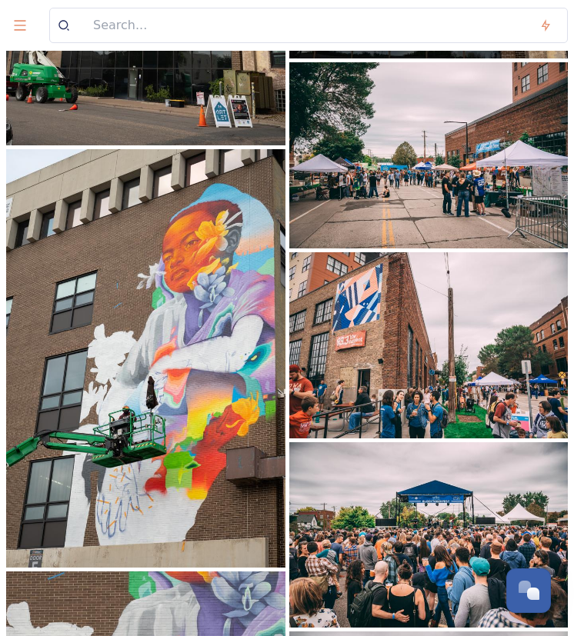
scroll to position [7809, 0]
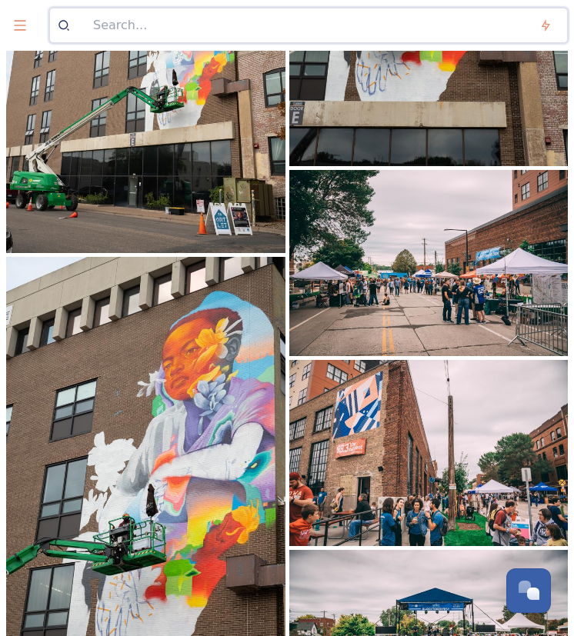
click at [204, 23] on input at bounding box center [308, 25] width 446 height 34
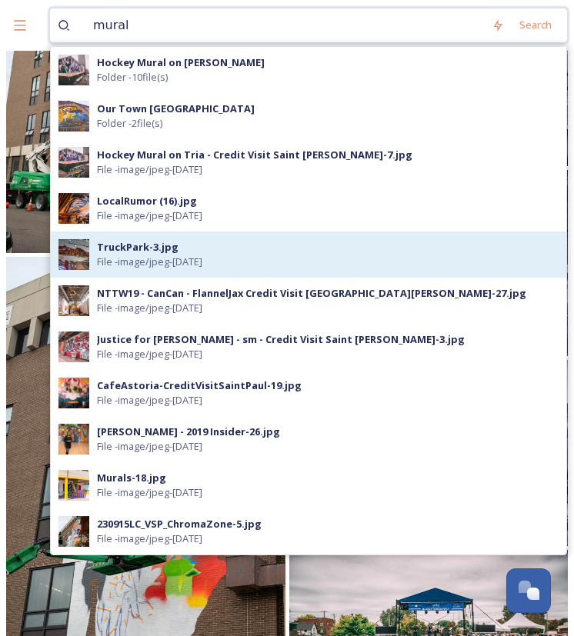
scroll to position [597, 0]
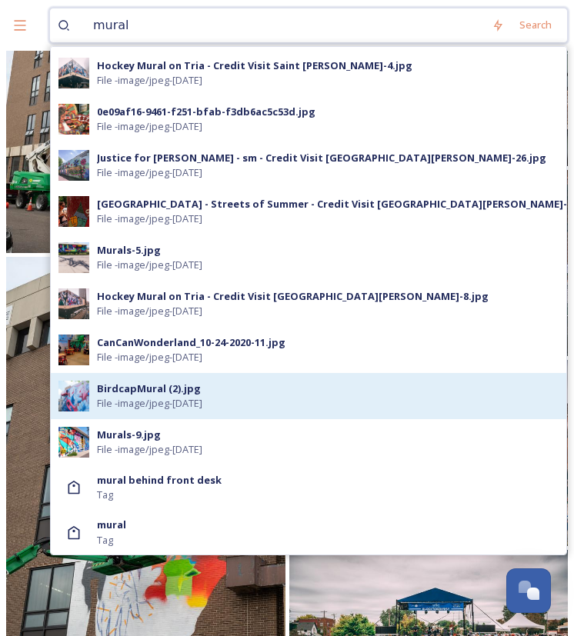
type input "mural"
click at [335, 411] on div "BirdcapMural (2).jpg File - image/jpeg - [DATE]" at bounding box center [308, 396] width 515 height 46
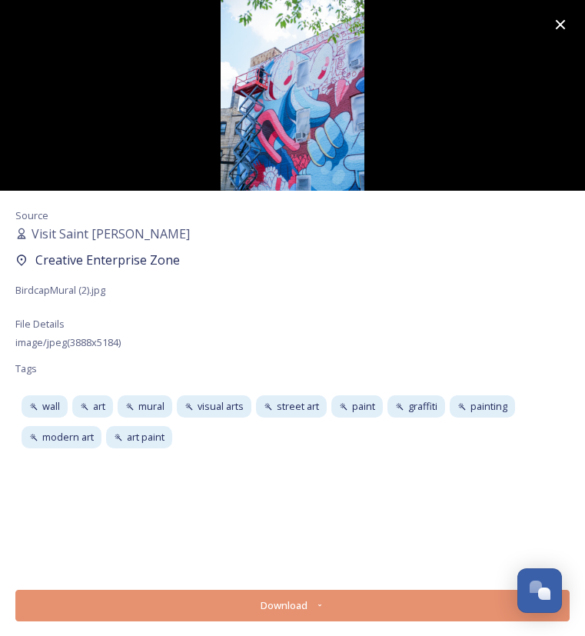
click at [546, 31] on icon at bounding box center [560, 24] width 18 height 18
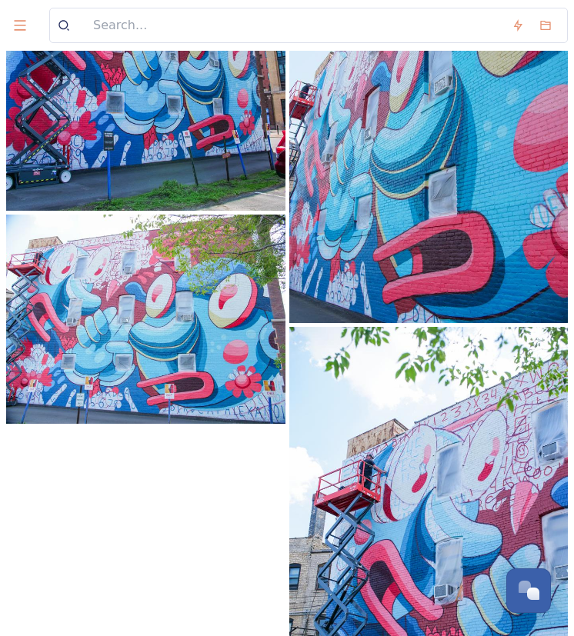
scroll to position [1063, 0]
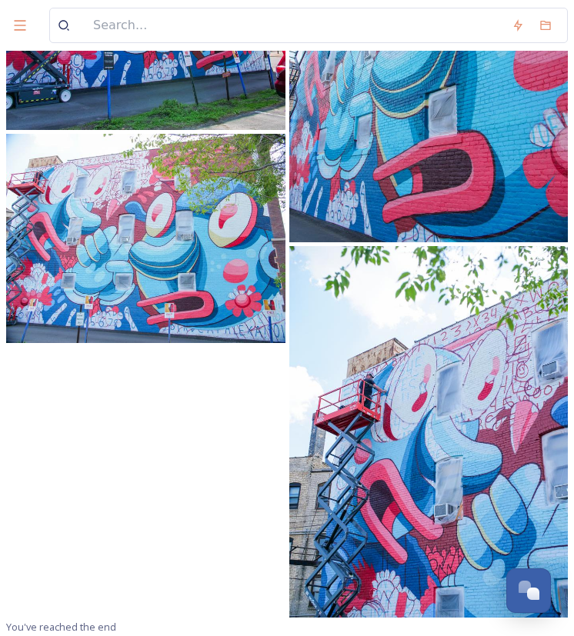
click at [541, 274] on img at bounding box center [428, 431] width 279 height 371
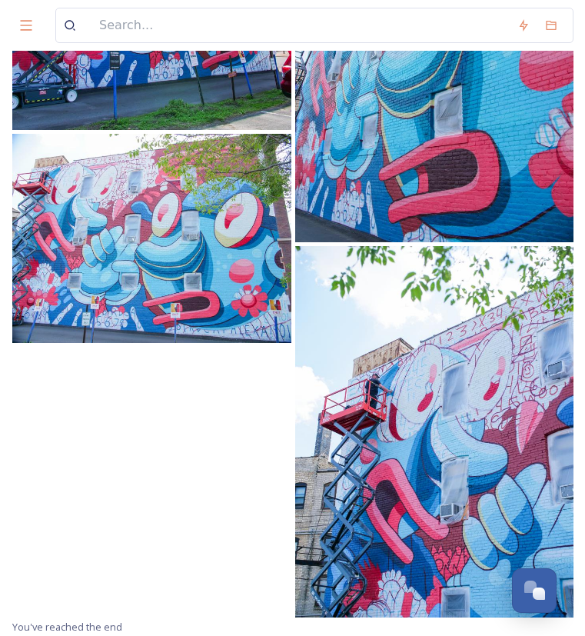
scroll to position [813, 0]
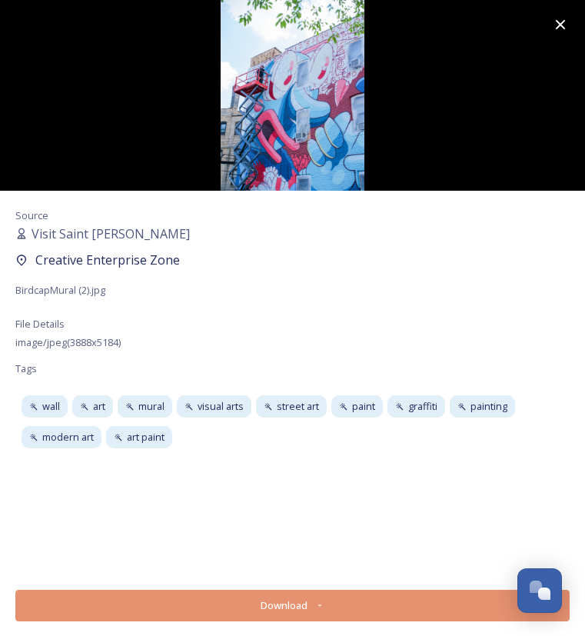
click at [342, 595] on button "Download" at bounding box center [292, 606] width 554 height 32
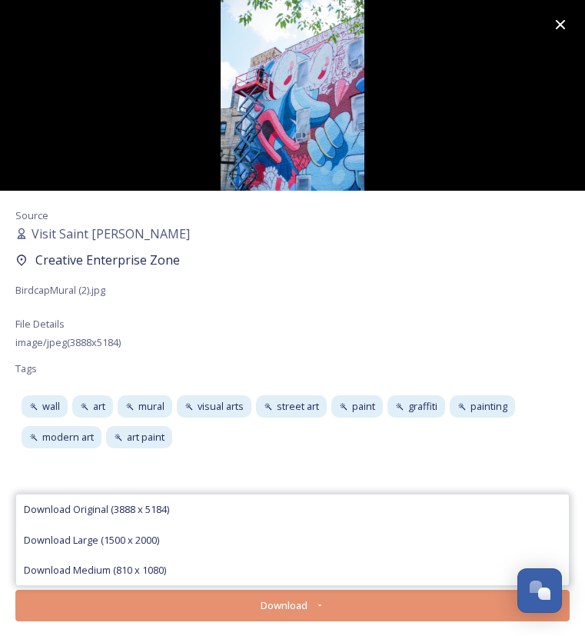
click at [291, 605] on button "Download" at bounding box center [292, 606] width 554 height 32
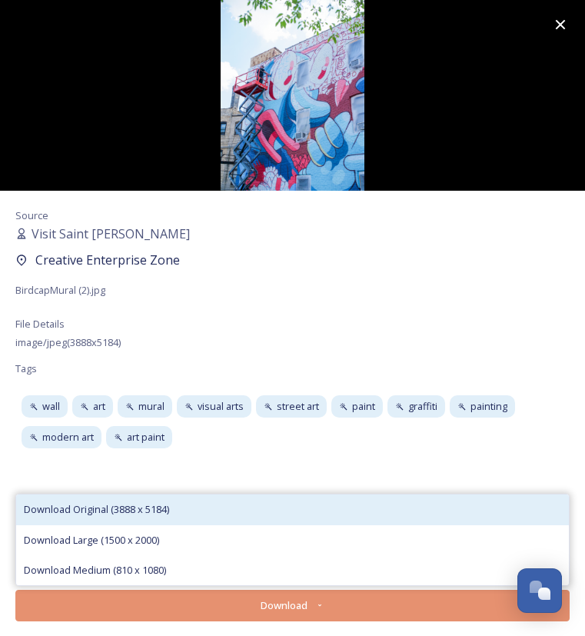
click at [175, 512] on div "Download Original (3888 x 5184)" at bounding box center [292, 509] width 553 height 30
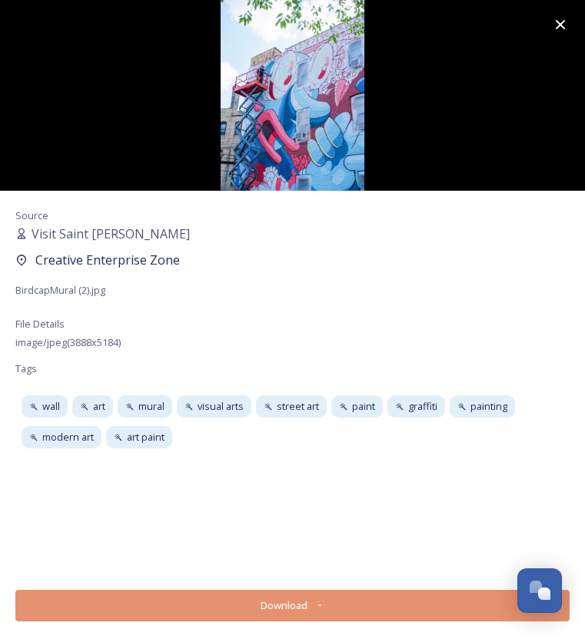
click at [546, 23] on icon at bounding box center [560, 24] width 18 height 18
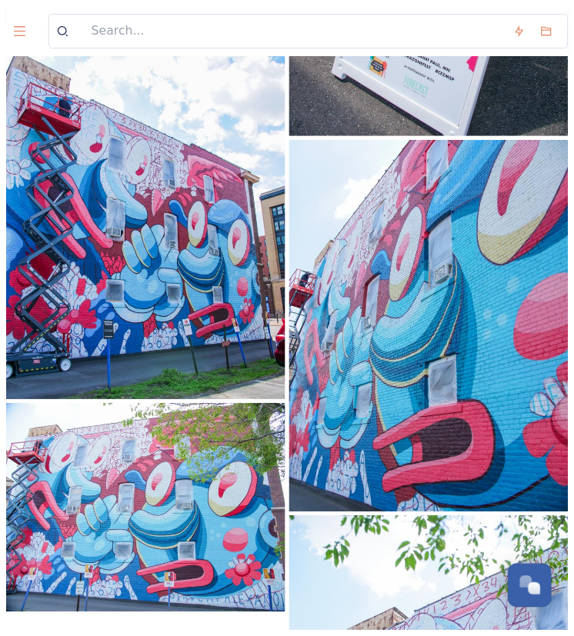
scroll to position [804, 0]
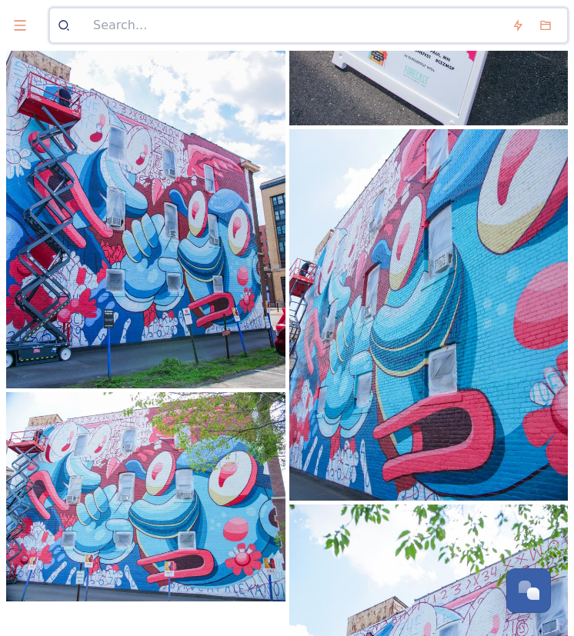
click at [197, 22] on input at bounding box center [294, 25] width 418 height 34
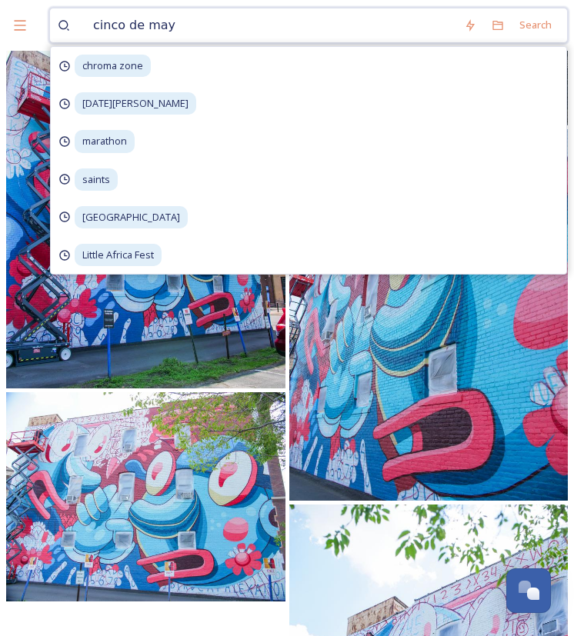
type input "[DATE][PERSON_NAME]"
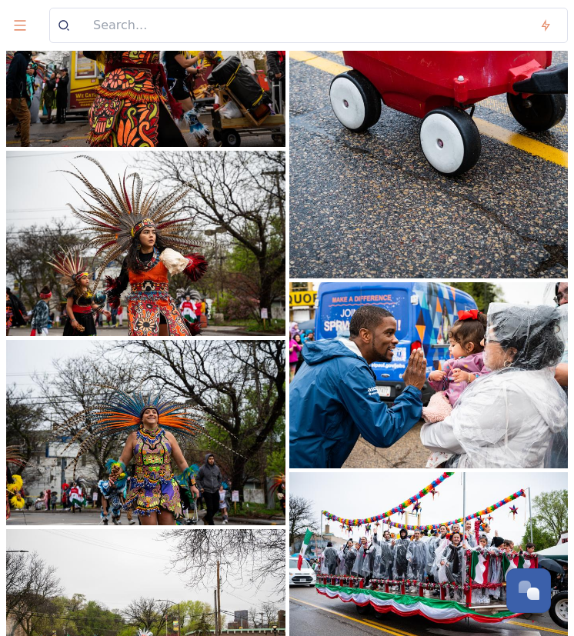
scroll to position [8634, 0]
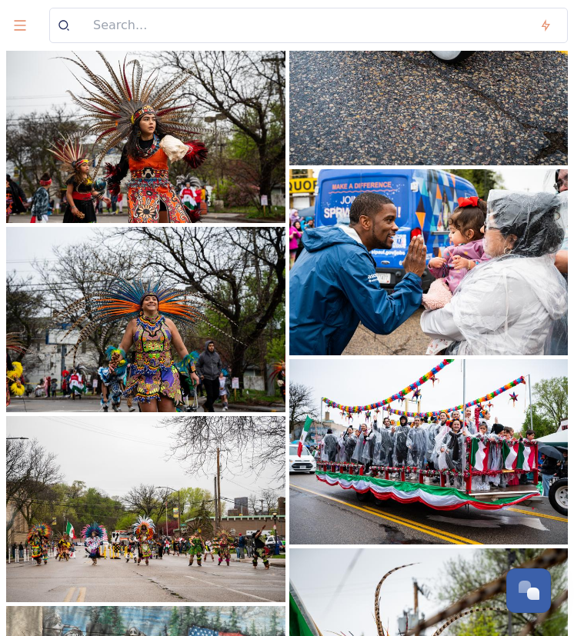
click at [181, 344] on img at bounding box center [145, 319] width 279 height 185
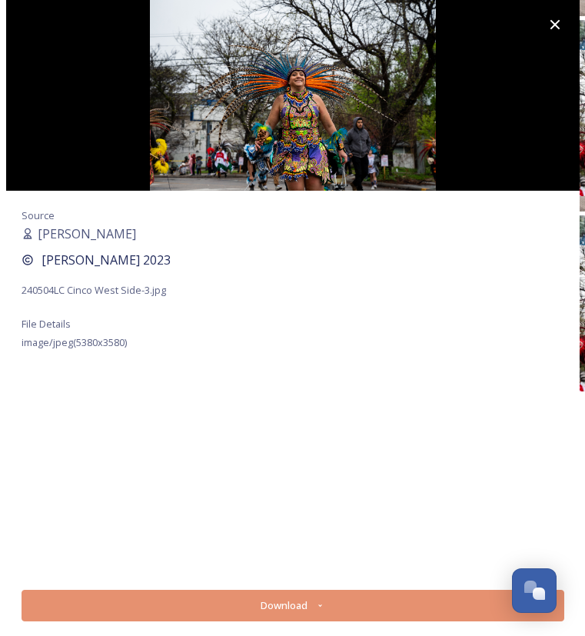
scroll to position [8911, 0]
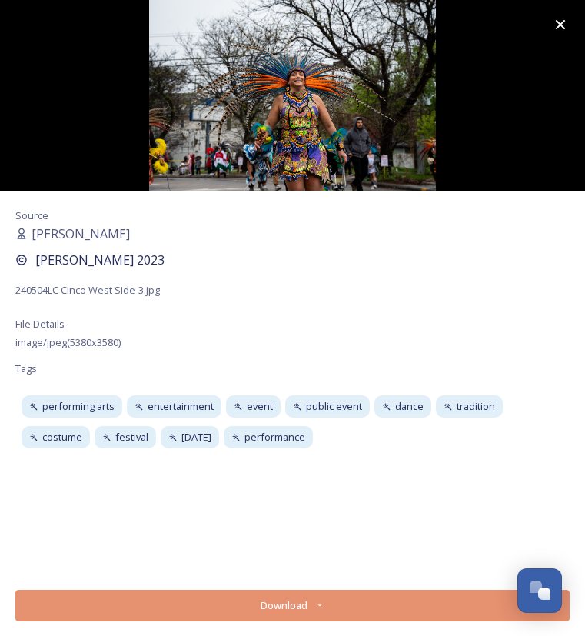
click at [370, 601] on button "Download" at bounding box center [292, 606] width 554 height 32
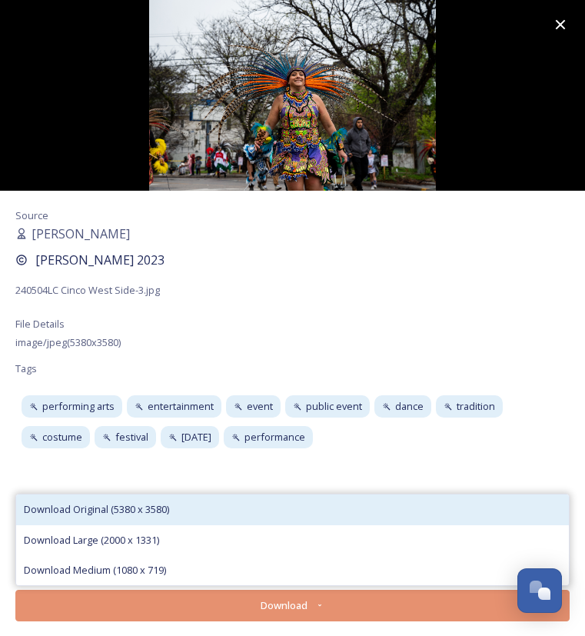
click at [299, 509] on div "Download Original (5380 x 3580)" at bounding box center [292, 509] width 553 height 30
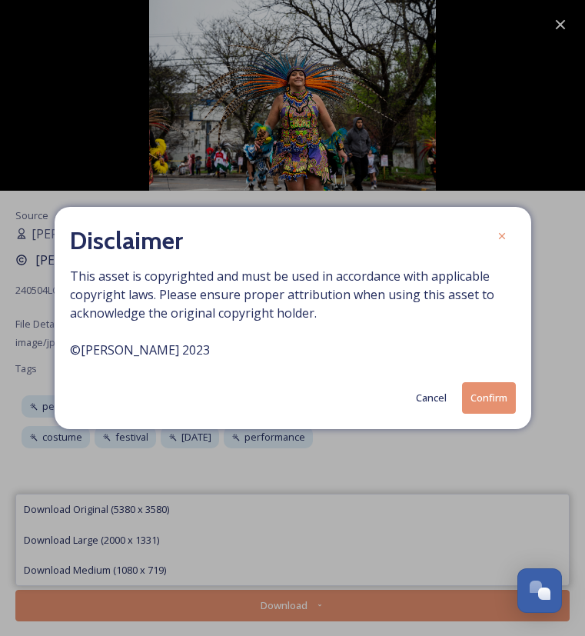
click at [483, 398] on button "Confirm" at bounding box center [489, 398] width 54 height 32
